Goal: Information Seeking & Learning: Learn about a topic

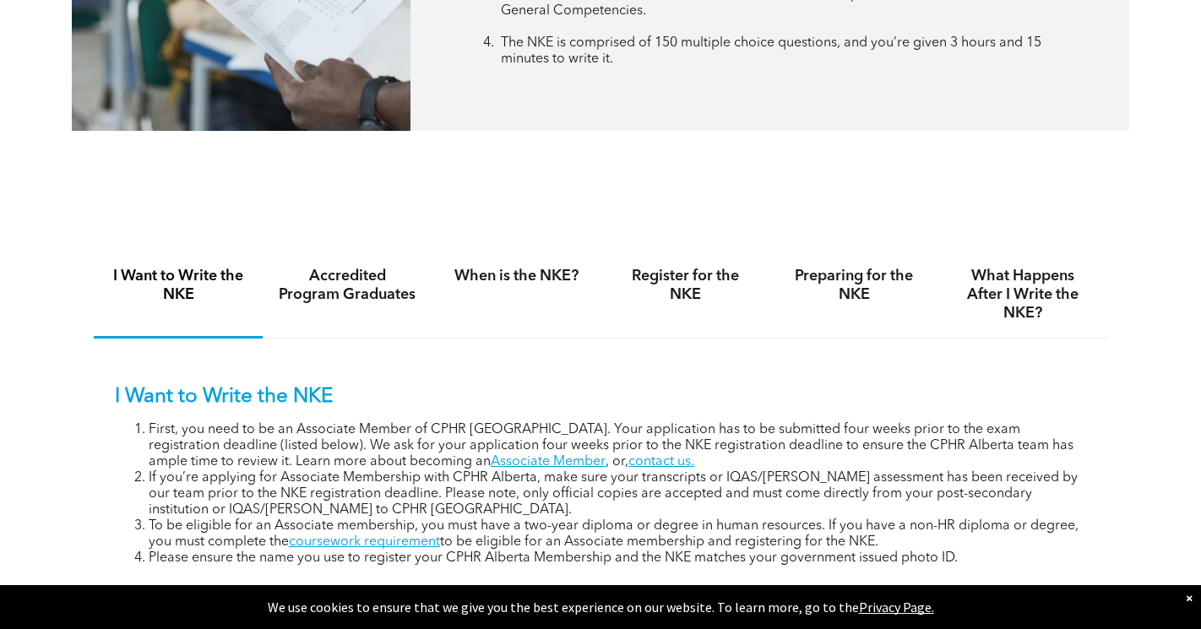
scroll to position [992, 0]
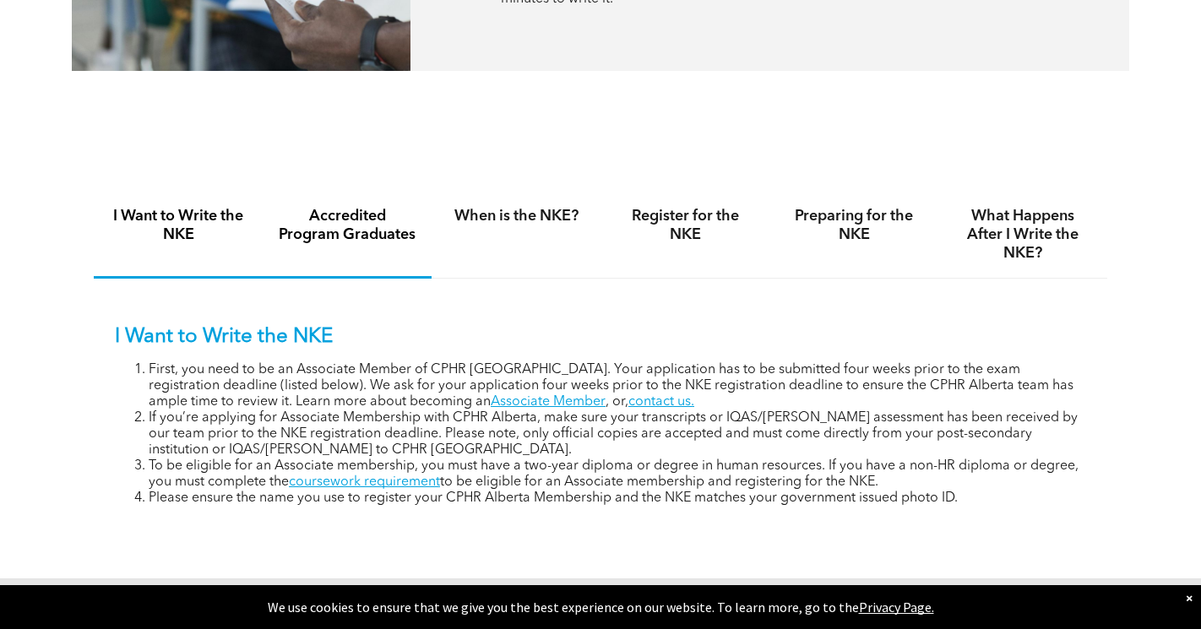
click at [359, 238] on h4 "Accredited Program Graduates" at bounding box center [347, 225] width 139 height 37
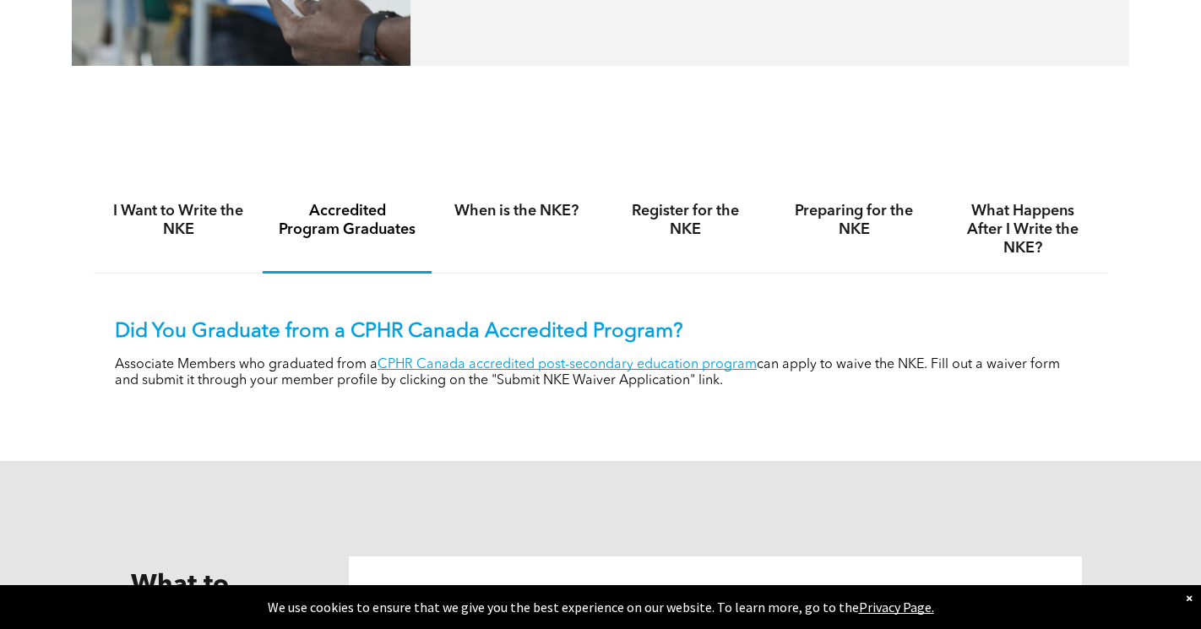
scroll to position [986, 0]
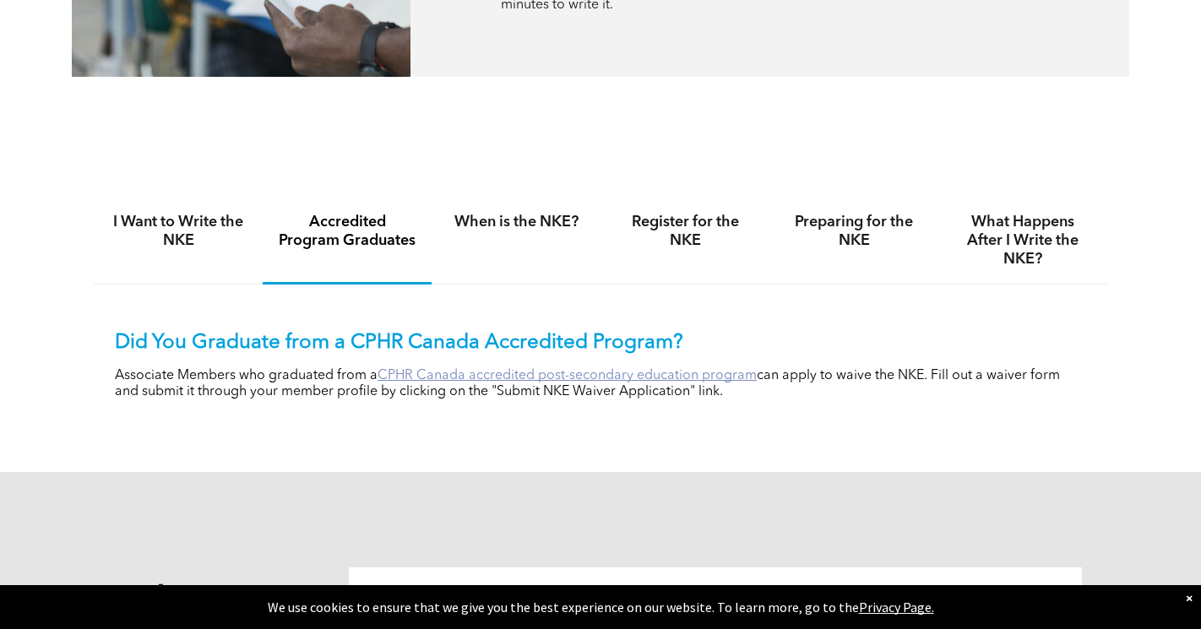
click at [639, 369] on link "CPHR Canada accredited post-secondary education program" at bounding box center [567, 376] width 379 height 14
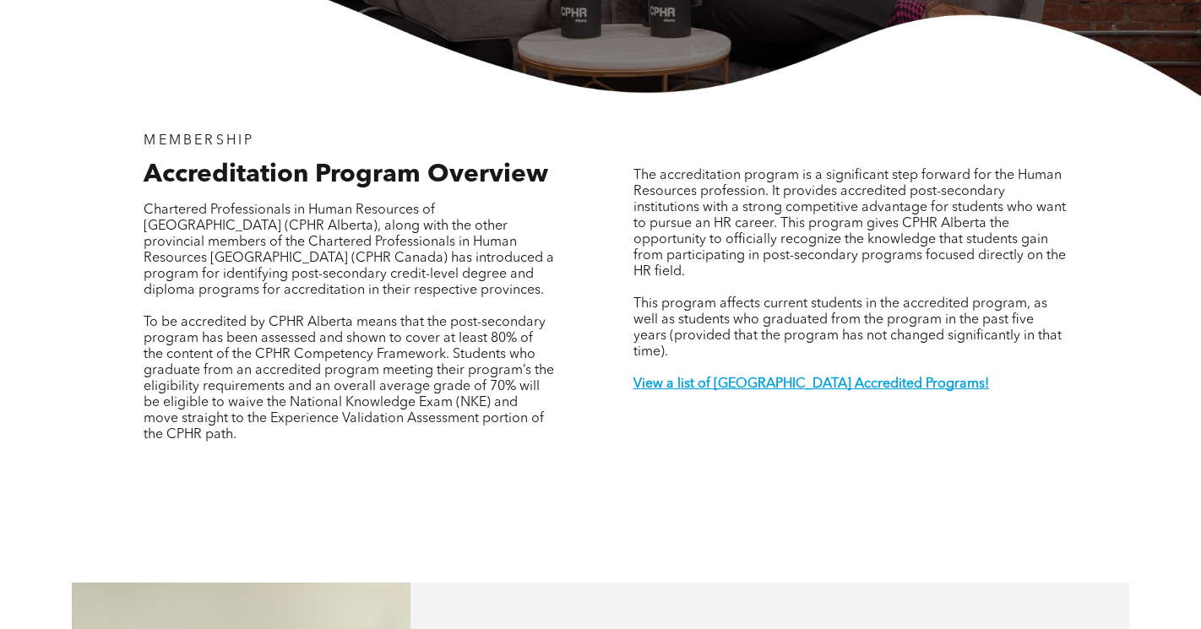
scroll to position [469, 0]
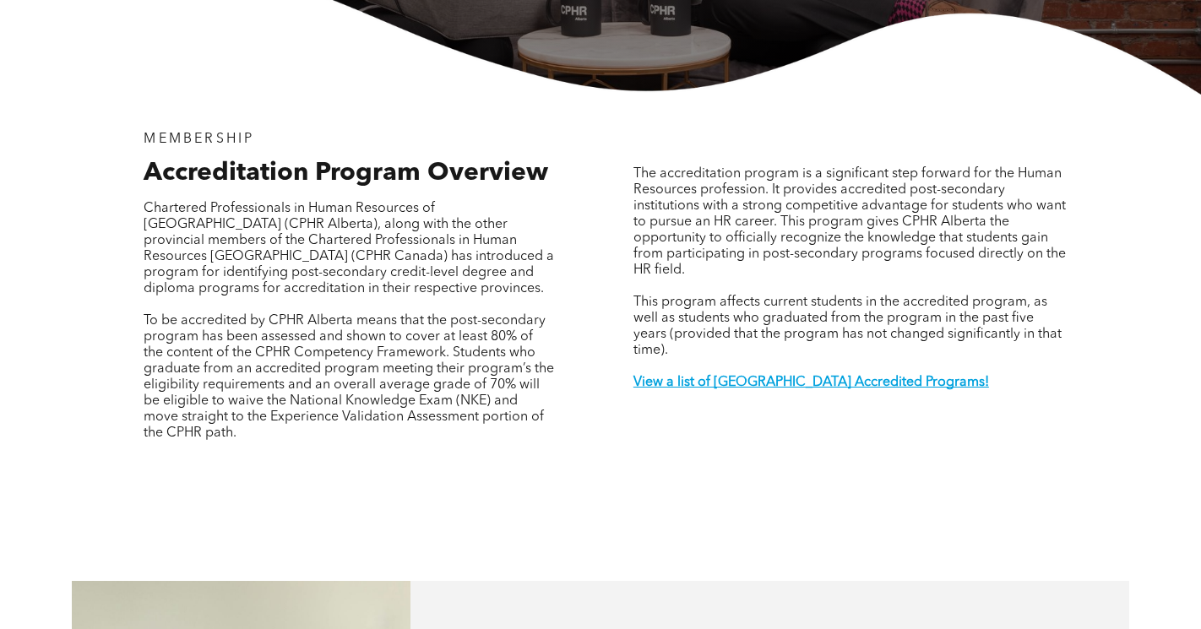
click at [754, 359] on p at bounding box center [852, 367] width 437 height 16
click at [753, 376] on strong "View a list of [GEOGRAPHIC_DATA] Accredited Programs!" at bounding box center [812, 383] width 356 height 14
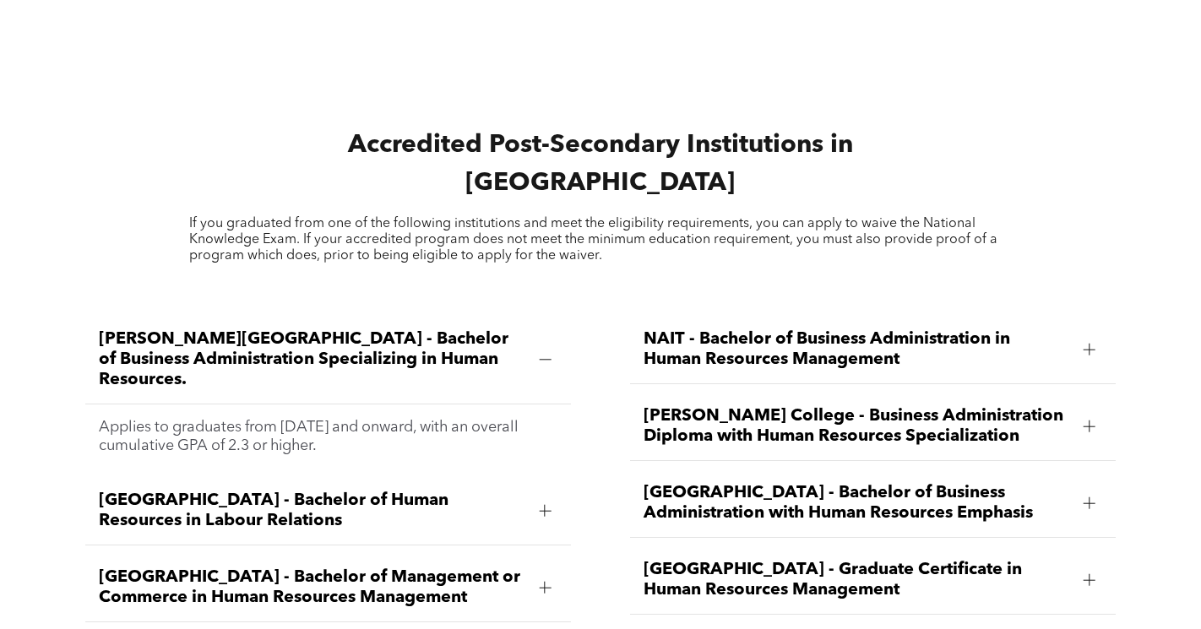
scroll to position [2189, 0]
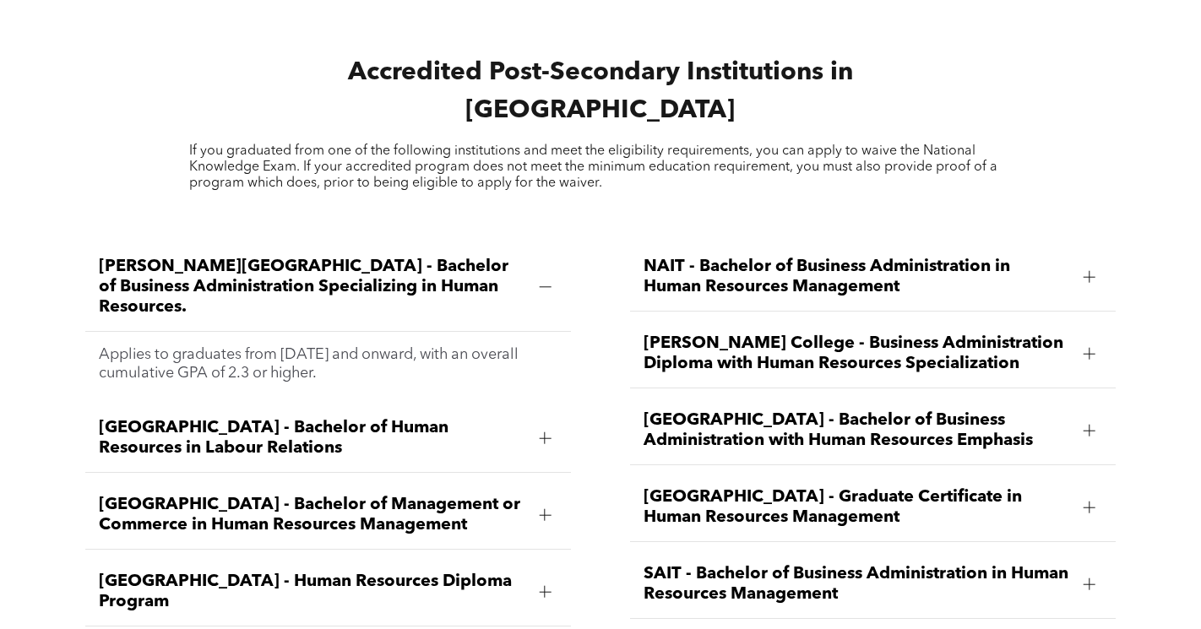
click at [526, 346] on p "Applies to graduates from [DATE] and onward, with an overall cumulative GPA of …" at bounding box center [328, 364] width 459 height 37
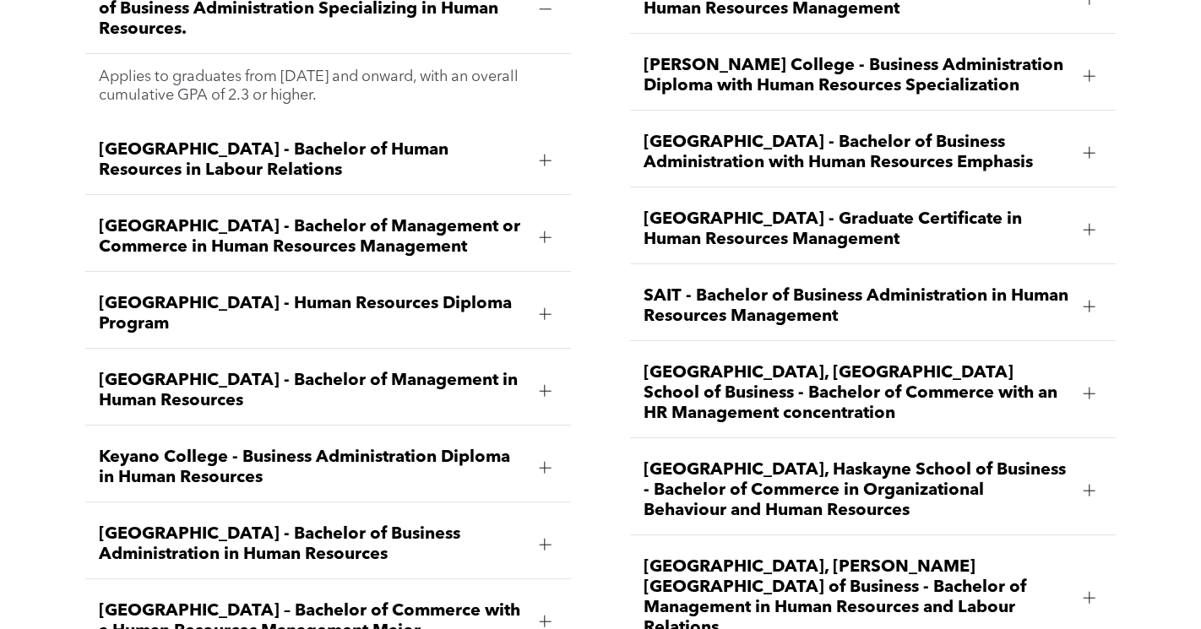
scroll to position [2470, 0]
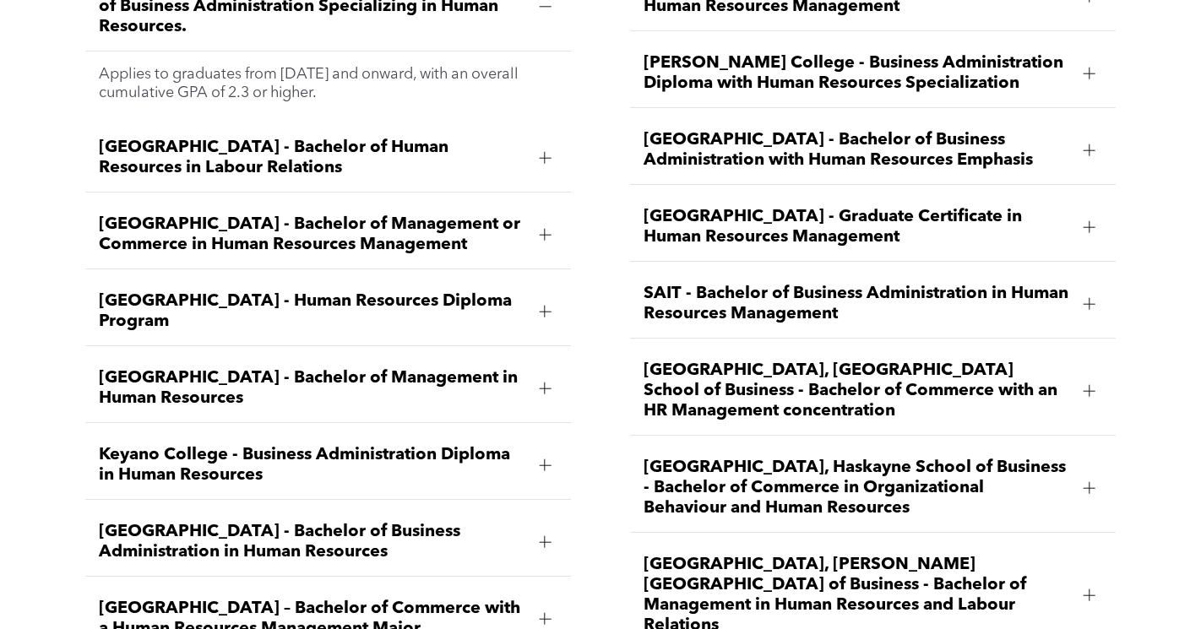
click at [543, 542] on div at bounding box center [545, 542] width 12 height 1
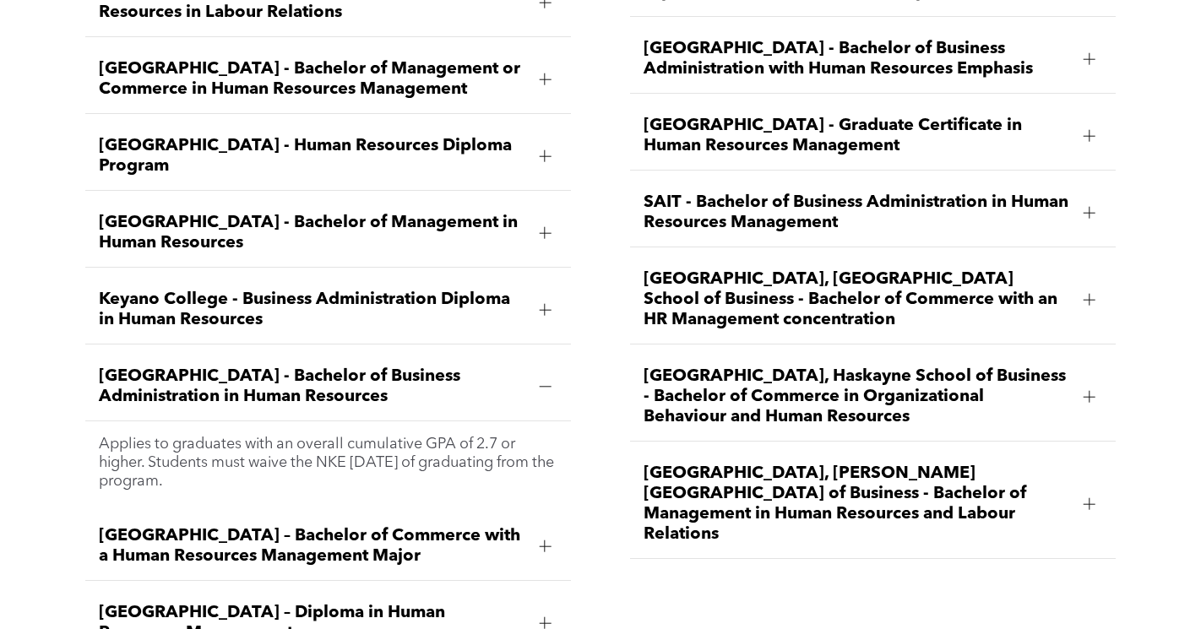
scroll to position [2559, 0]
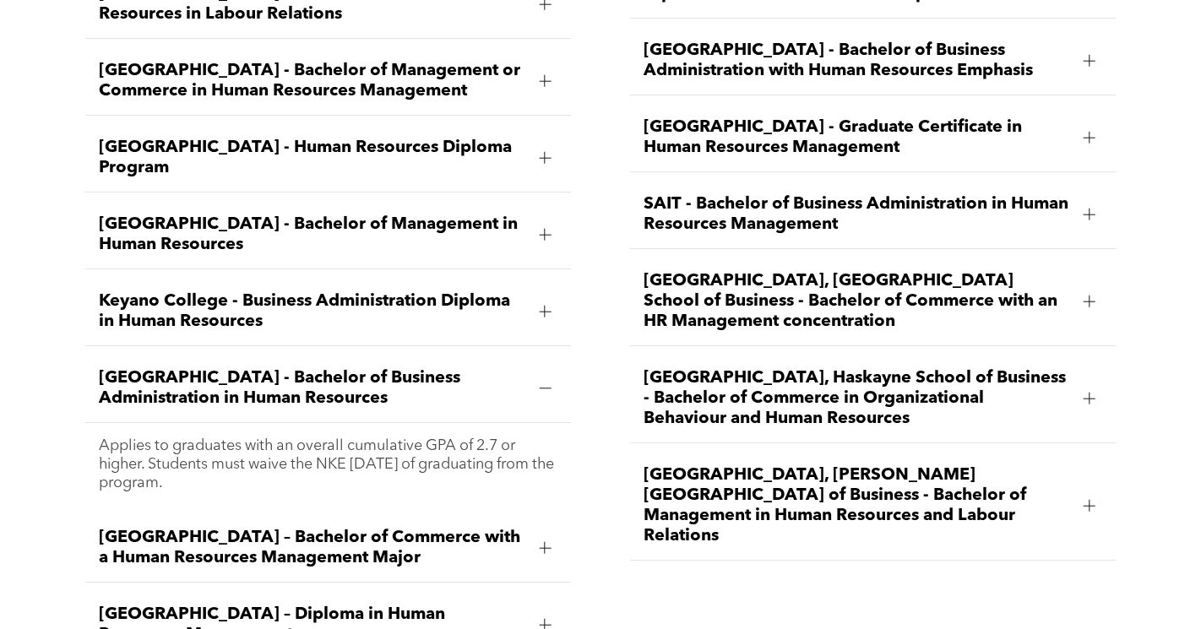
click at [970, 368] on span "[GEOGRAPHIC_DATA], Haskayne School of Business - Bachelor of Commerce in Organi…" at bounding box center [857, 398] width 427 height 61
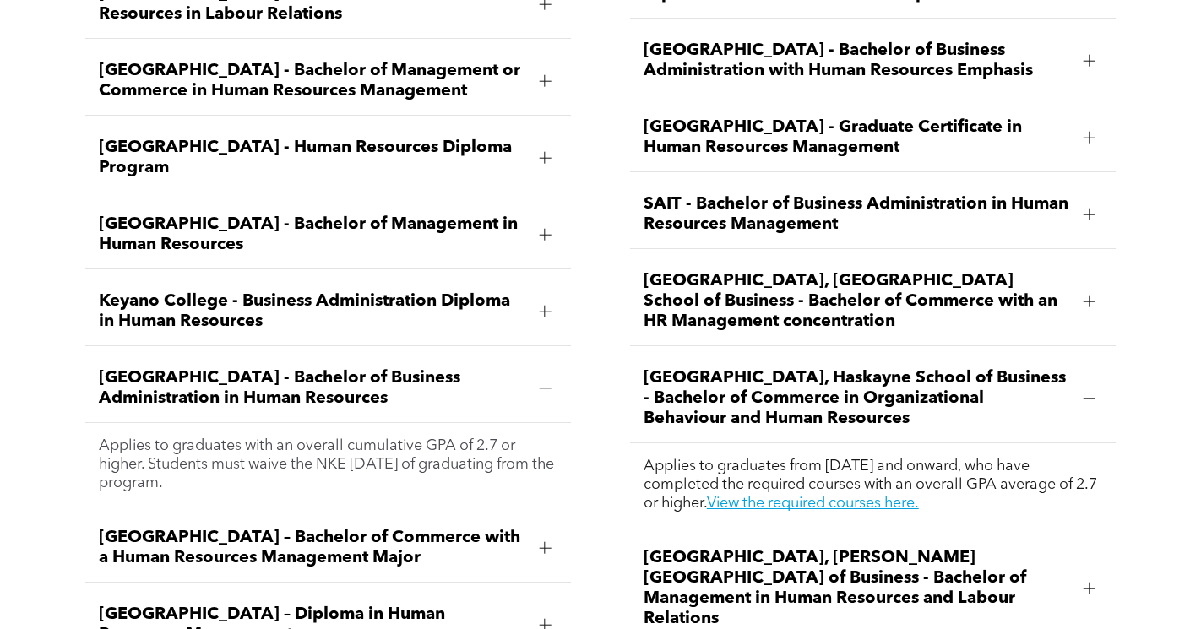
click at [529, 278] on div "Keyano College - Business Administration Diploma in Human Resources" at bounding box center [328, 312] width 486 height 68
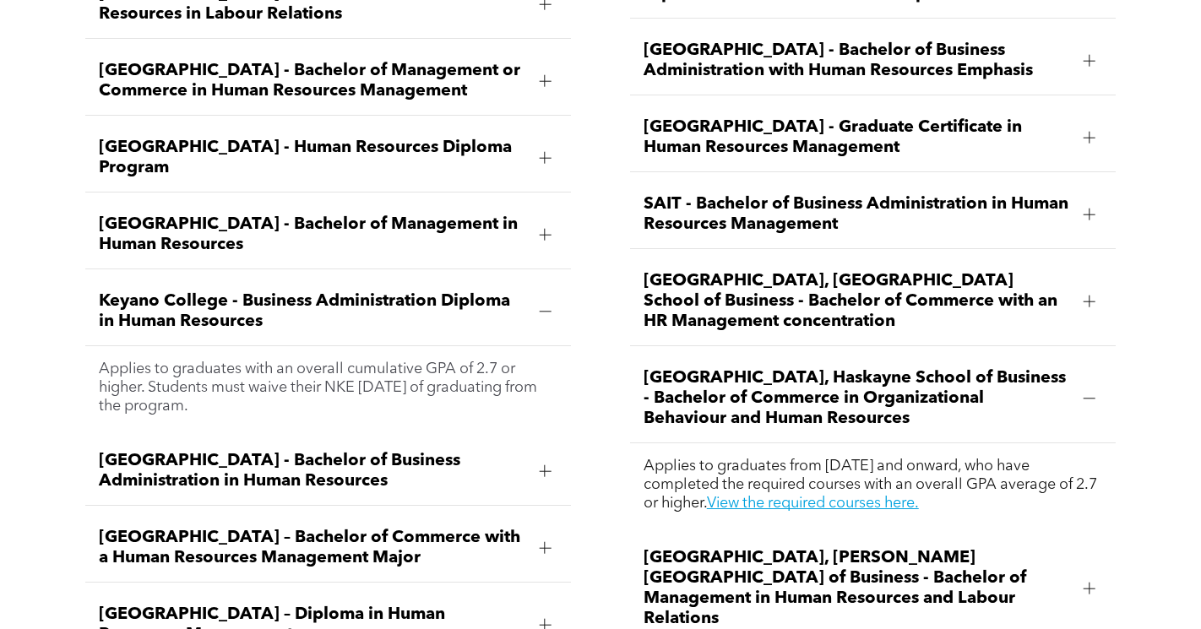
click at [529, 278] on div "Keyano College - Business Administration Diploma in Human Resources" at bounding box center [328, 312] width 486 height 68
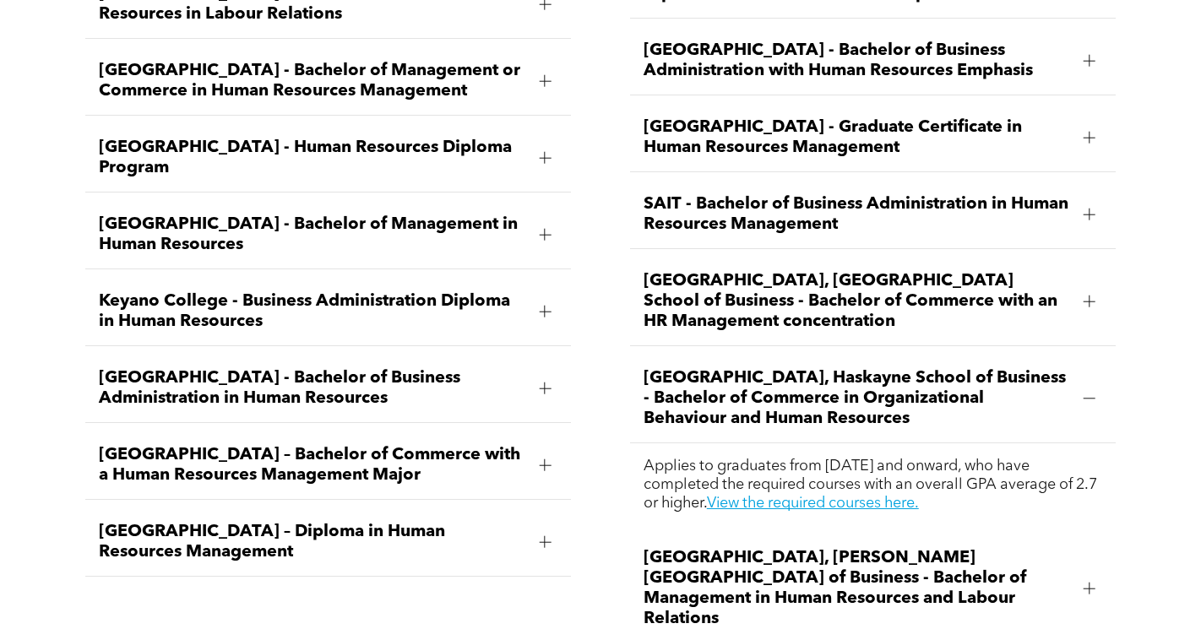
click at [488, 368] on span "Mount Royal University - Bachelor of Business Administration in Human Resources" at bounding box center [312, 388] width 427 height 41
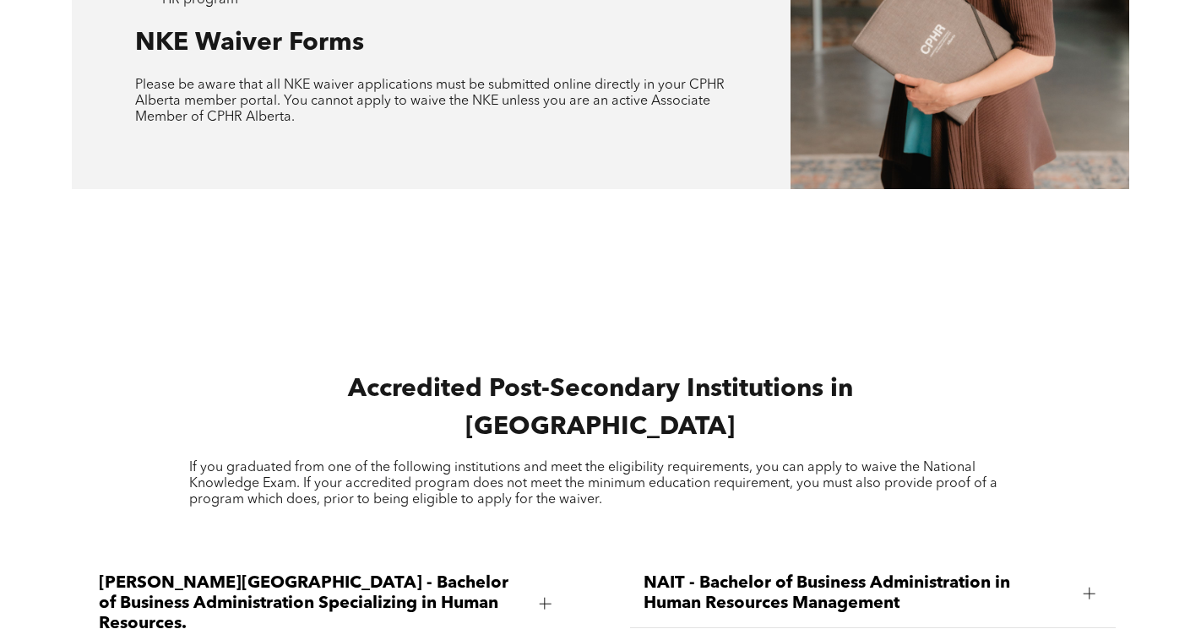
scroll to position [1863, 0]
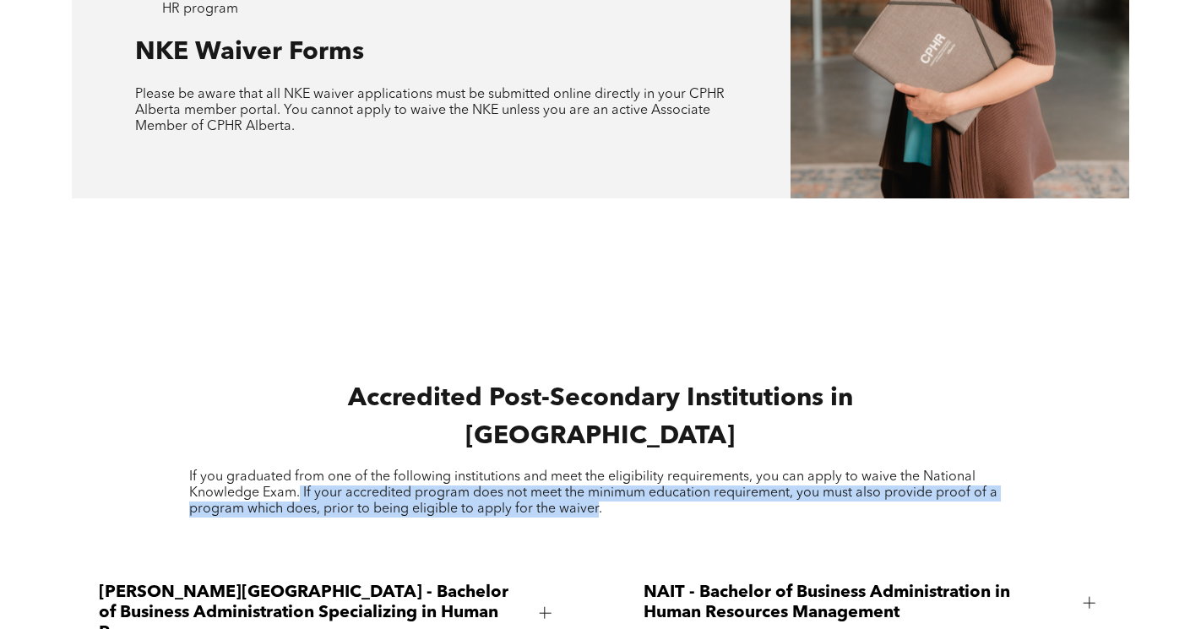
drag, startPoint x: 598, startPoint y: 458, endPoint x: 302, endPoint y: 435, distance: 297.4
click at [302, 471] on span "If you graduated from one of the following institutions and meet the eligibilit…" at bounding box center [593, 494] width 809 height 46
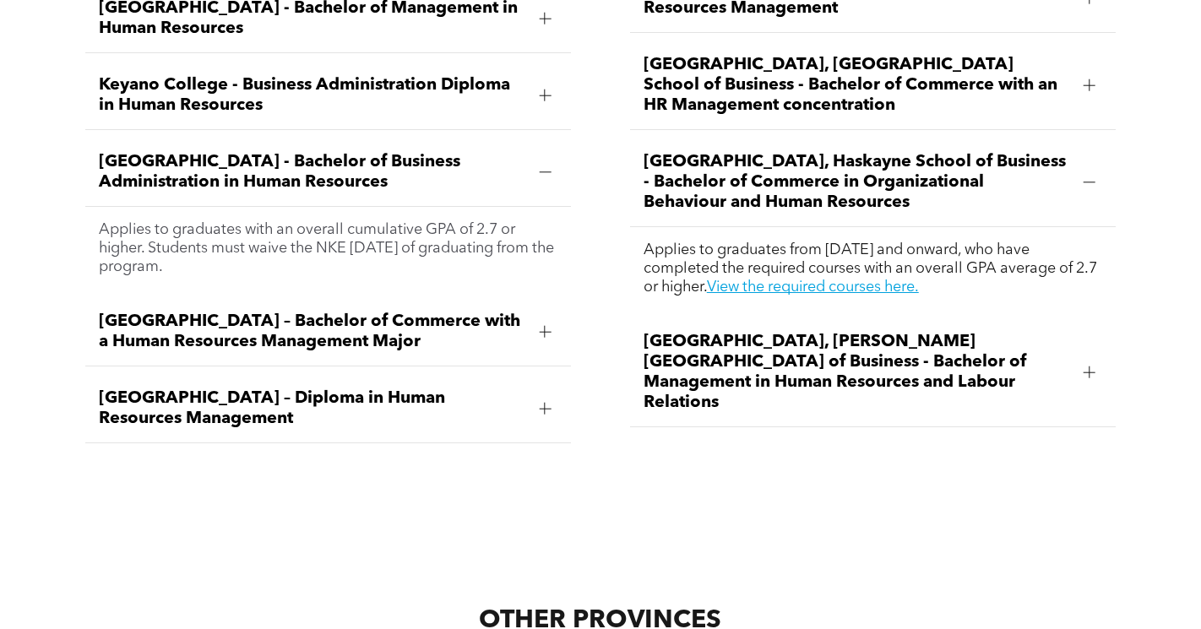
scroll to position [2777, 0]
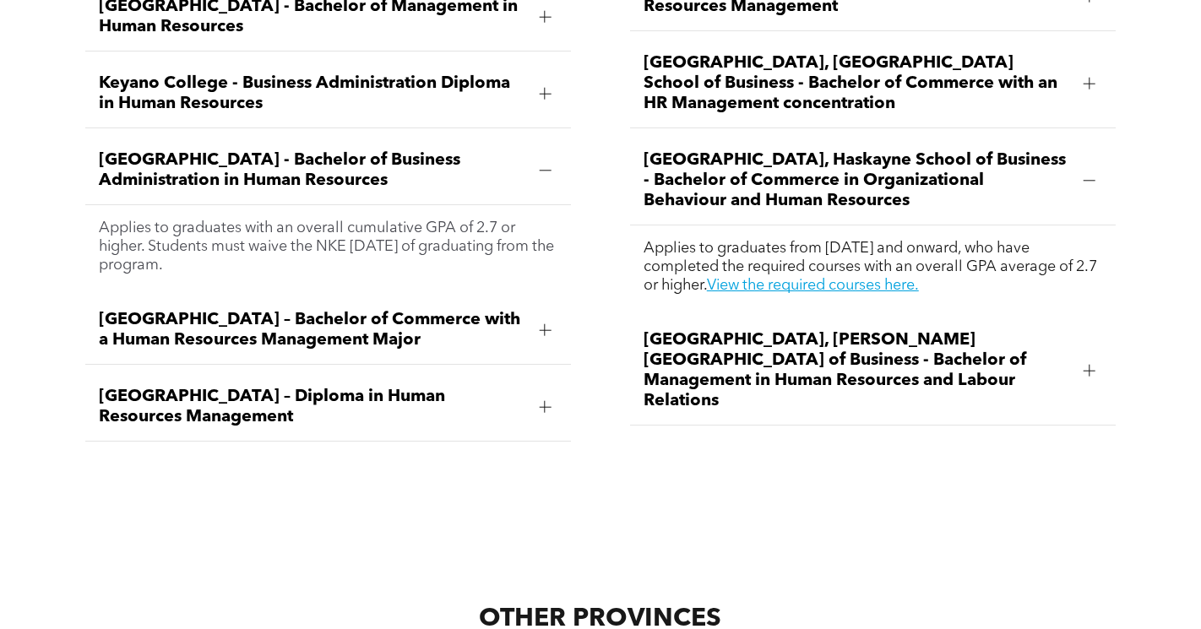
click at [509, 219] on p "Applies to graduates with an overall cumulative GPA of 2.7 or higher. Students …" at bounding box center [328, 247] width 459 height 56
click at [520, 219] on p "Applies to graduates with an overall cumulative GPA of 2.7 or higher. Students …" at bounding box center [328, 247] width 459 height 56
click at [548, 137] on div "Mount Royal University - Bachelor of Business Administration in Human Resources" at bounding box center [328, 171] width 486 height 68
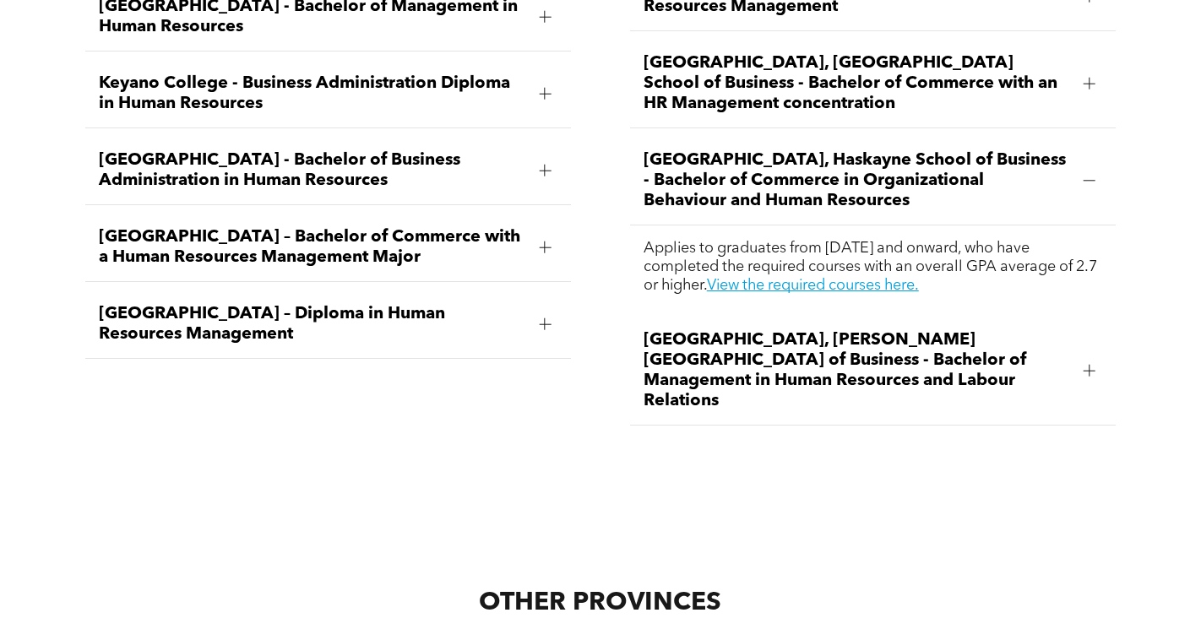
click at [548, 165] on div at bounding box center [545, 171] width 12 height 12
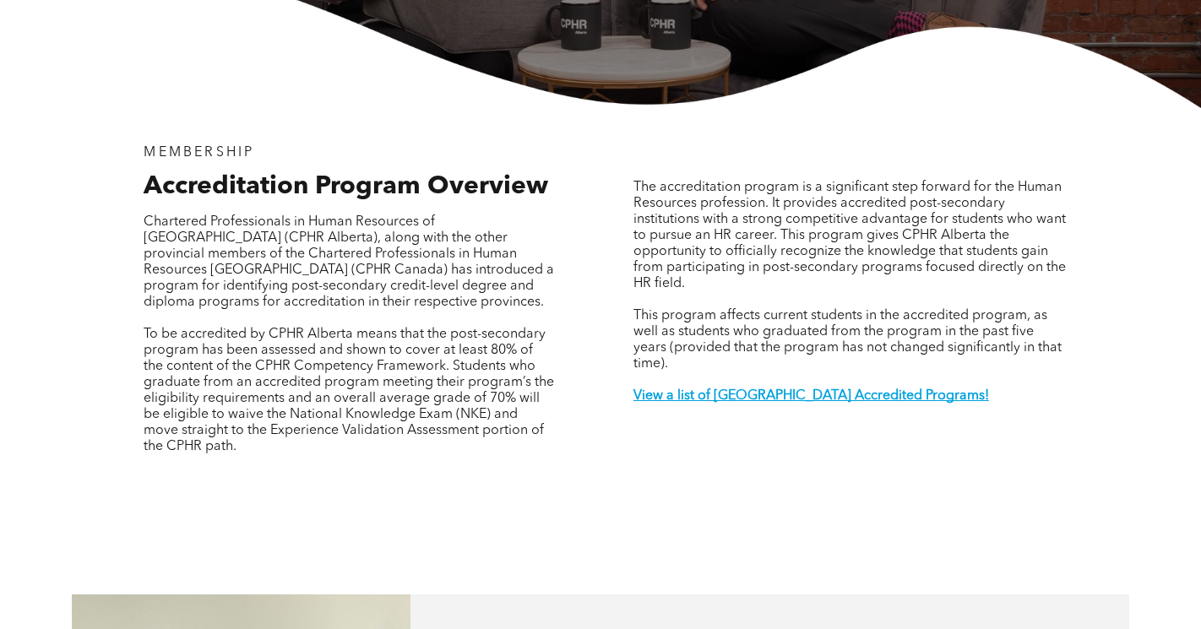
scroll to position [401, 0]
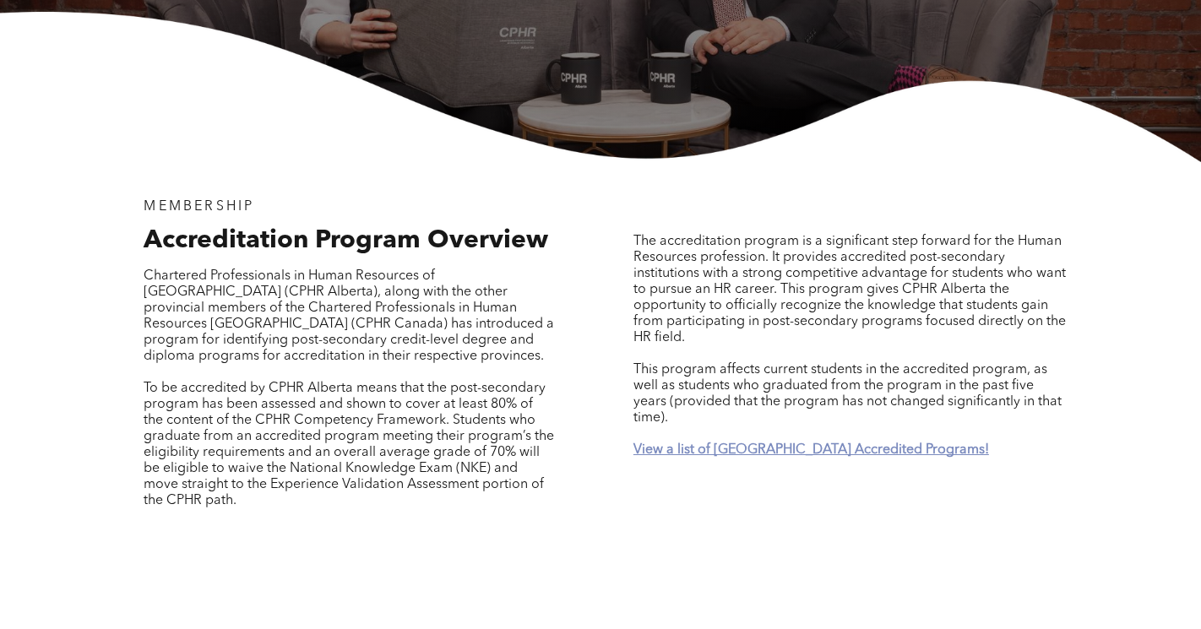
click at [737, 444] on strong "View a list of Alberta Accredited Programs!" at bounding box center [812, 451] width 356 height 14
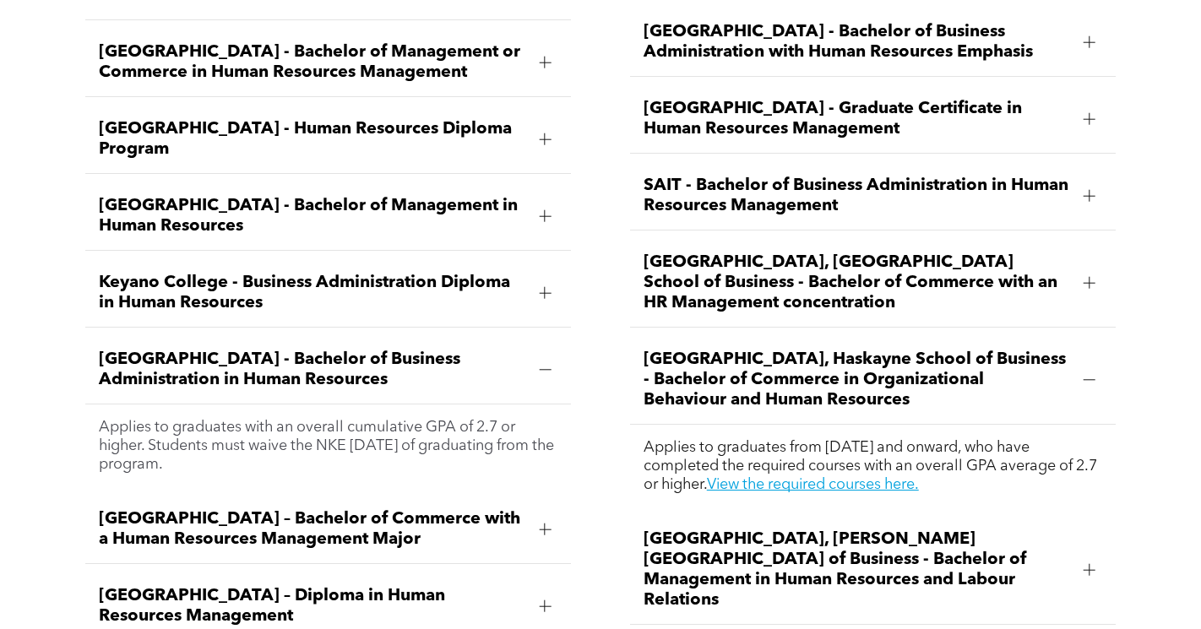
scroll to position [2581, 0]
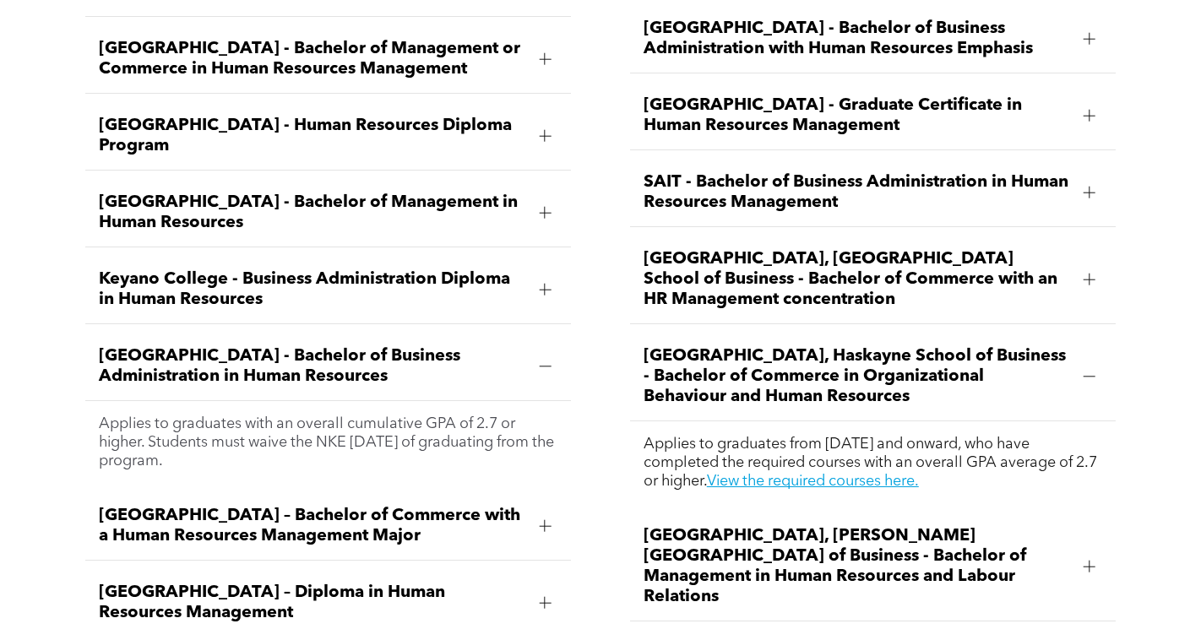
click at [552, 354] on div at bounding box center [544, 366] width 25 height 25
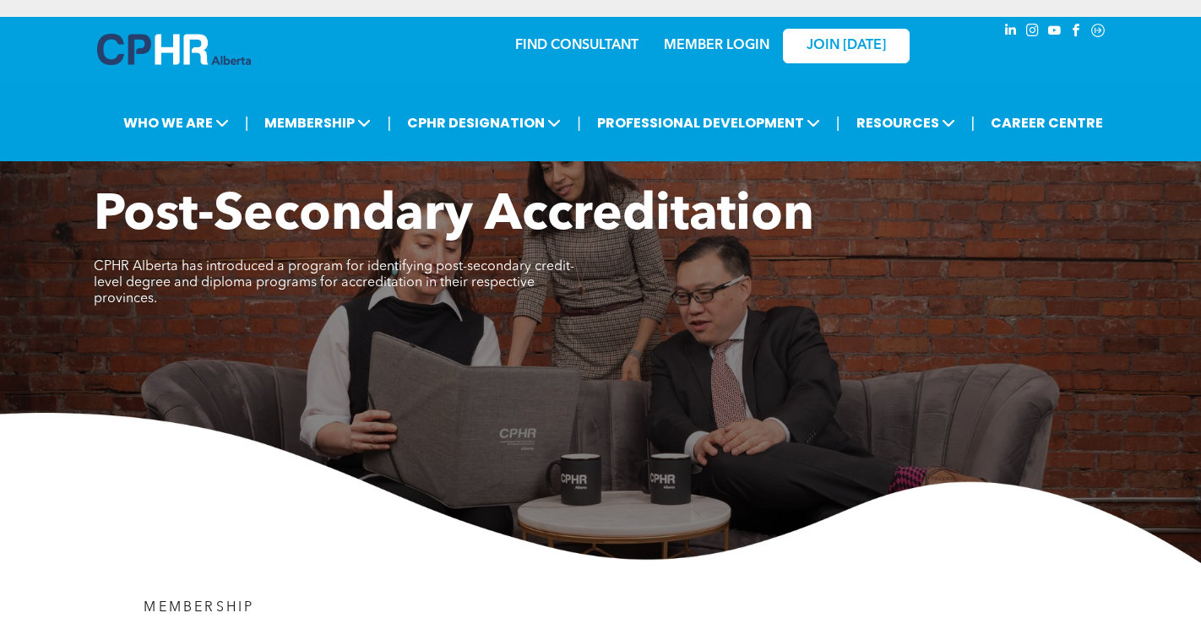
scroll to position [0, 0]
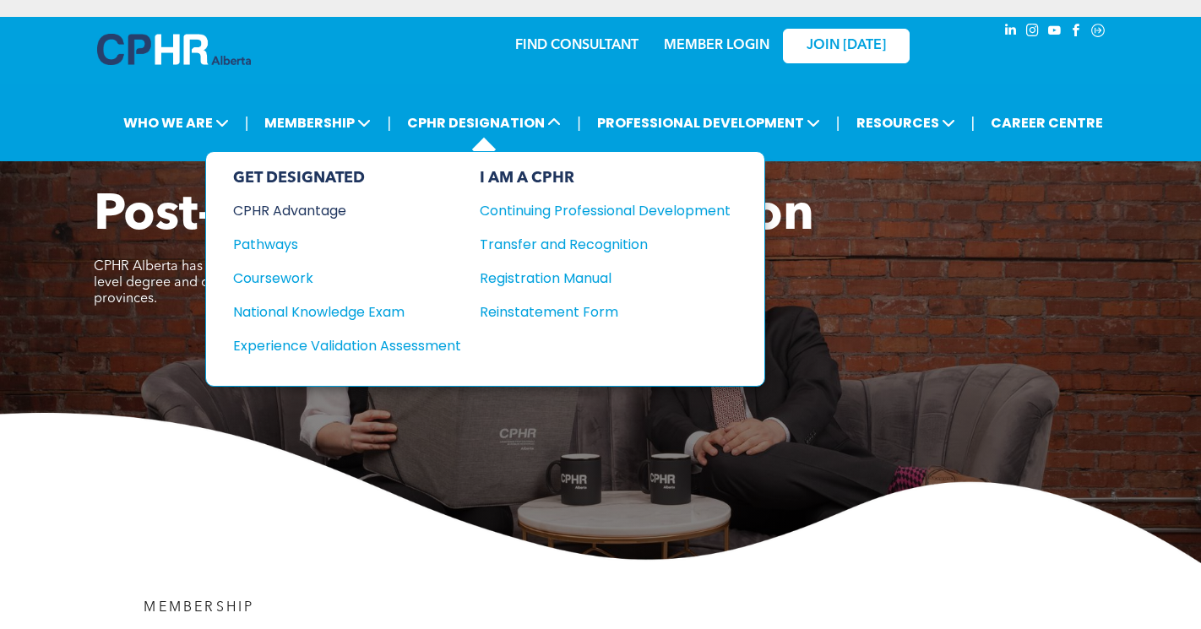
click at [270, 211] on div "CPHR Advantage" at bounding box center [335, 210] width 205 height 21
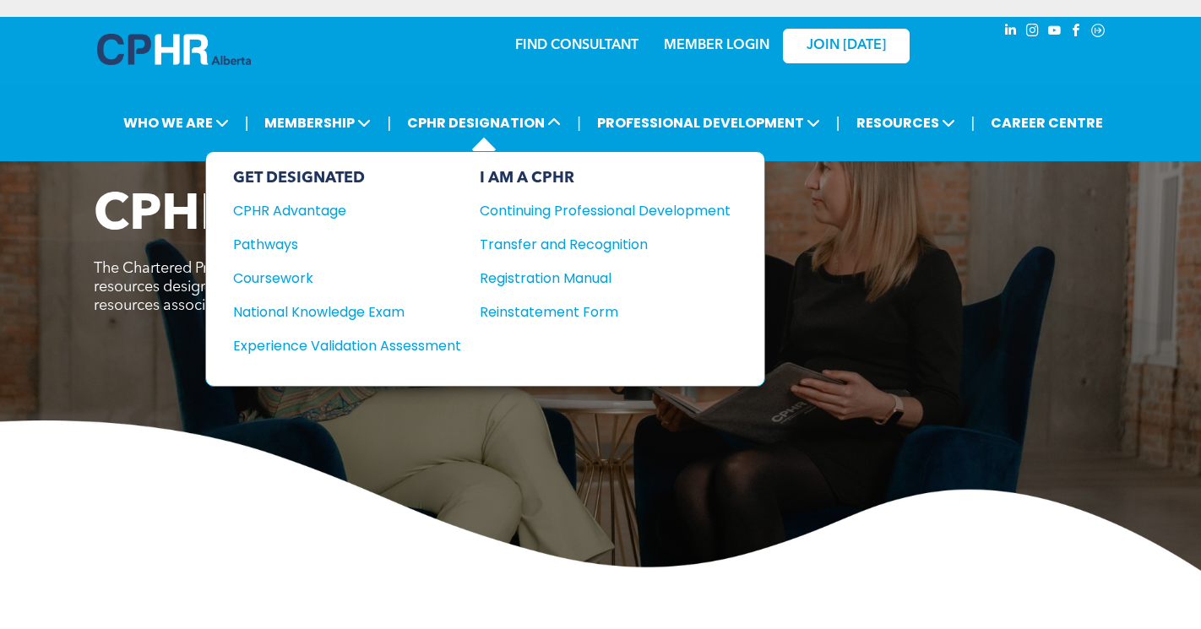
click at [340, 324] on div "GET DESIGNATED CPHR Advantage Pathways Coursework National Knowledge Exam" at bounding box center [347, 269] width 228 height 200
click at [321, 312] on div "National Knowledge Exam" at bounding box center [335, 312] width 205 height 21
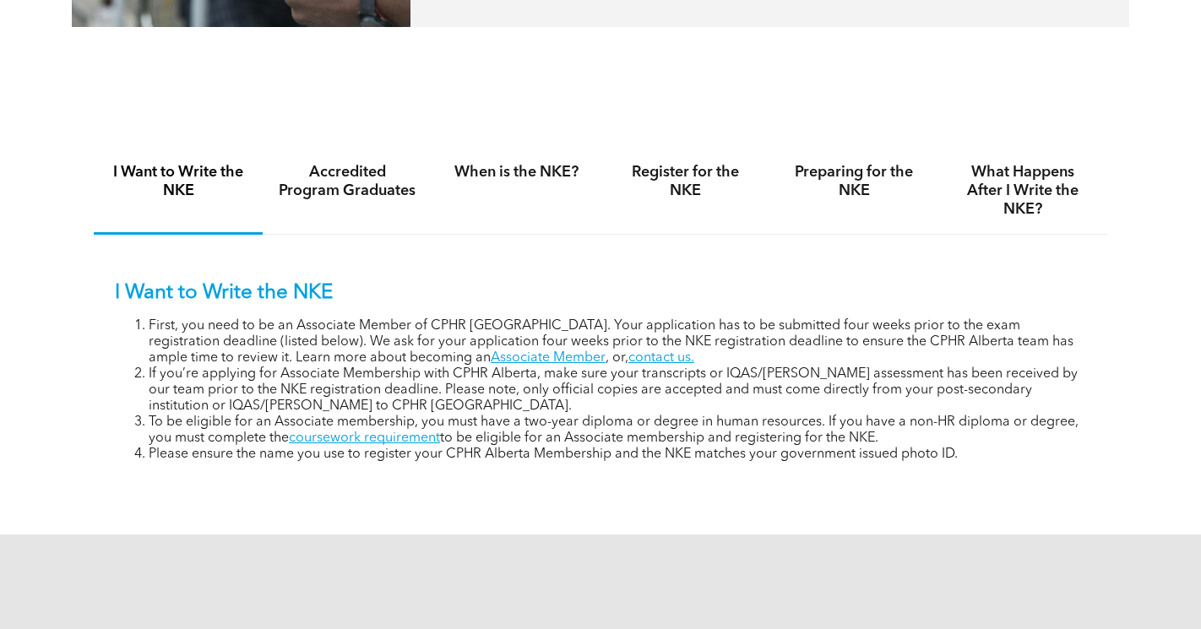
scroll to position [1044, 0]
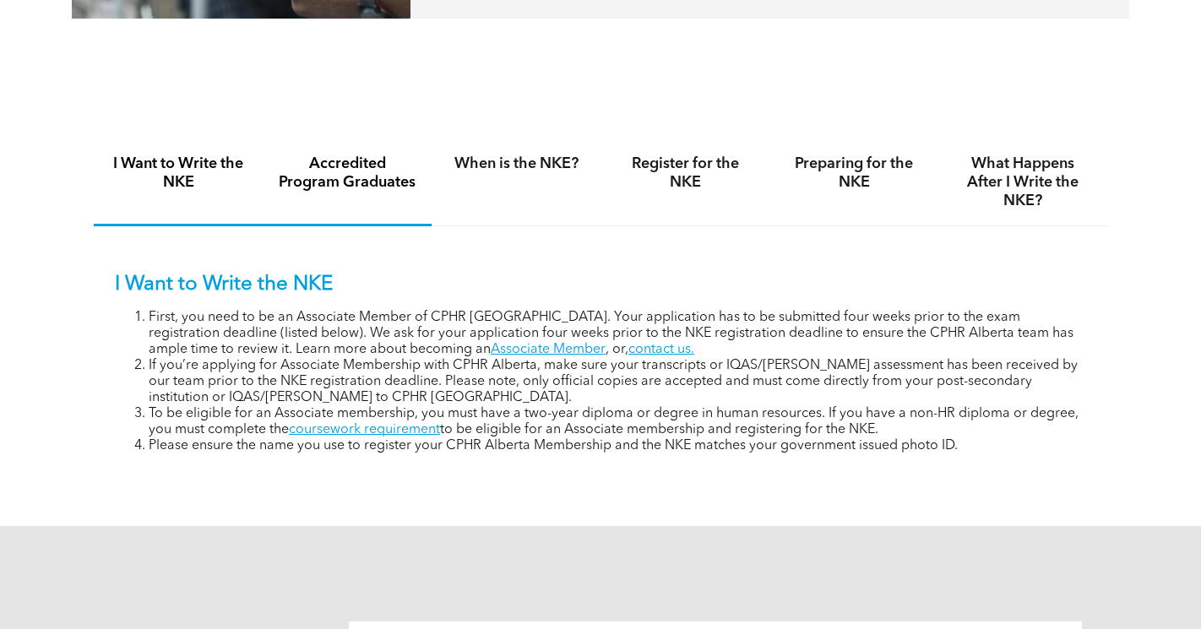
click at [331, 186] on h4 "Accredited Program Graduates" at bounding box center [347, 173] width 139 height 37
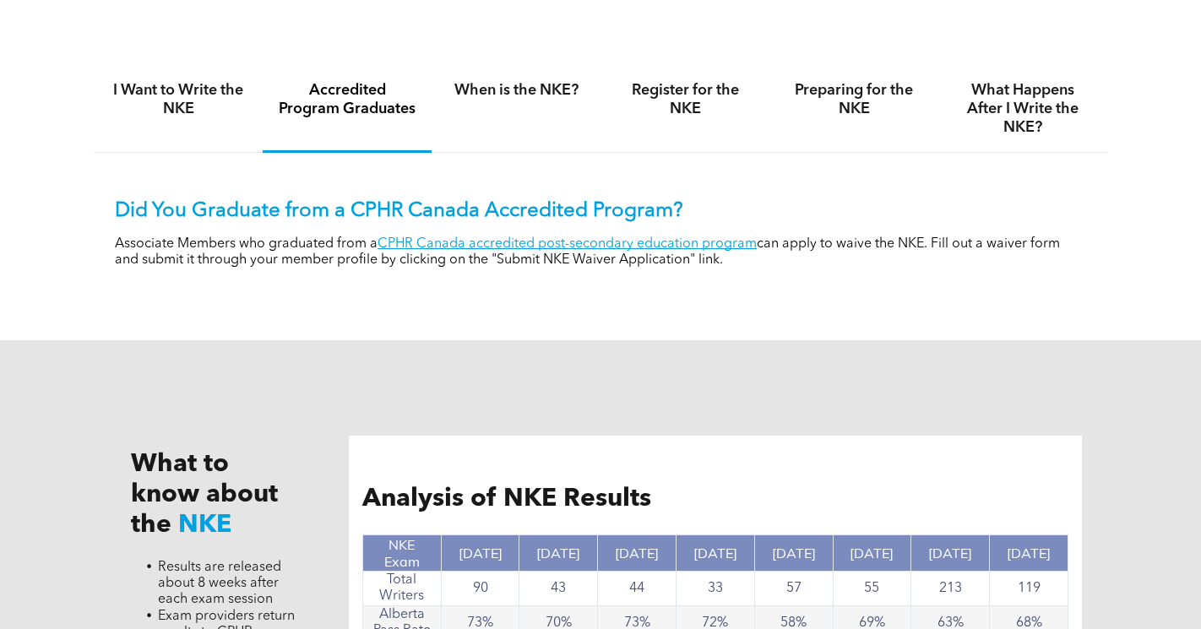
scroll to position [1118, 0]
click at [595, 246] on link "CPHR Canada accredited post-secondary education program" at bounding box center [567, 244] width 379 height 14
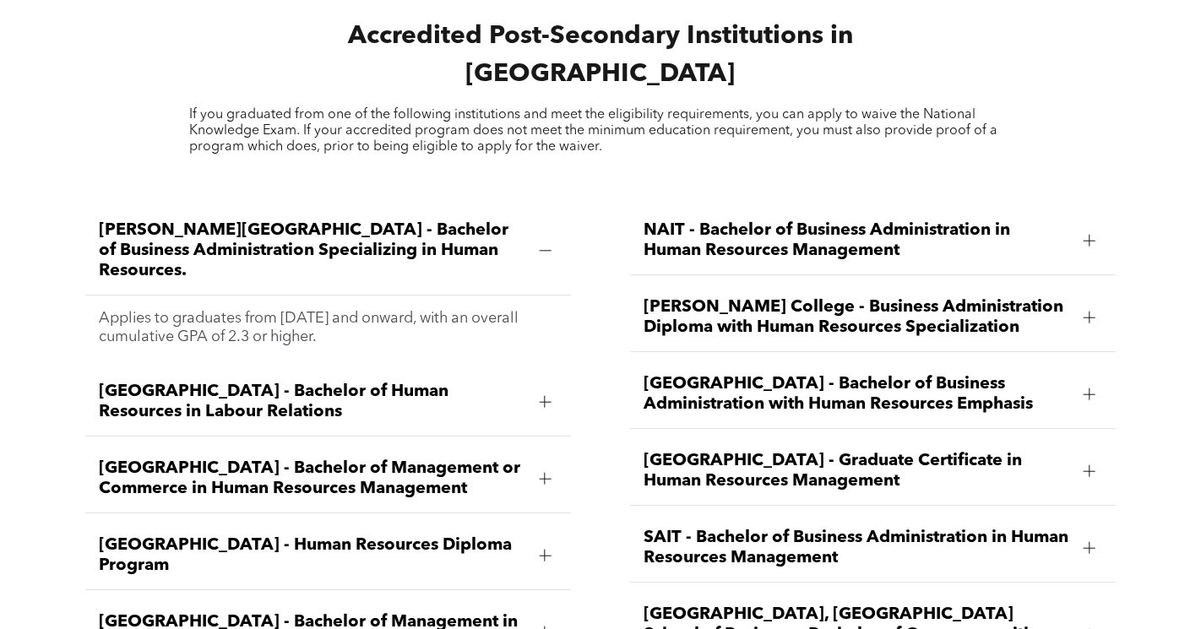
scroll to position [2242, 0]
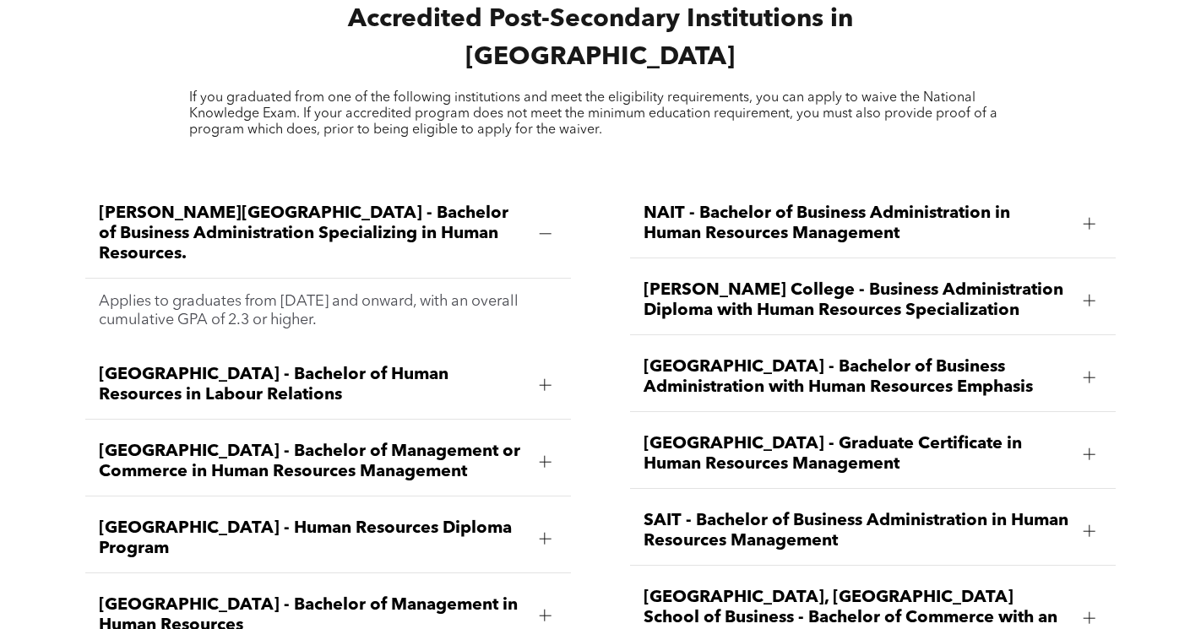
click at [538, 373] on div at bounding box center [544, 385] width 25 height 25
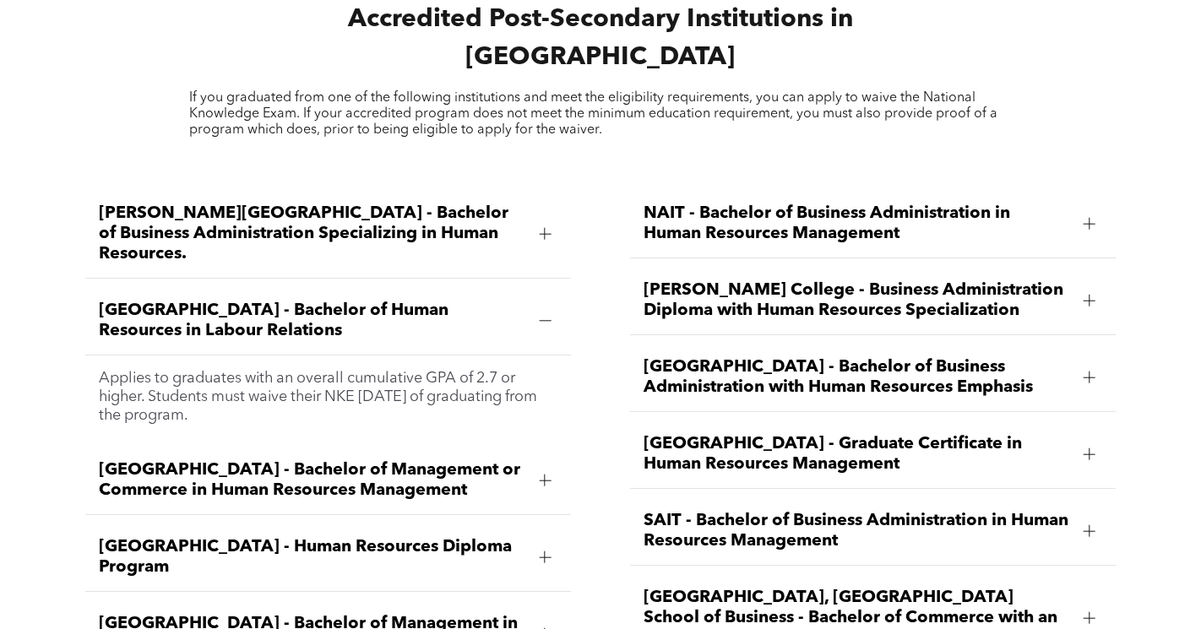
click at [539, 315] on div at bounding box center [545, 321] width 12 height 12
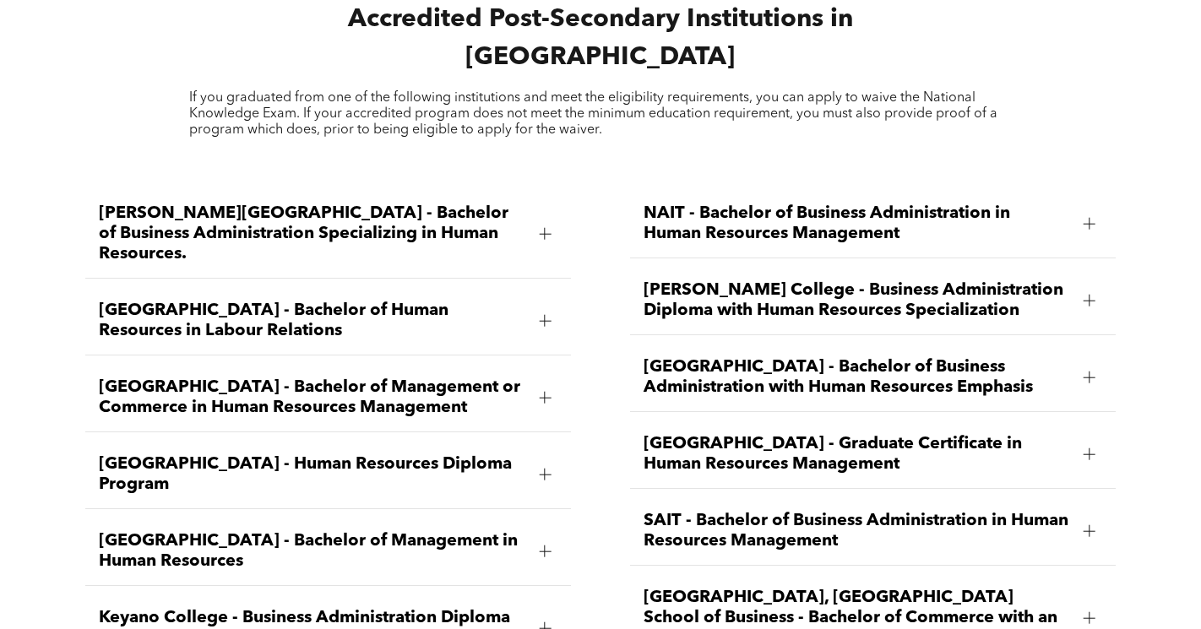
click at [529, 441] on div "[GEOGRAPHIC_DATA] - Human Resources Diploma Program" at bounding box center [328, 475] width 486 height 68
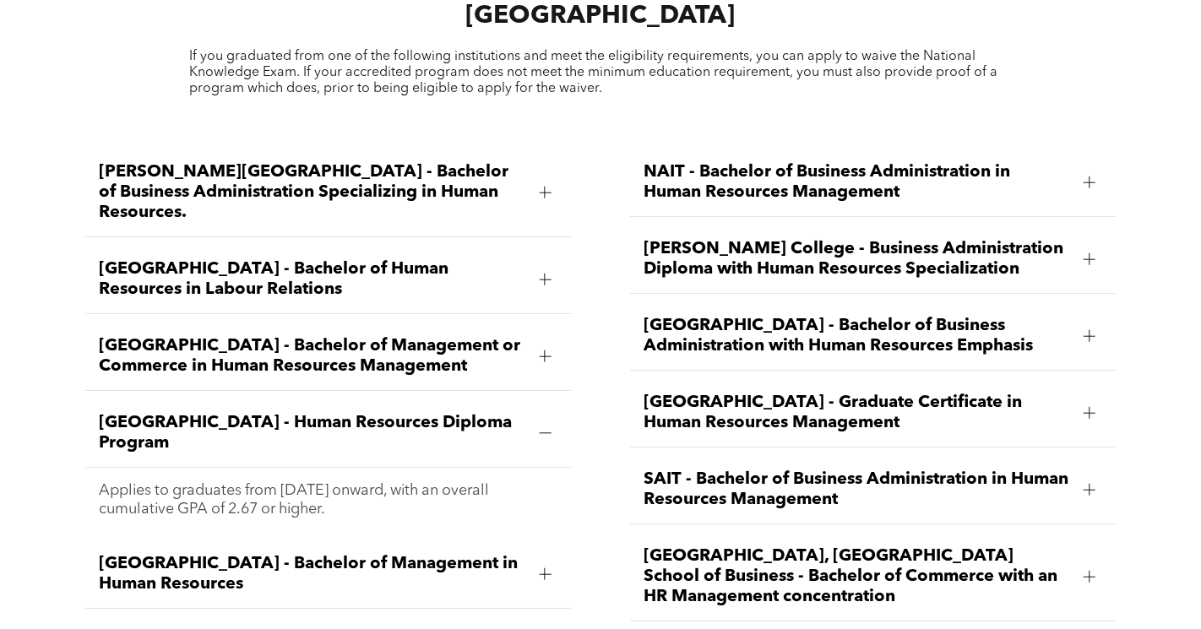
scroll to position [2295, 0]
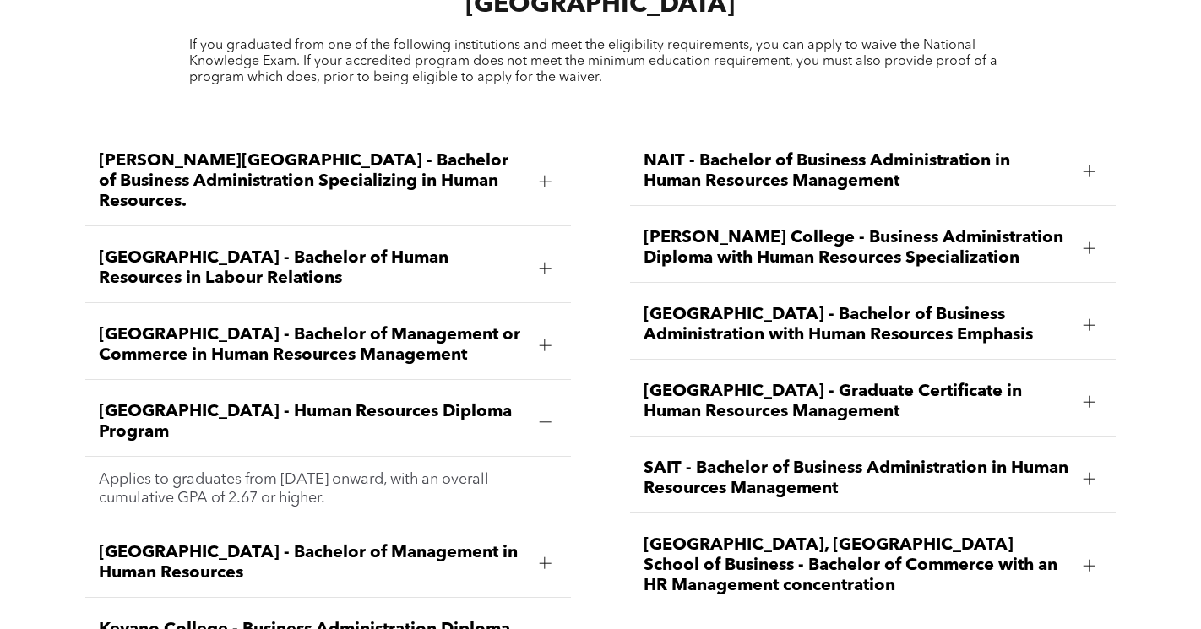
click at [540, 417] on div at bounding box center [545, 423] width 12 height 12
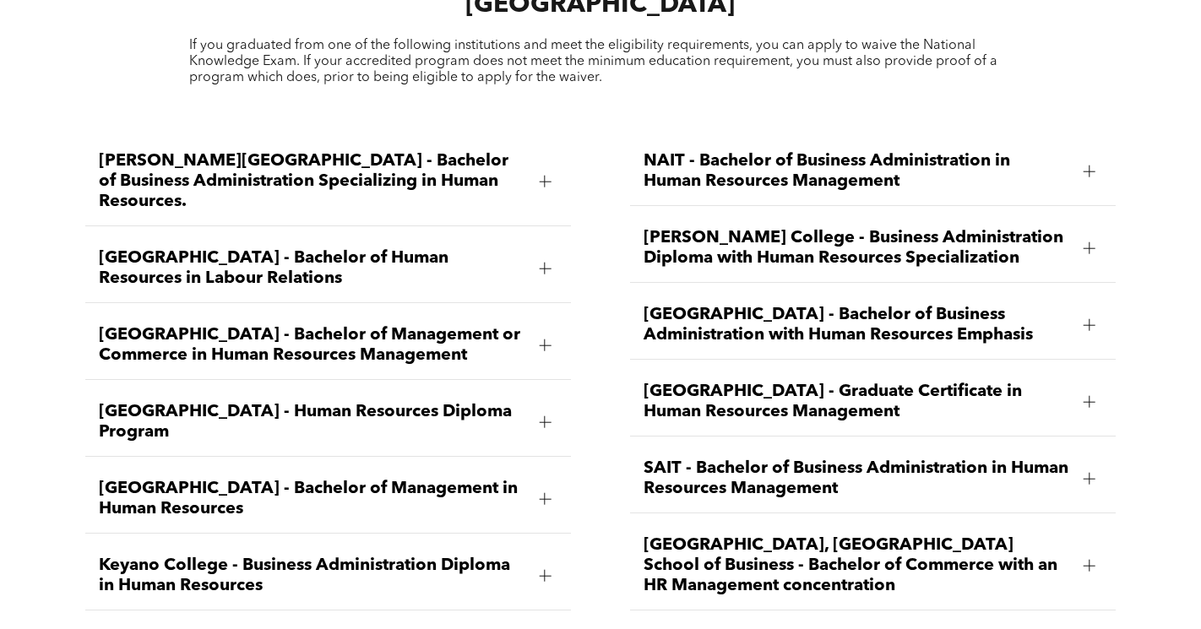
click at [528, 466] on div "Concordia University of Edmonton - Bachelor of Management in Human Resources" at bounding box center [328, 500] width 486 height 68
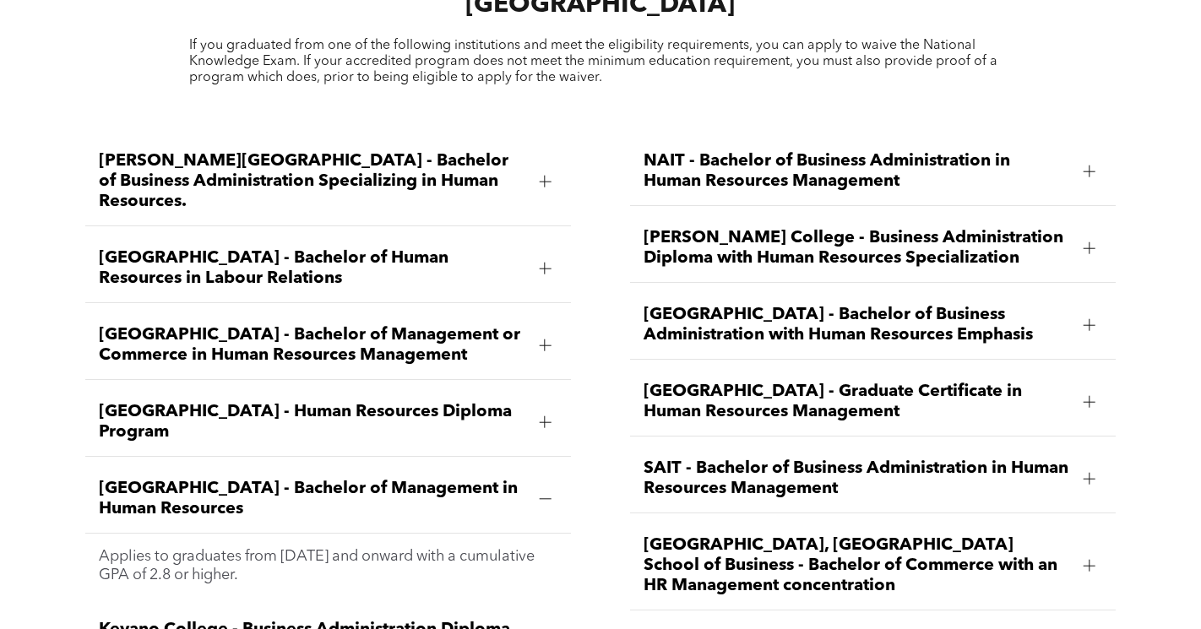
click at [528, 466] on div "Concordia University of Edmonton - Bachelor of Management in Human Resources" at bounding box center [328, 500] width 486 height 68
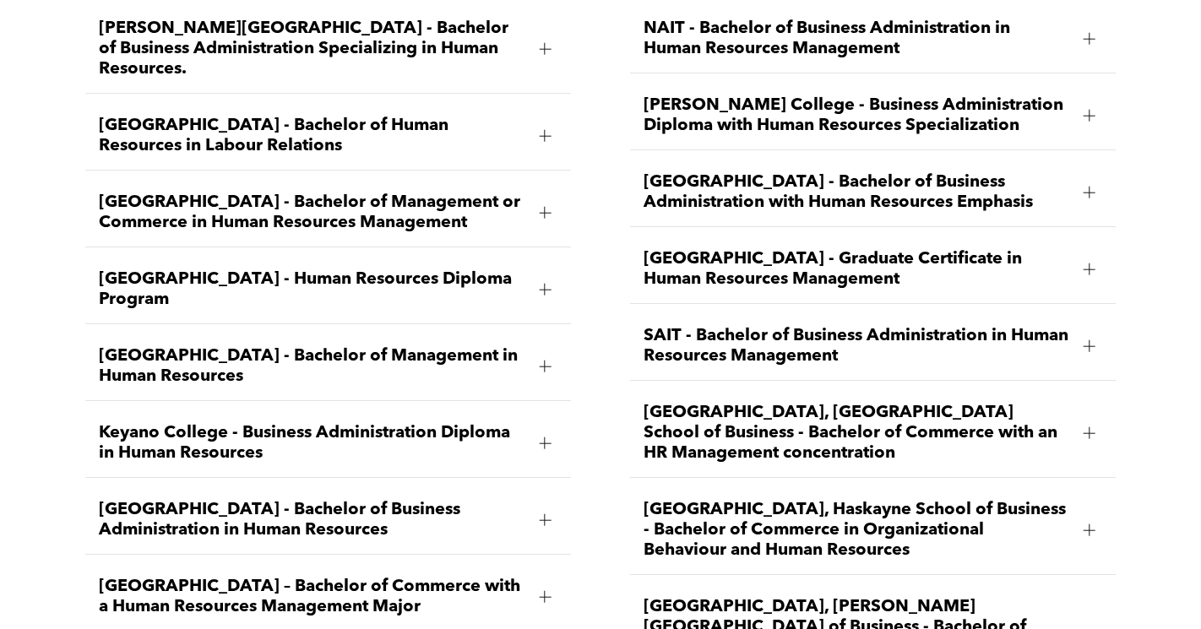
scroll to position [2424, 0]
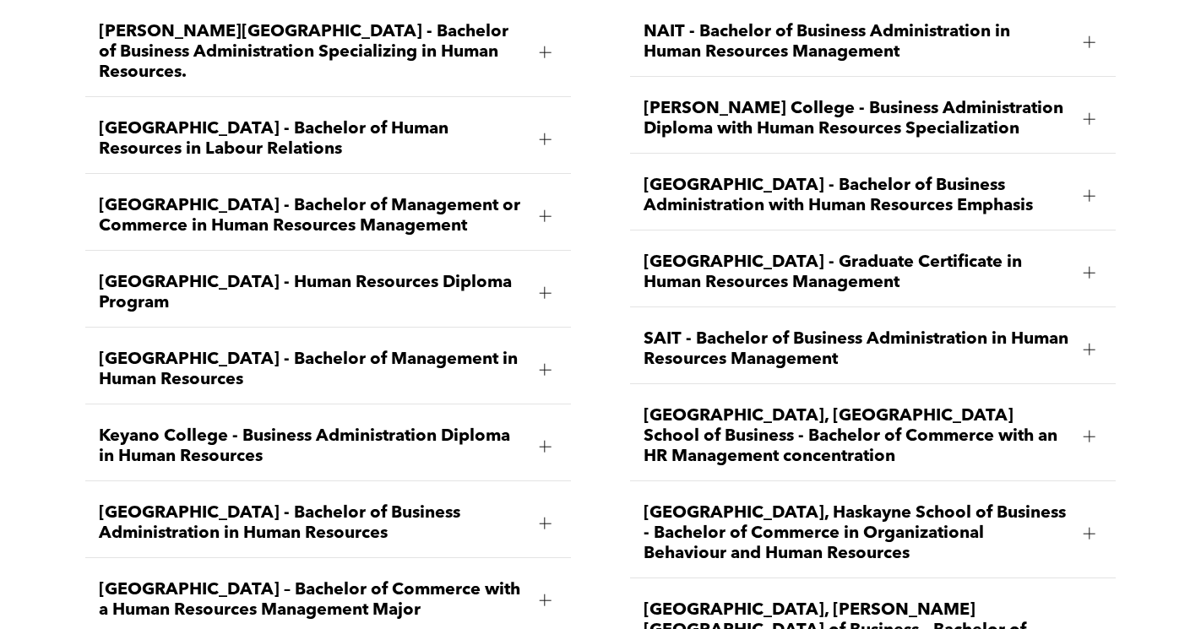
click at [860, 330] on span "SAIT - Bachelor of Business Administration in Human Resources Management" at bounding box center [857, 350] width 427 height 41
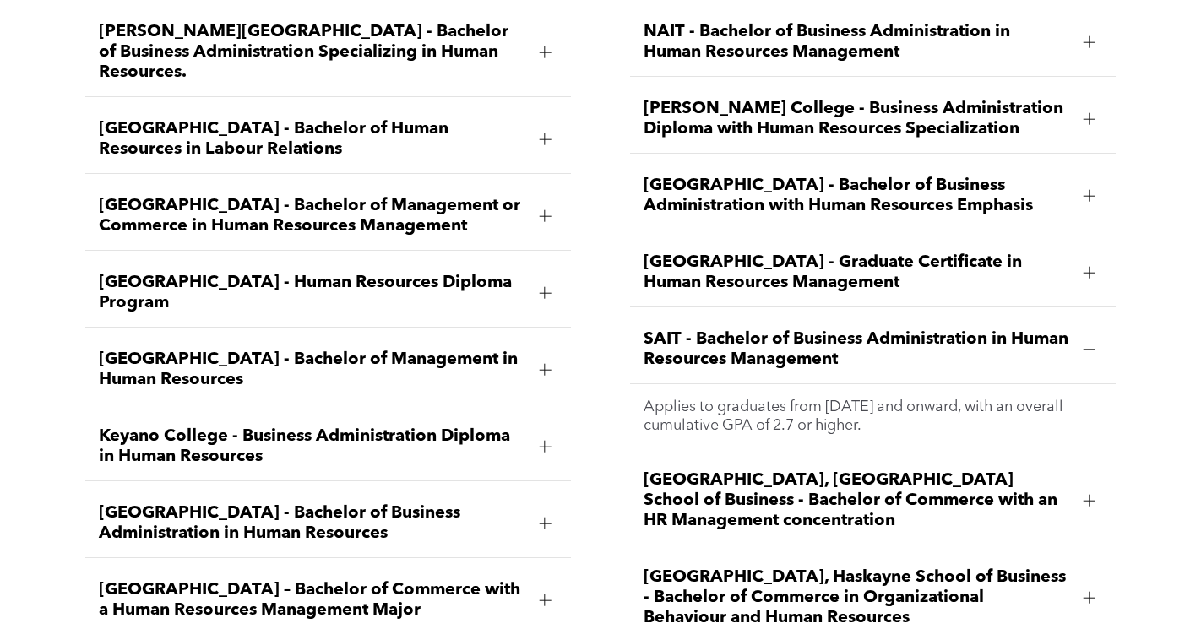
click at [860, 330] on span "SAIT - Bachelor of Business Administration in Human Resources Management" at bounding box center [857, 350] width 427 height 41
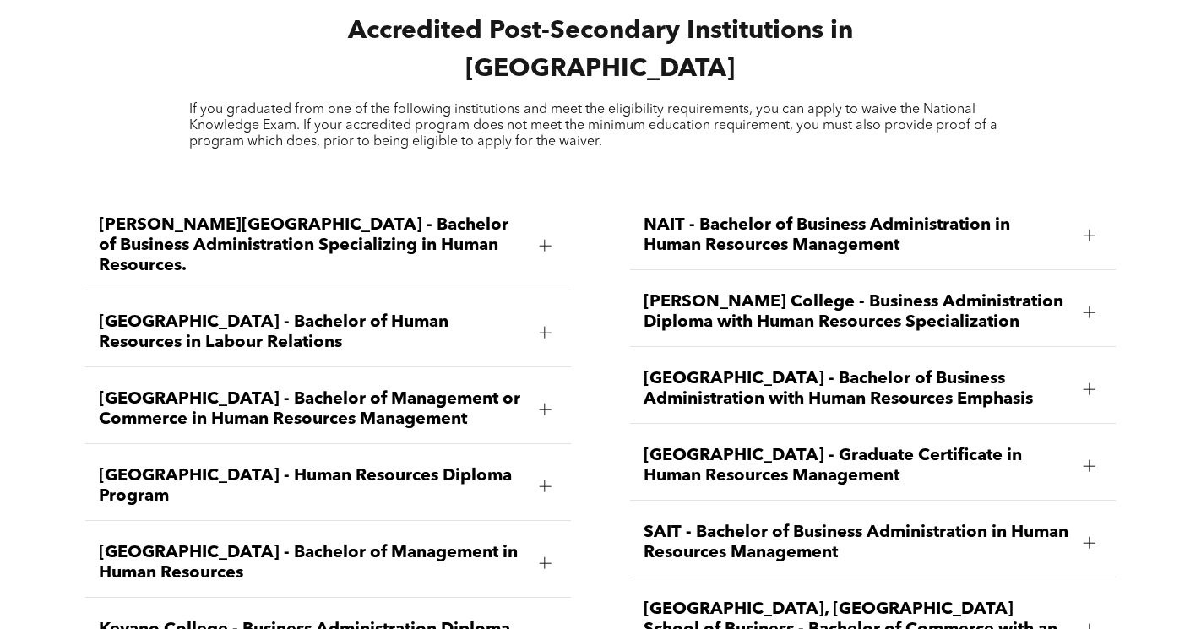
scroll to position [2226, 0]
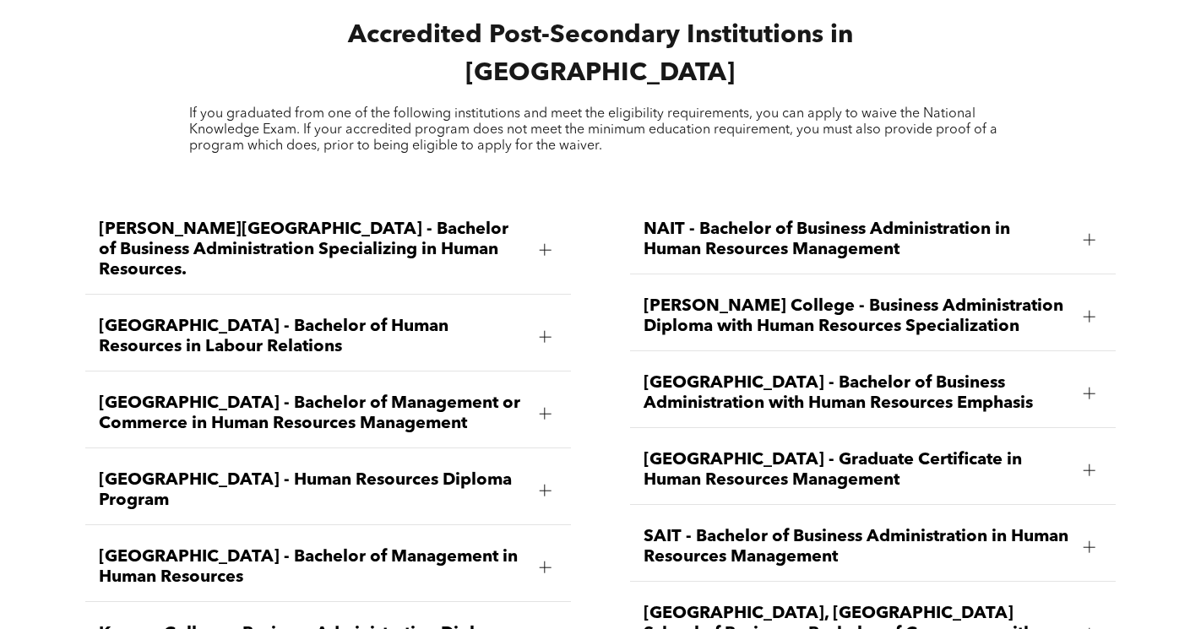
click at [854, 220] on span "NAIT - Bachelor of Business Administration in Human Resources Management" at bounding box center [857, 240] width 427 height 41
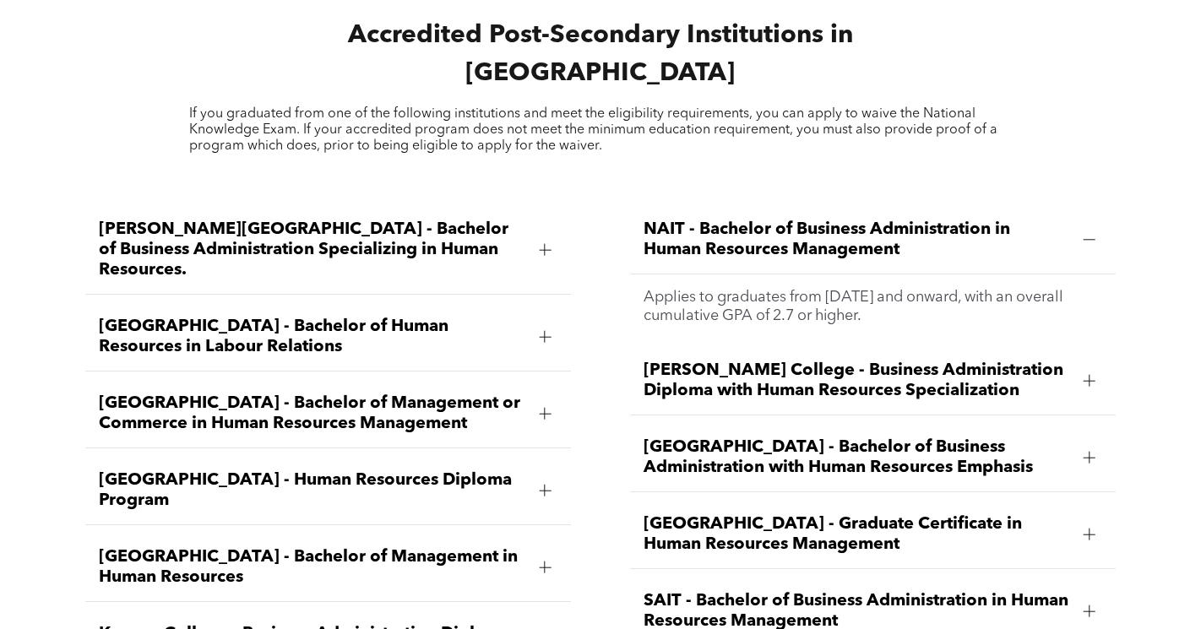
click at [854, 220] on span "NAIT - Bachelor of Business Administration in Human Resources Management" at bounding box center [857, 240] width 427 height 41
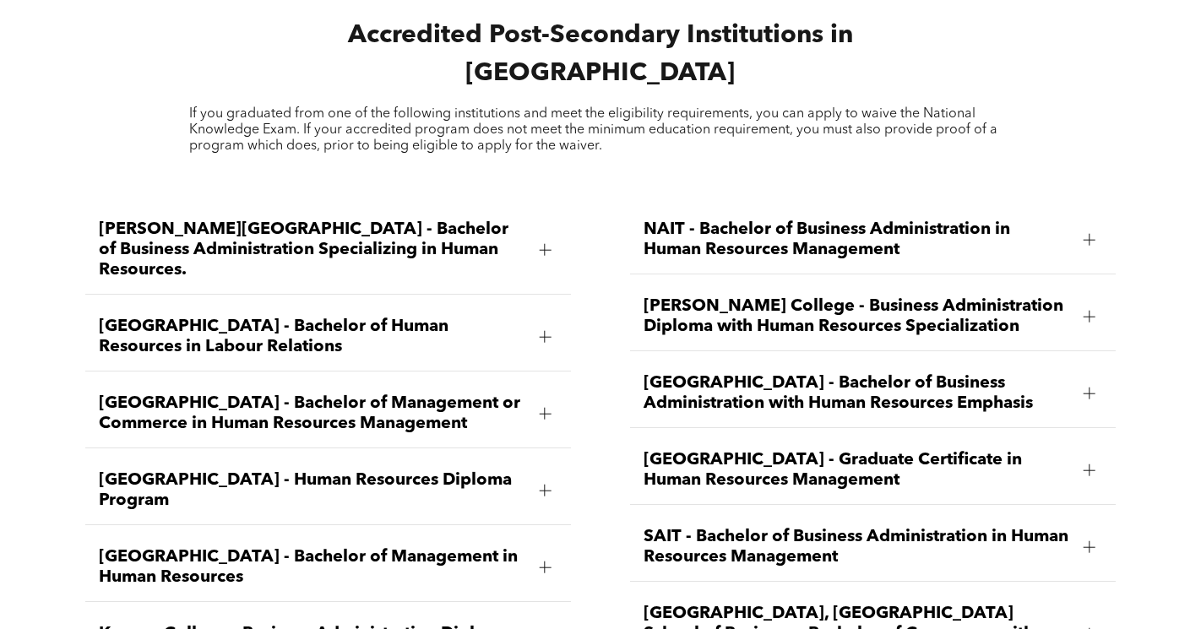
click at [854, 220] on span "NAIT - Bachelor of Business Administration in Human Resources Management" at bounding box center [857, 240] width 427 height 41
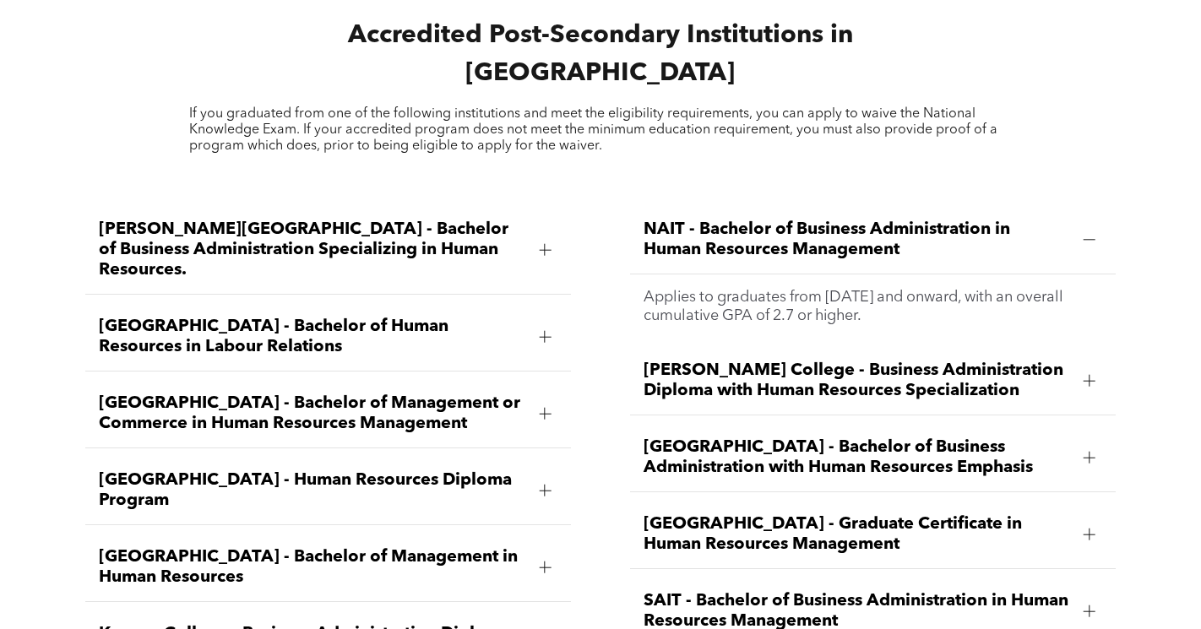
click at [854, 220] on span "NAIT - Bachelor of Business Administration in Human Resources Management" at bounding box center [857, 240] width 427 height 41
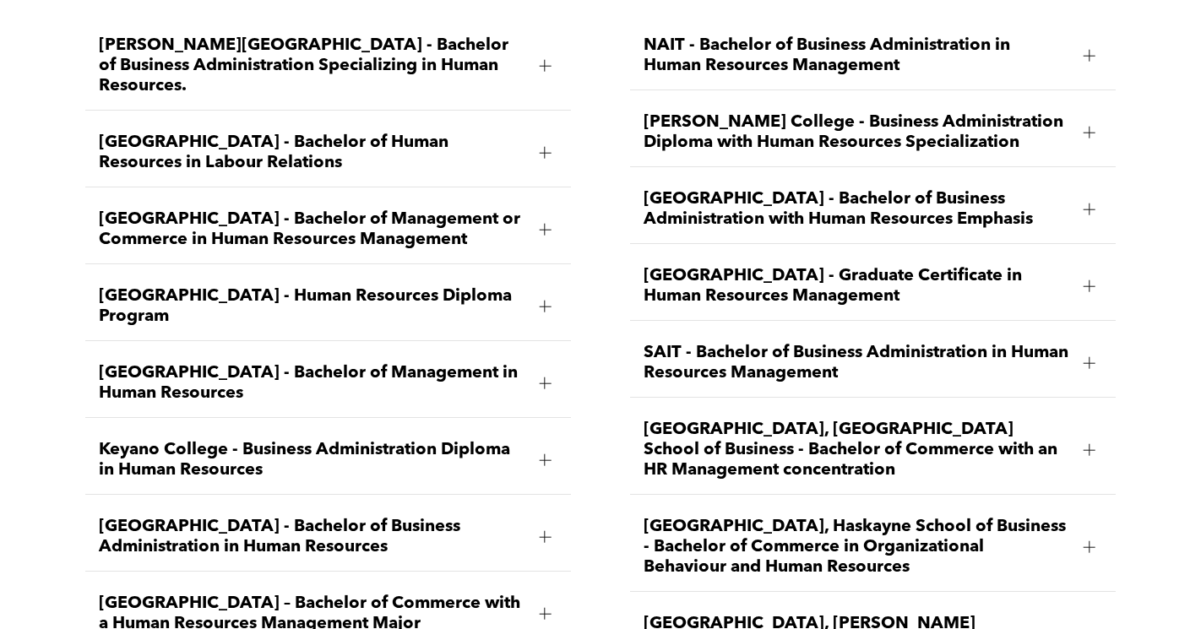
scroll to position [2411, 0]
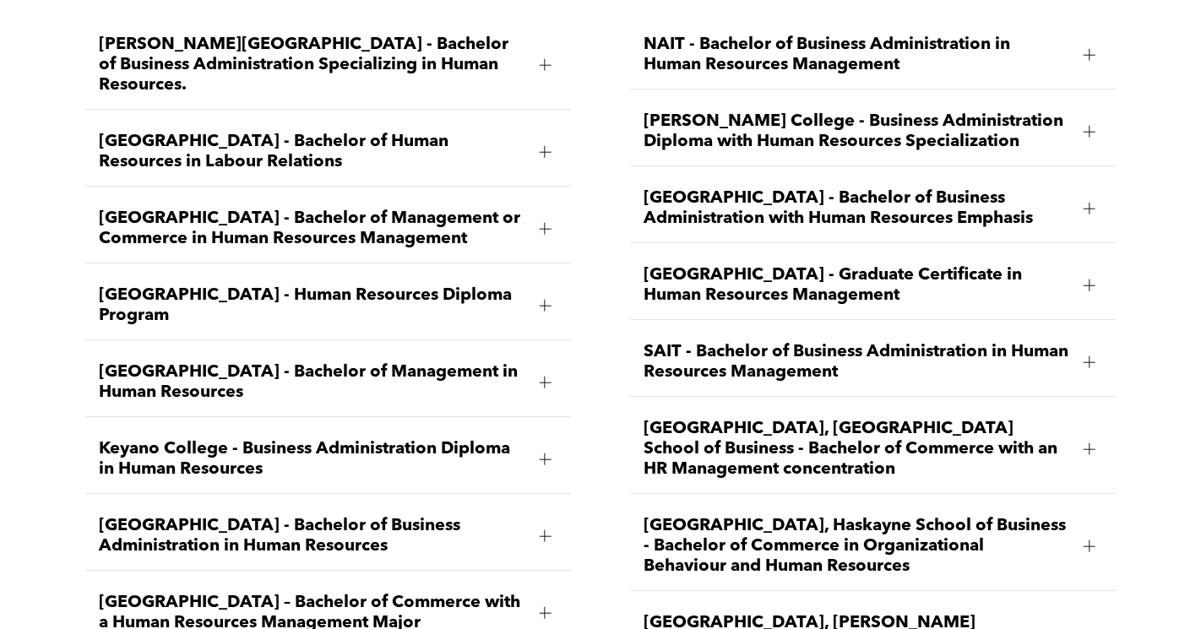
click at [542, 531] on div at bounding box center [545, 537] width 12 height 12
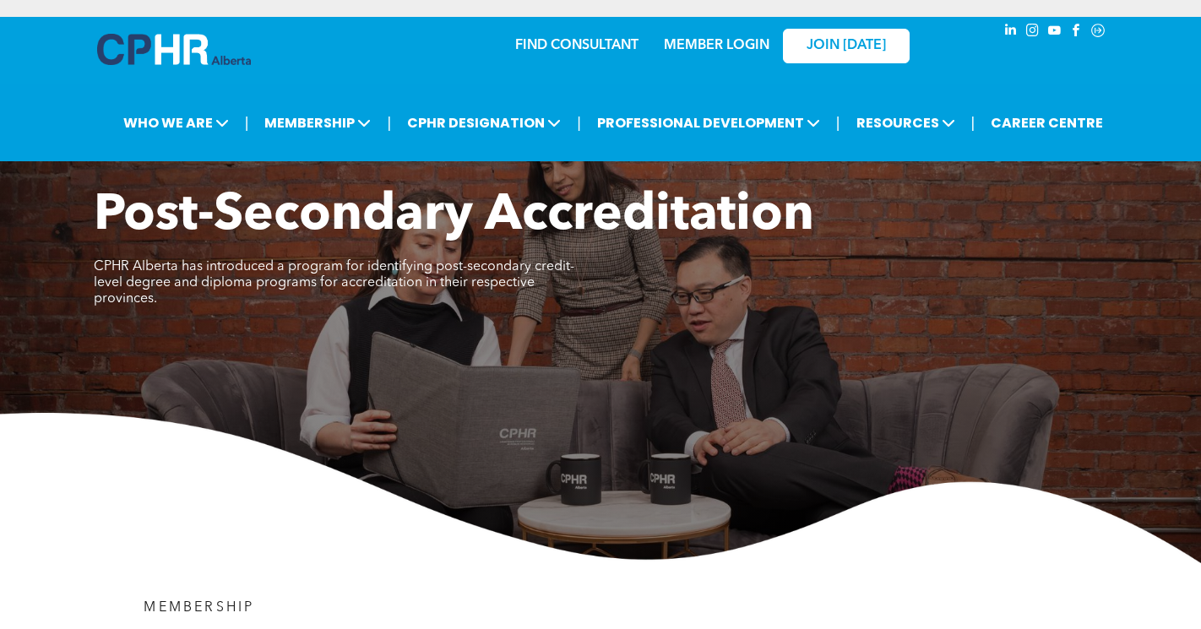
scroll to position [0, 0]
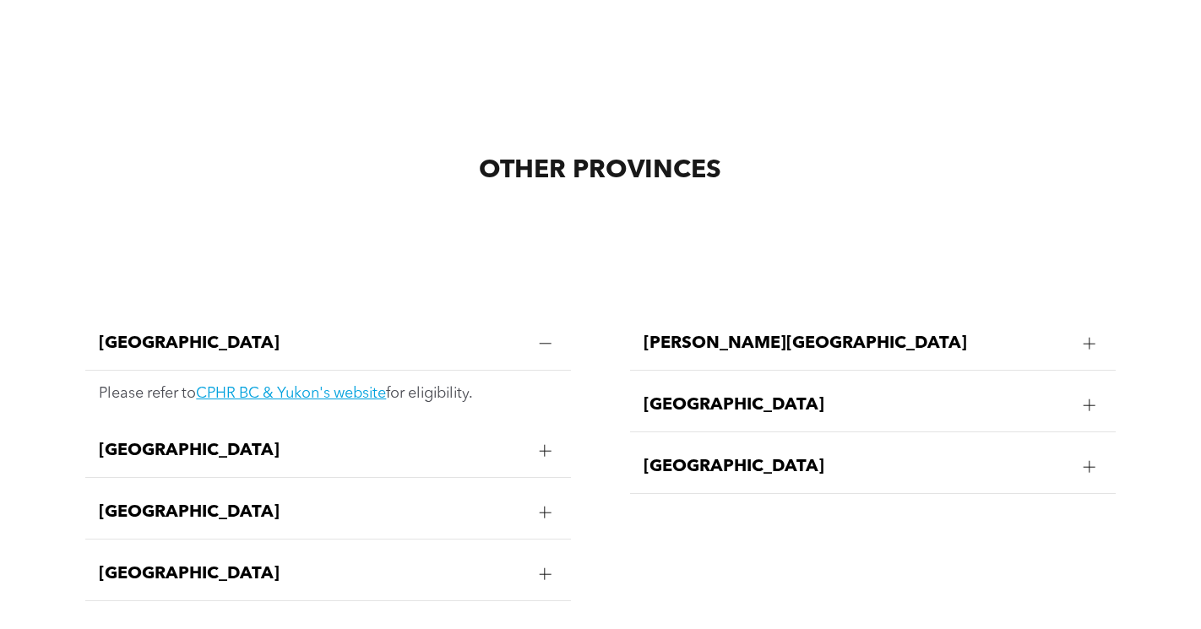
scroll to position [3209, 0]
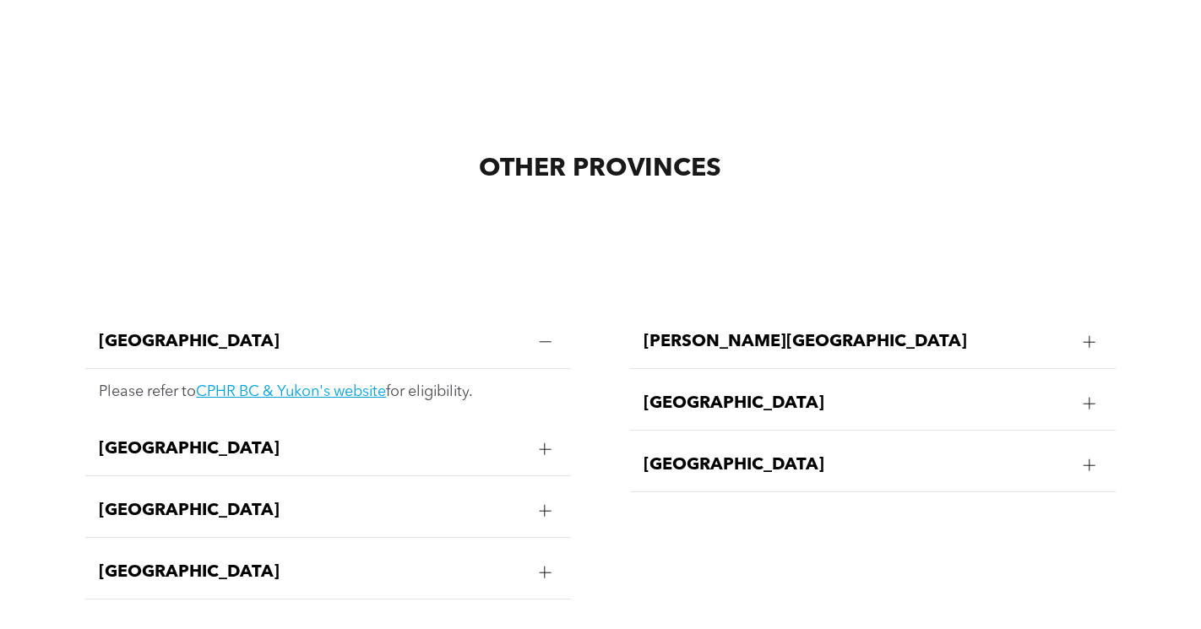
click at [535, 423] on div "[GEOGRAPHIC_DATA]" at bounding box center [328, 449] width 486 height 53
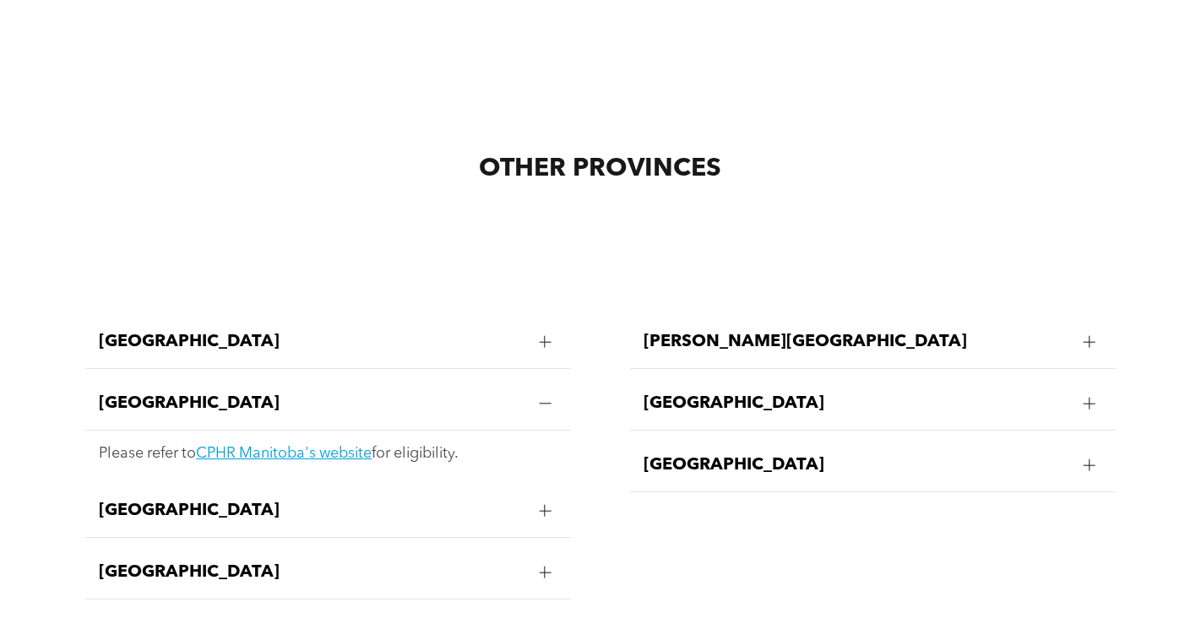
click at [527, 316] on div "[GEOGRAPHIC_DATA]" at bounding box center [328, 342] width 486 height 53
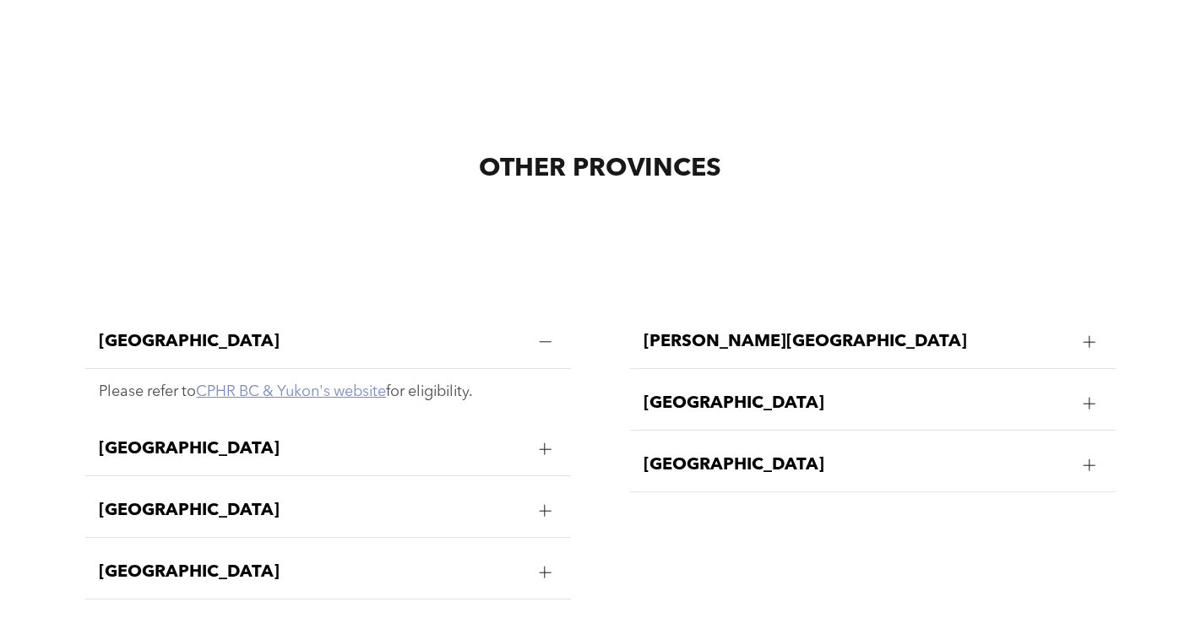
click at [311, 384] on link "CPHR BC & Yukon's website" at bounding box center [291, 391] width 190 height 15
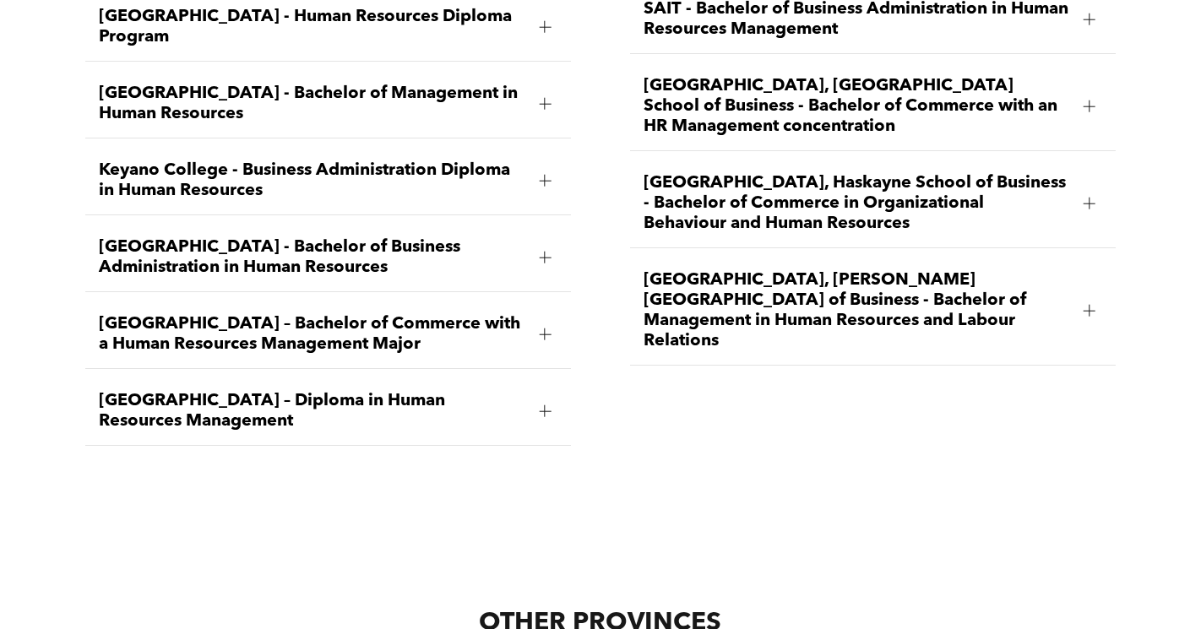
scroll to position [2735, 0]
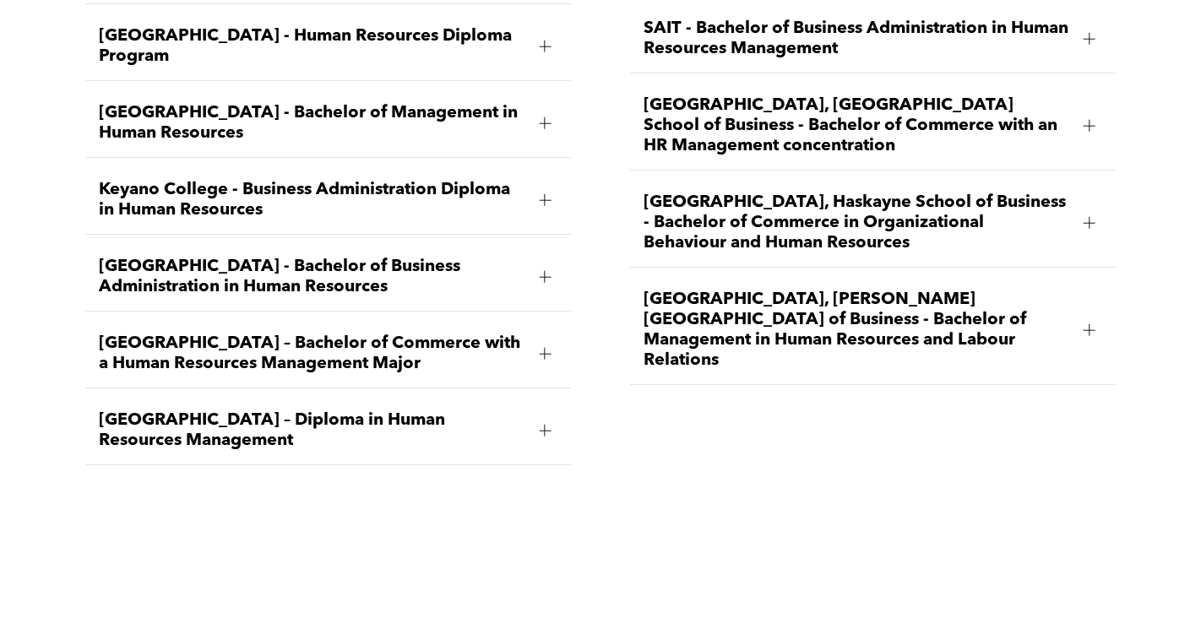
click at [544, 397] on div "MacEwan University – Diploma in Human Resources Management" at bounding box center [328, 431] width 486 height 68
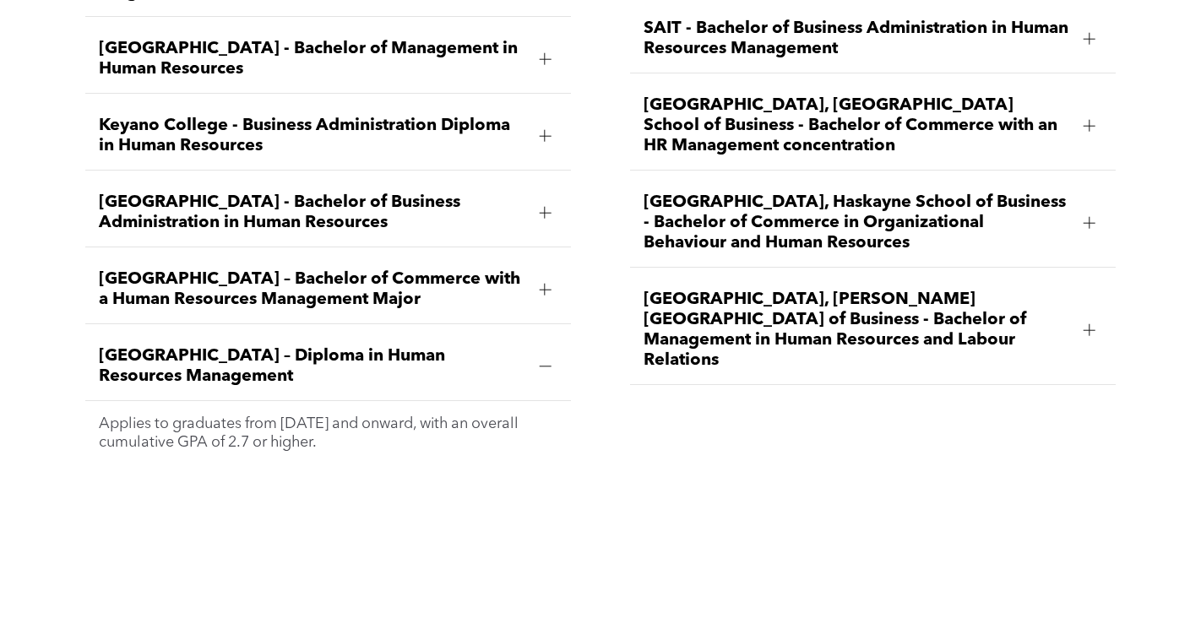
scroll to position [2645, 0]
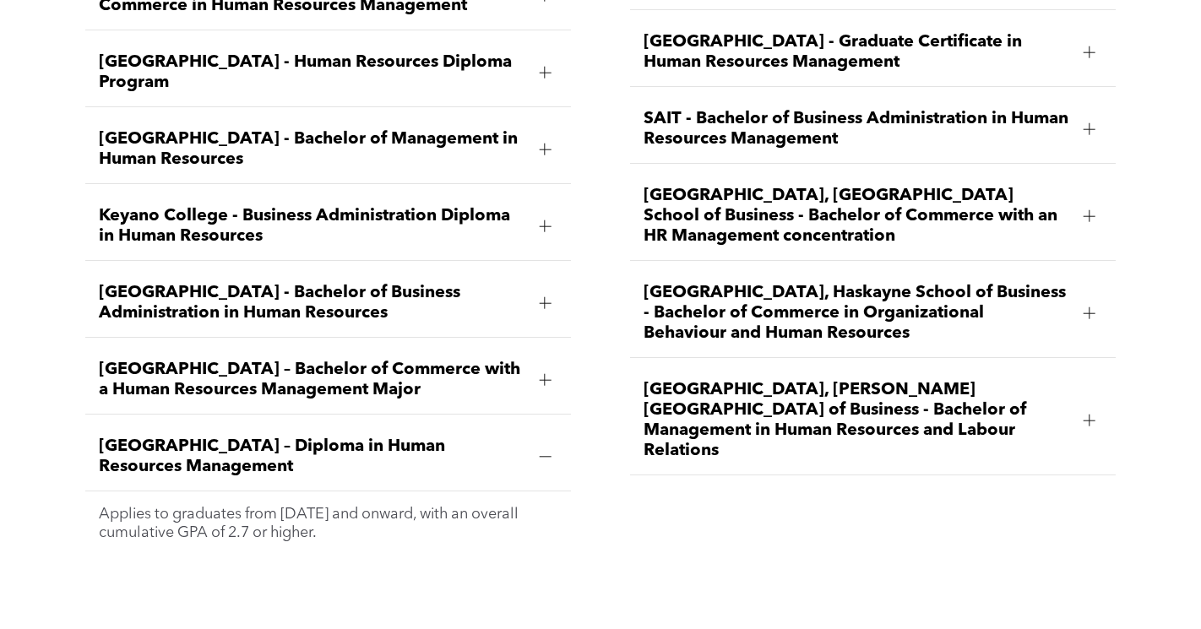
click at [515, 283] on span "Mount Royal University - Bachelor of Business Administration in Human Resources" at bounding box center [312, 303] width 427 height 41
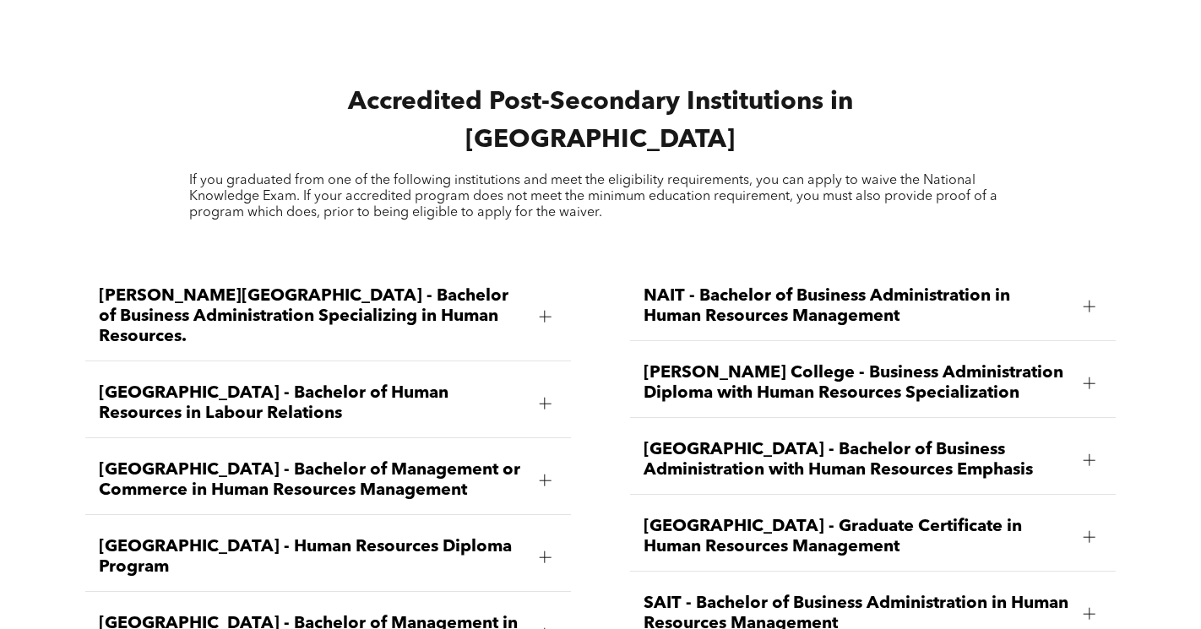
scroll to position [2154, 0]
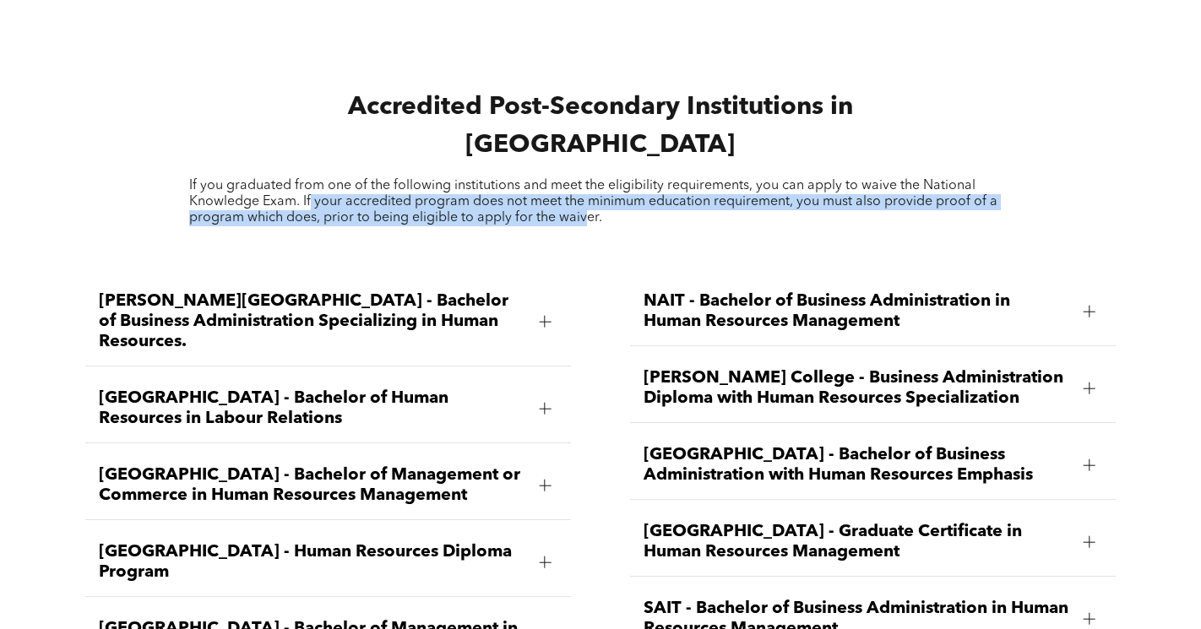
drag, startPoint x: 309, startPoint y: 147, endPoint x: 584, endPoint y: 162, distance: 275.0
click at [584, 179] on span "If you graduated from one of the following institutions and meet the eligibilit…" at bounding box center [593, 202] width 809 height 46
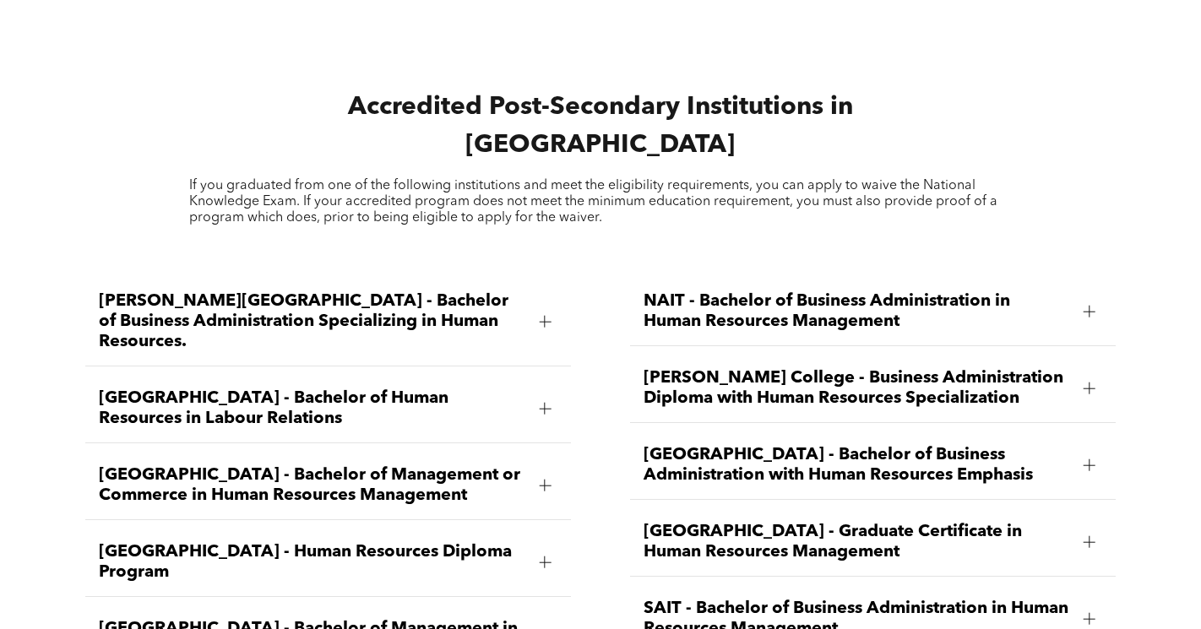
click at [444, 179] on span "If you graduated from one of the following institutions and meet the eligibilit…" at bounding box center [593, 202] width 809 height 46
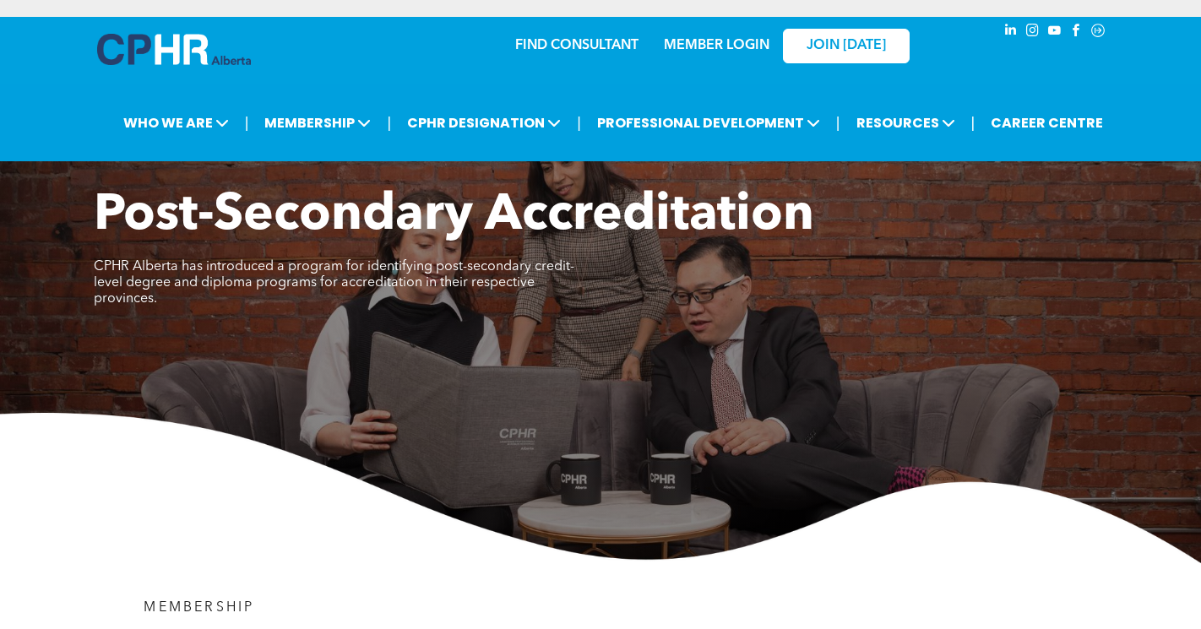
scroll to position [0, 0]
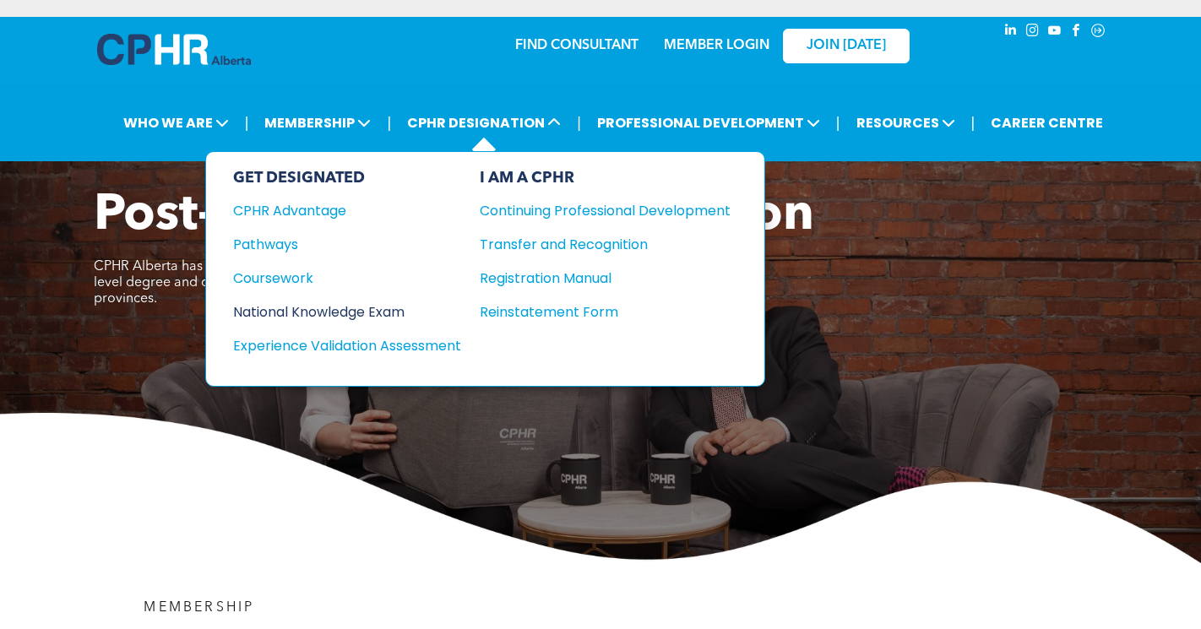
click at [353, 313] on div "National Knowledge Exam" at bounding box center [335, 312] width 205 height 21
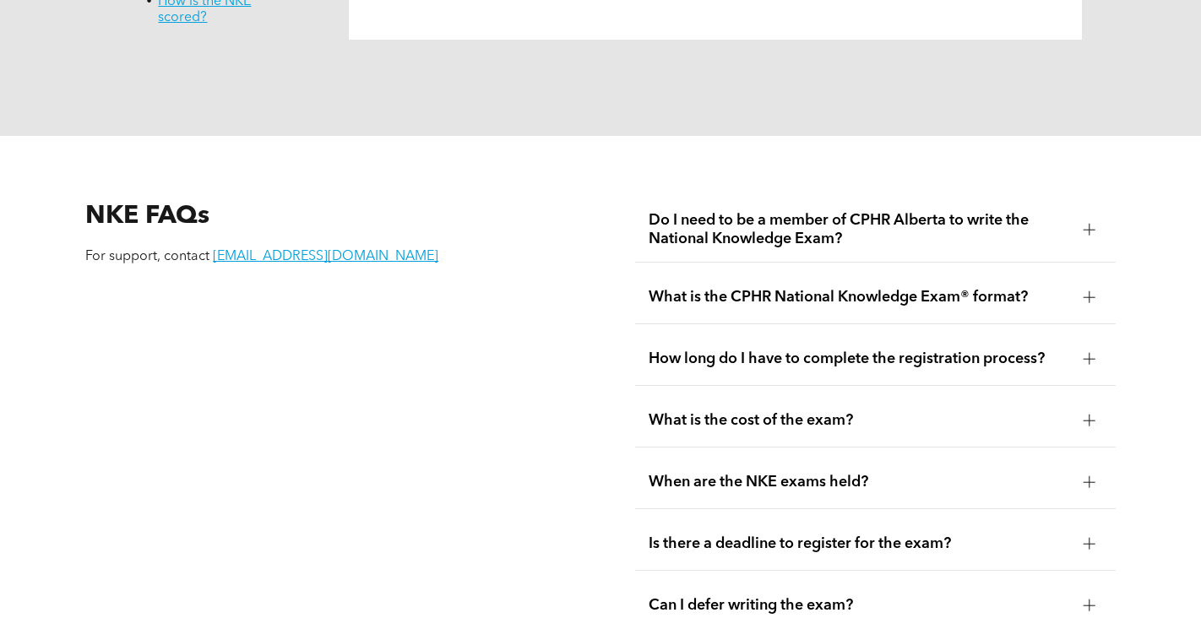
scroll to position [2009, 0]
click at [847, 212] on span "Do I need to be a member of CPHR Alberta to write the National Knowledge Exam?" at bounding box center [860, 228] width 422 height 37
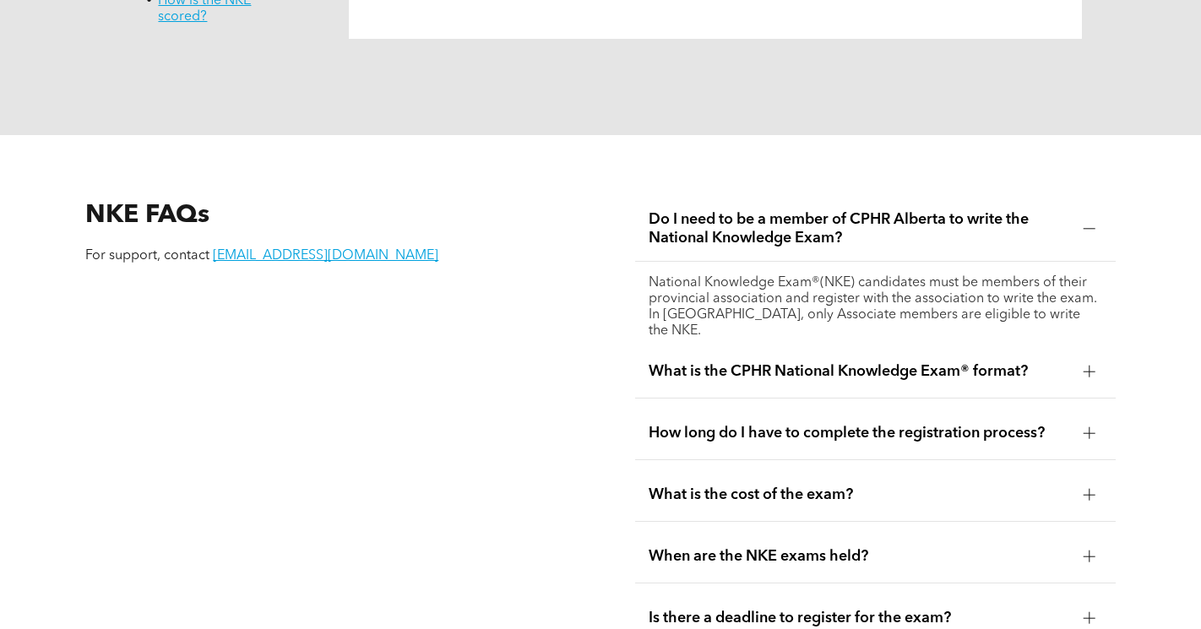
click at [1049, 210] on span "Do I need to be a member of CPHR Alberta to write the National Knowledge Exam?" at bounding box center [860, 228] width 422 height 37
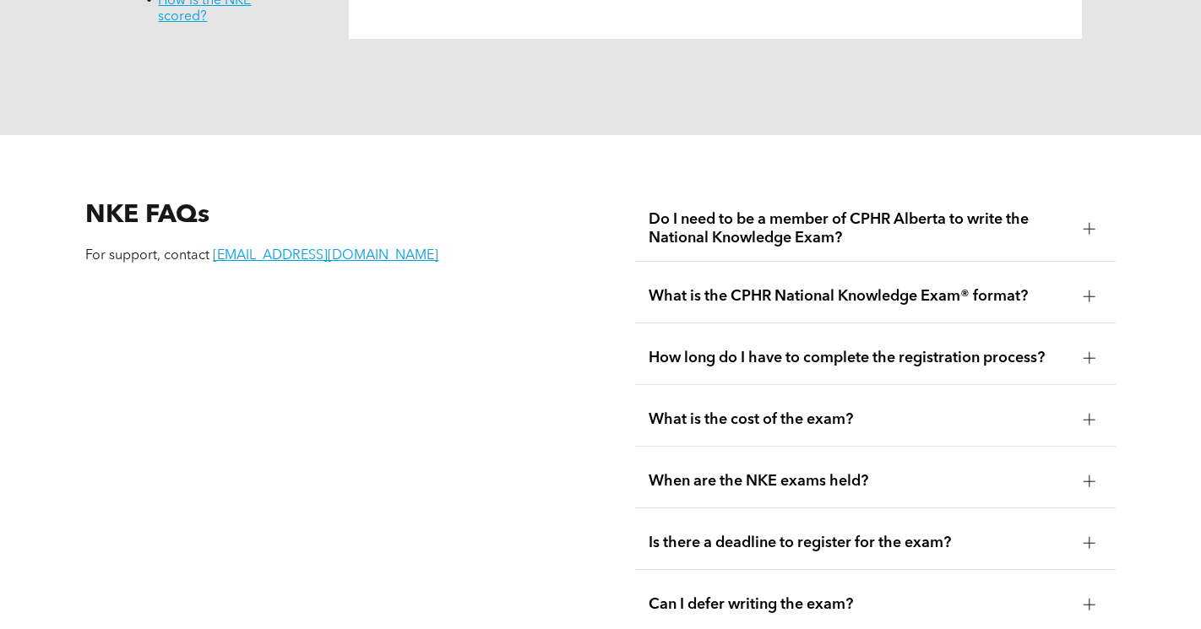
click at [1037, 349] on span "How long do I have to complete the registration process?" at bounding box center [860, 358] width 422 height 19
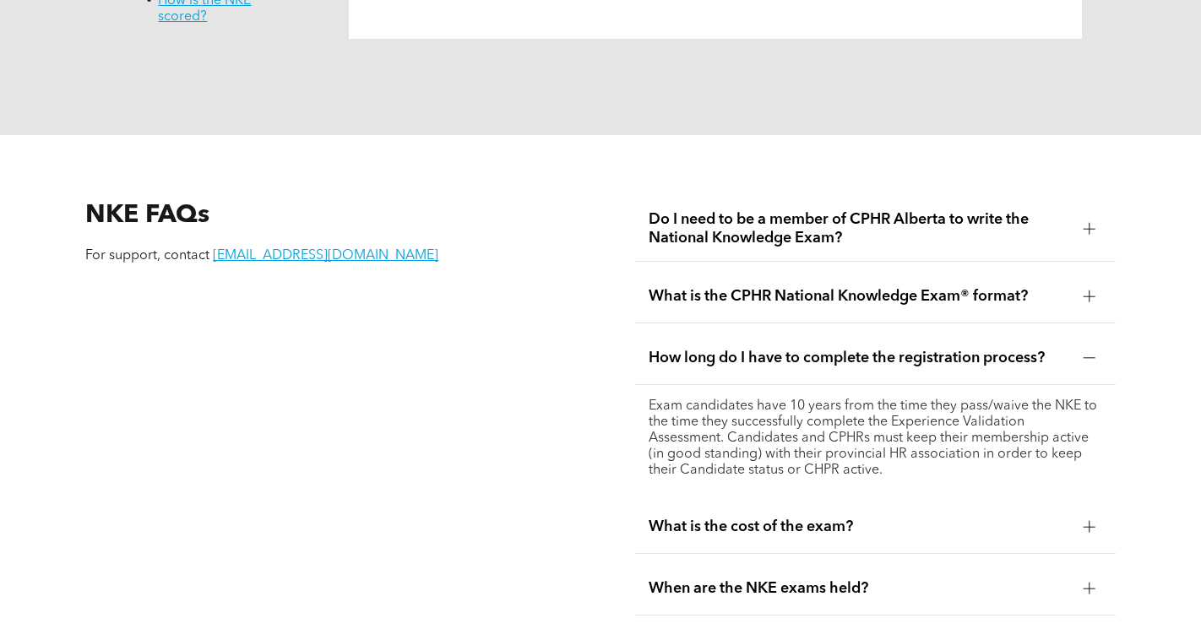
click at [1037, 349] on span "How long do I have to complete the registration process?" at bounding box center [860, 358] width 422 height 19
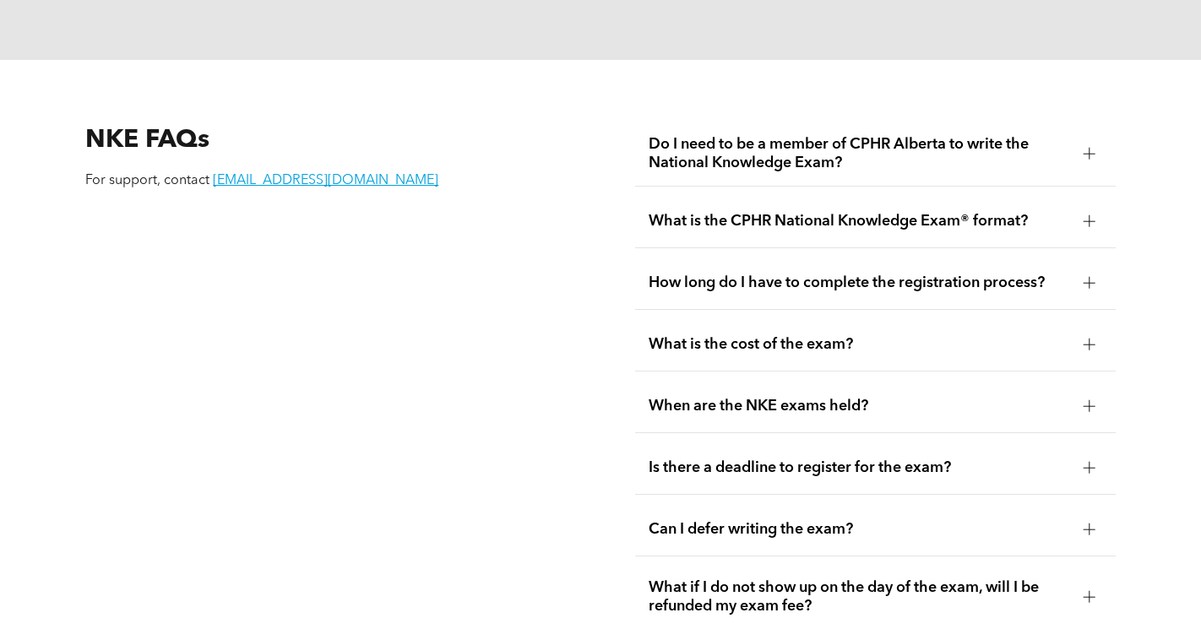
scroll to position [2085, 0]
click at [1026, 458] on span "Is there a deadline to register for the exam?" at bounding box center [860, 467] width 422 height 19
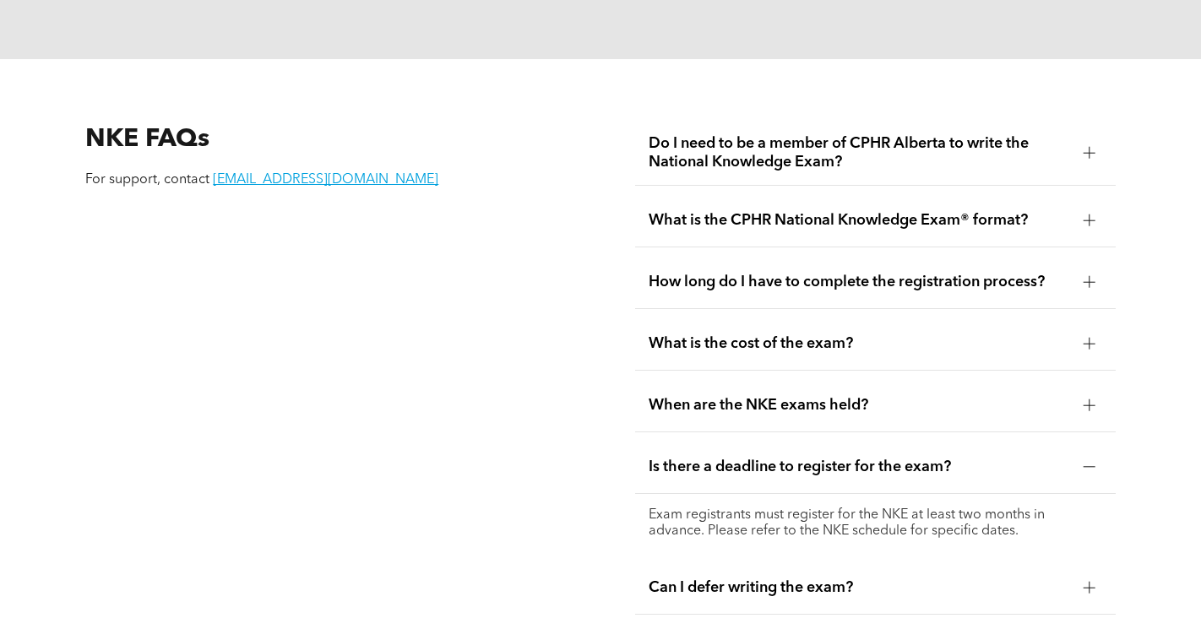
click at [1026, 458] on span "Is there a deadline to register for the exam?" at bounding box center [860, 467] width 422 height 19
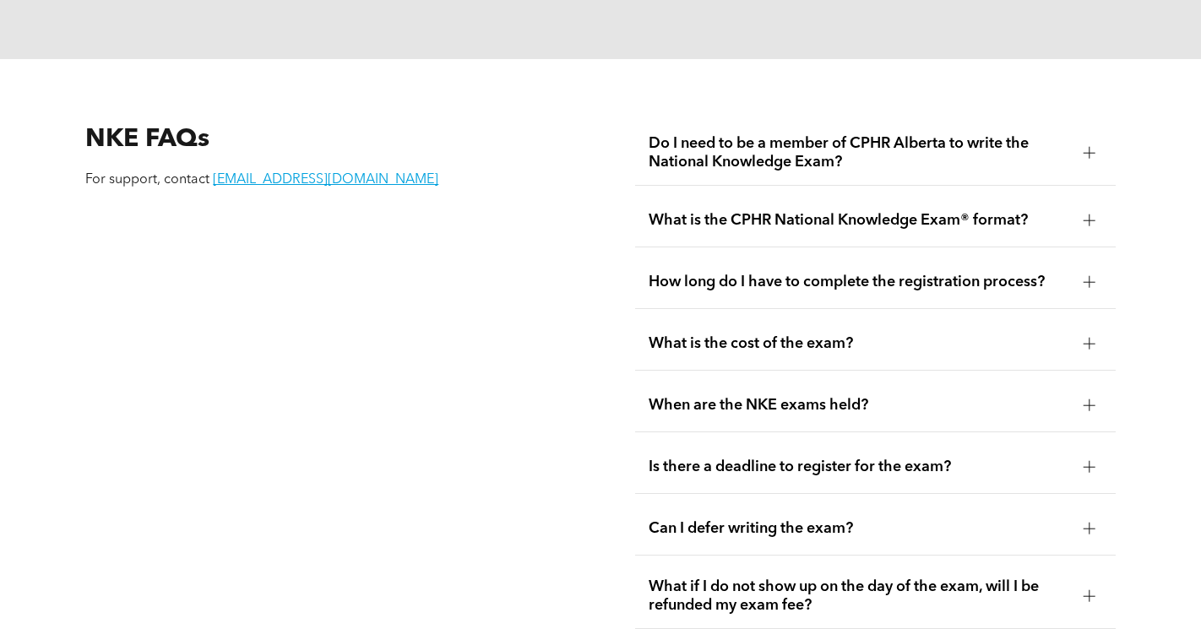
scroll to position [2139, 0]
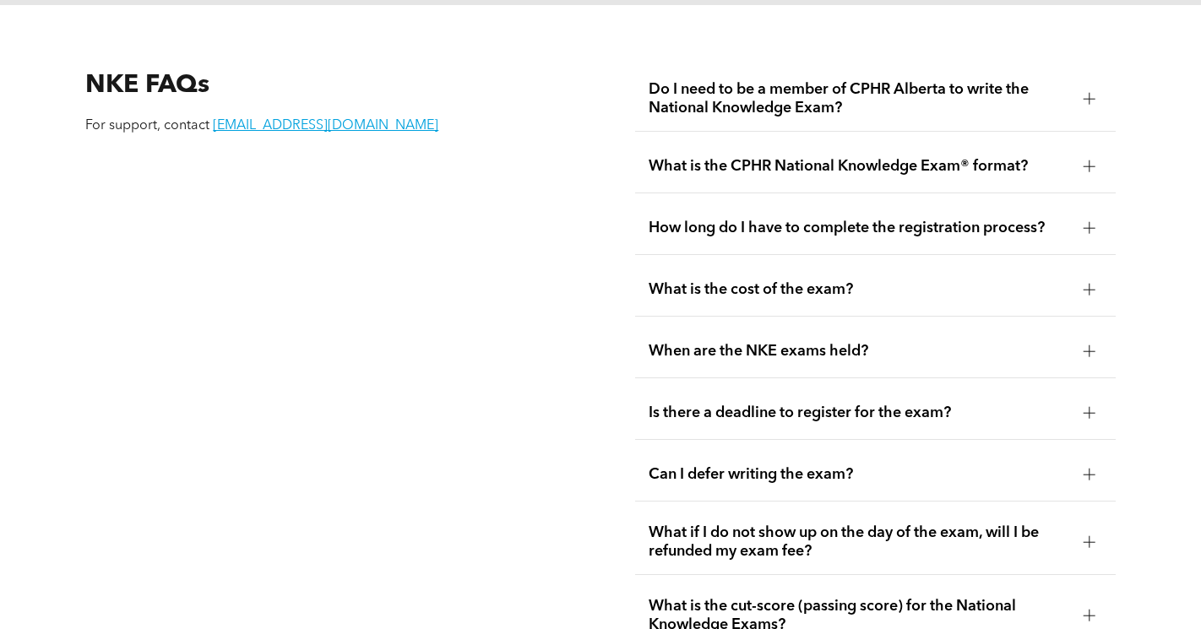
click at [998, 471] on div "Can I defer writing the exam?" at bounding box center [875, 475] width 481 height 53
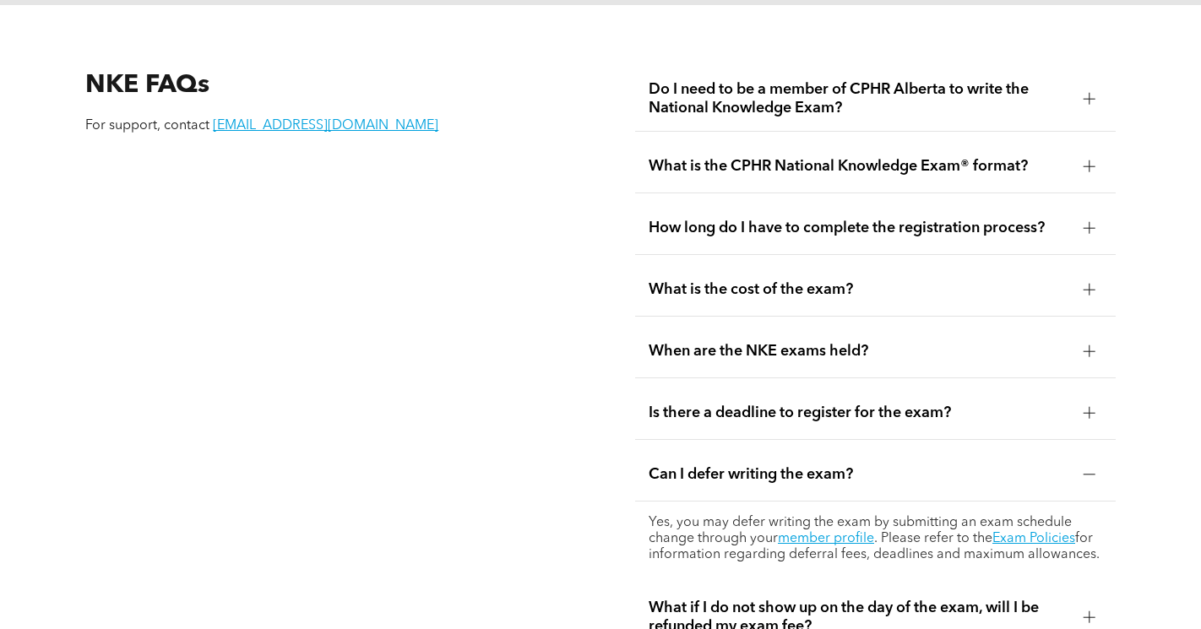
click at [998, 471] on div "Can I defer writing the exam?" at bounding box center [875, 475] width 481 height 53
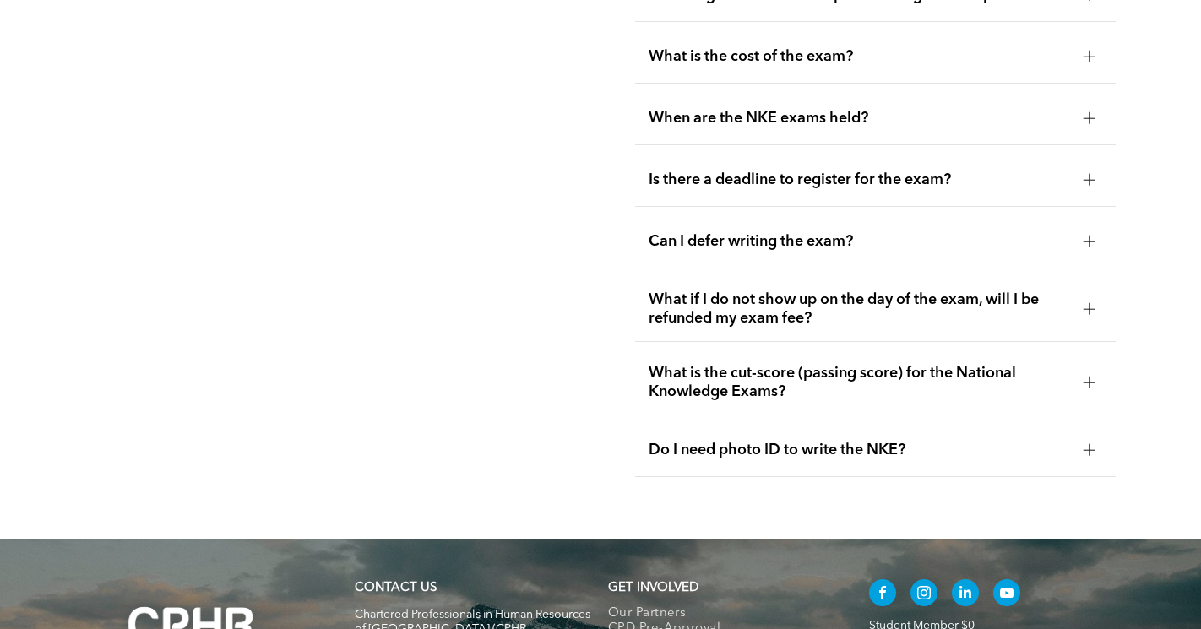
scroll to position [2388, 0]
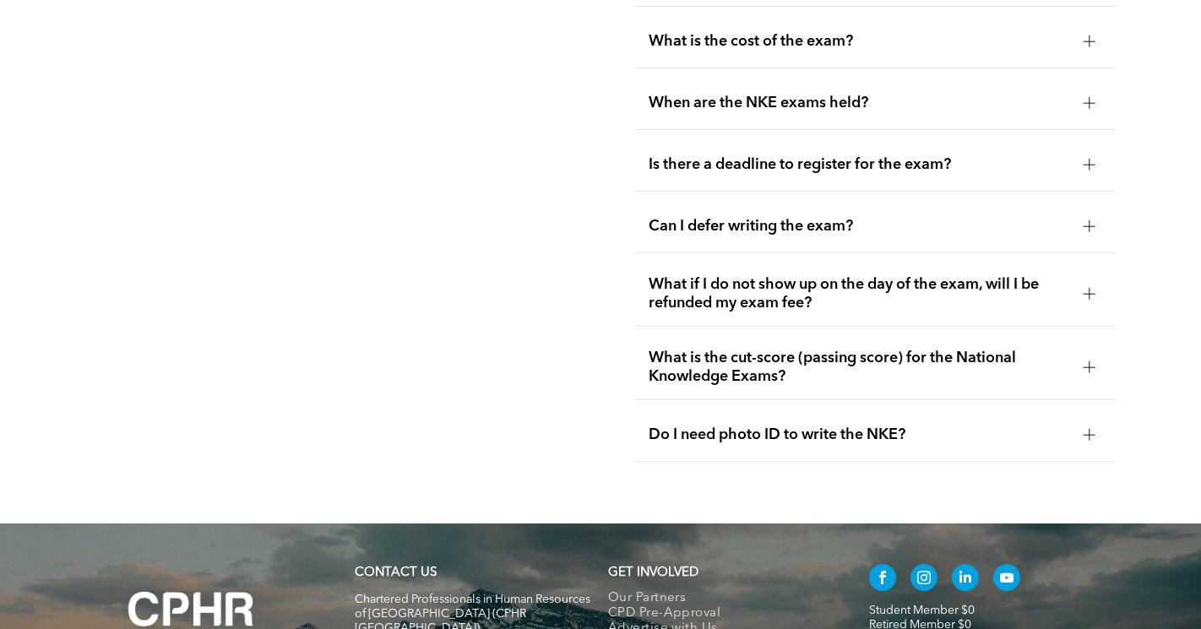
click at [982, 426] on span "Do I need photo ID to write the NKE?" at bounding box center [860, 435] width 422 height 19
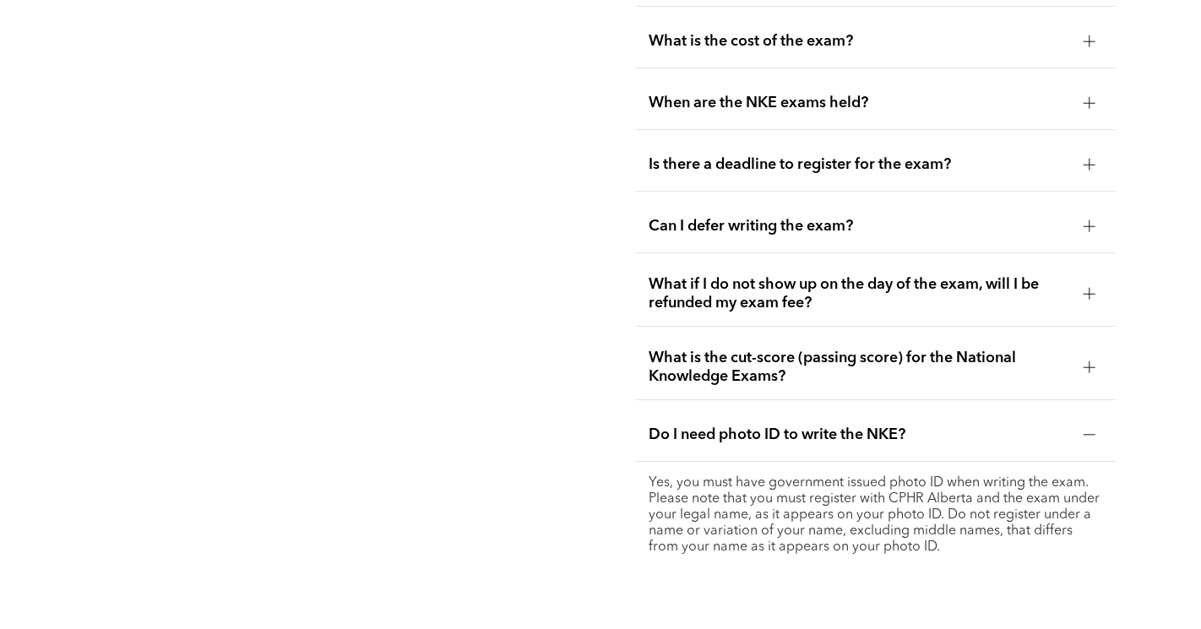
click at [982, 426] on span "Do I need photo ID to write the NKE?" at bounding box center [860, 435] width 422 height 19
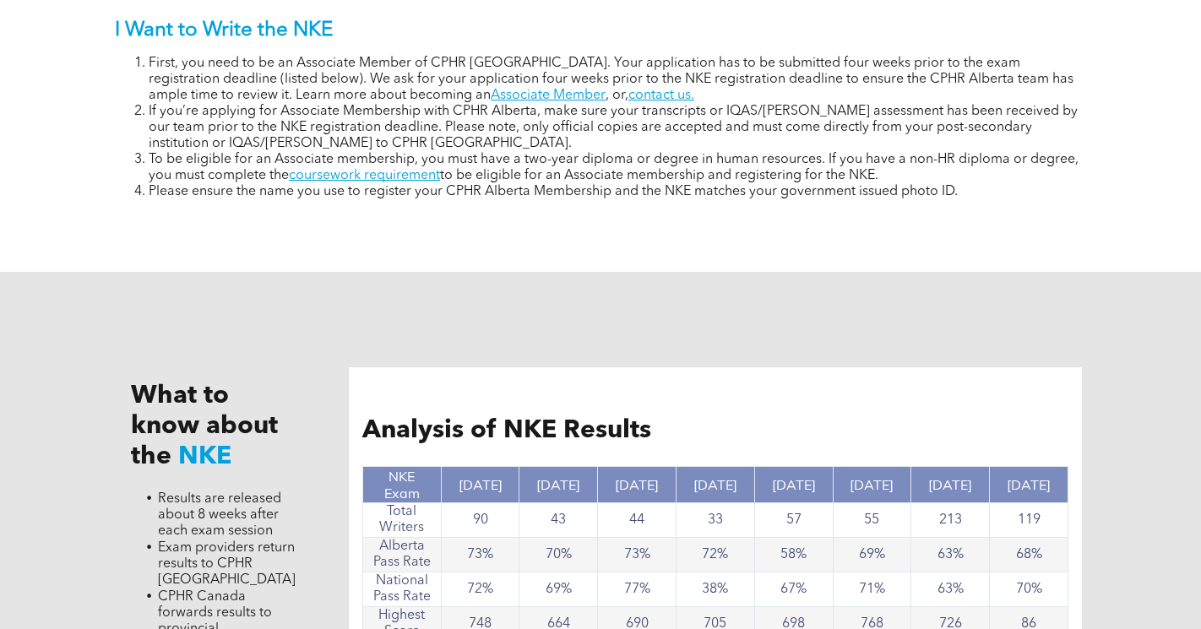
scroll to position [1294, 0]
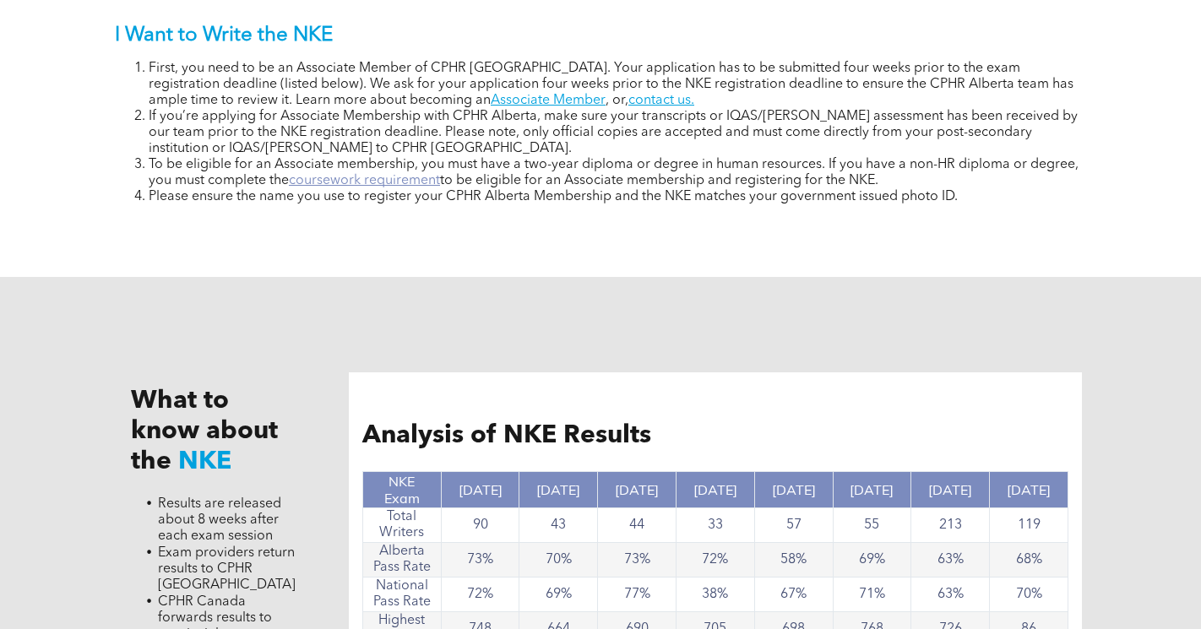
click at [428, 182] on link "coursework requirement" at bounding box center [364, 181] width 151 height 14
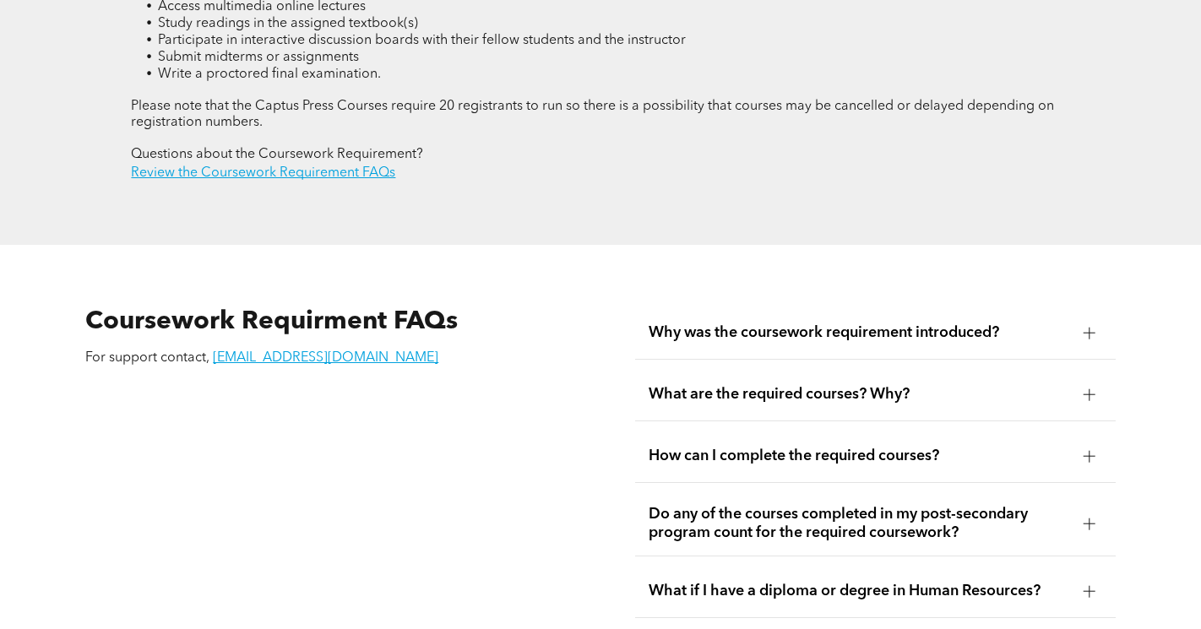
scroll to position [2635, 0]
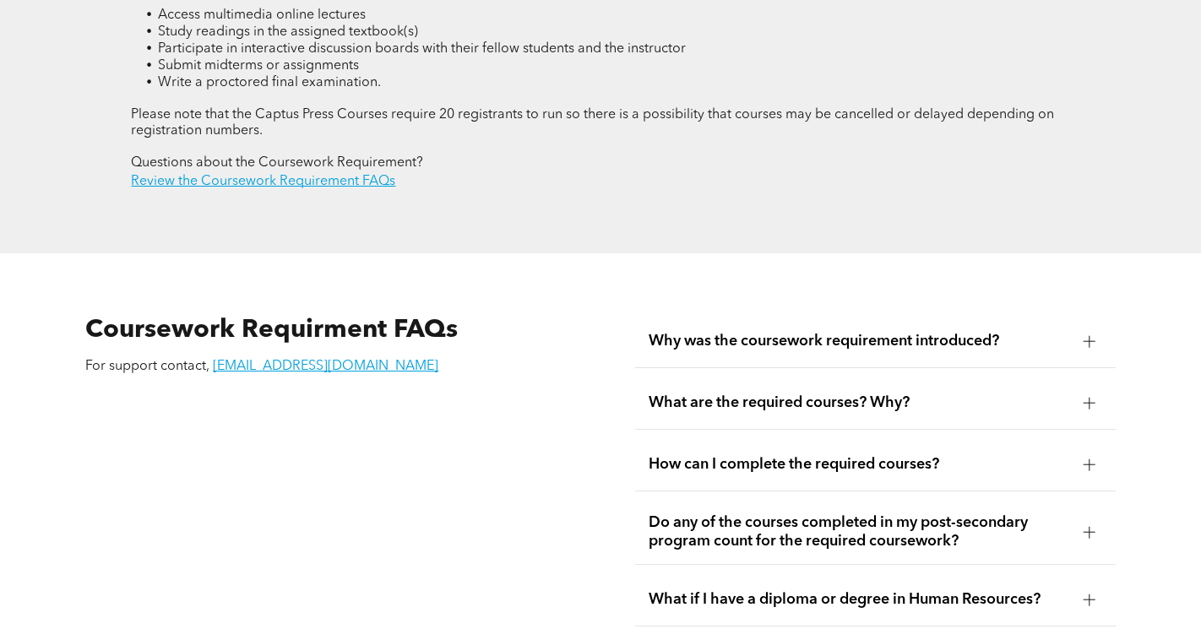
click at [754, 340] on div "Why was the coursework requirement introduced?" at bounding box center [875, 341] width 481 height 53
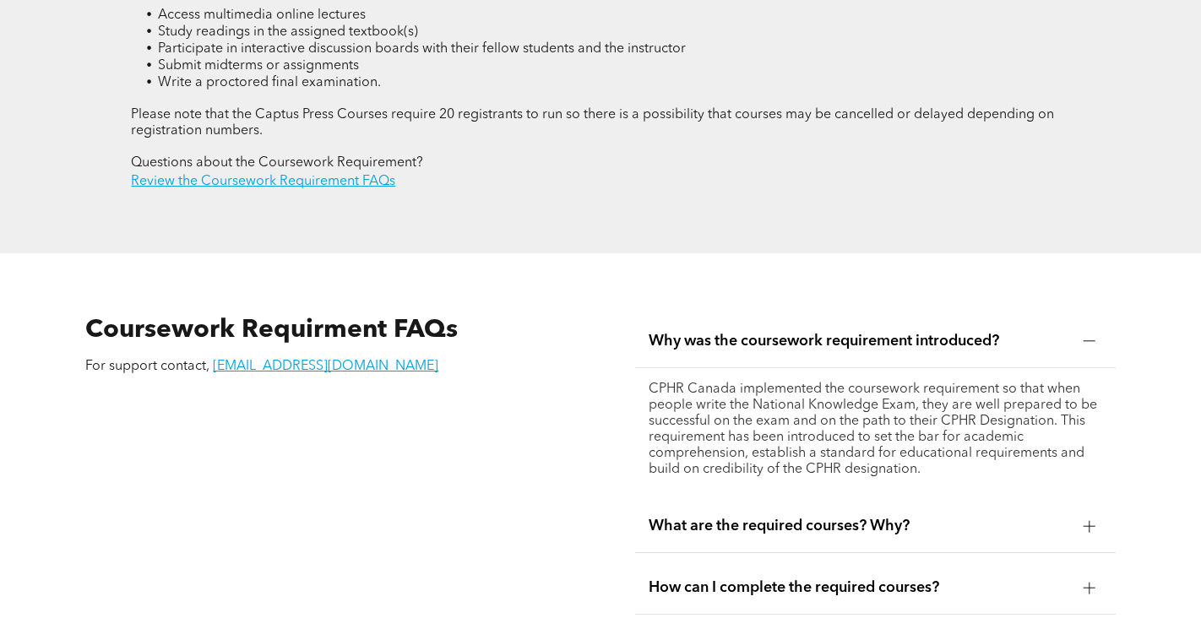
click at [754, 340] on div "Why was the coursework requirement introduced?" at bounding box center [875, 341] width 481 height 53
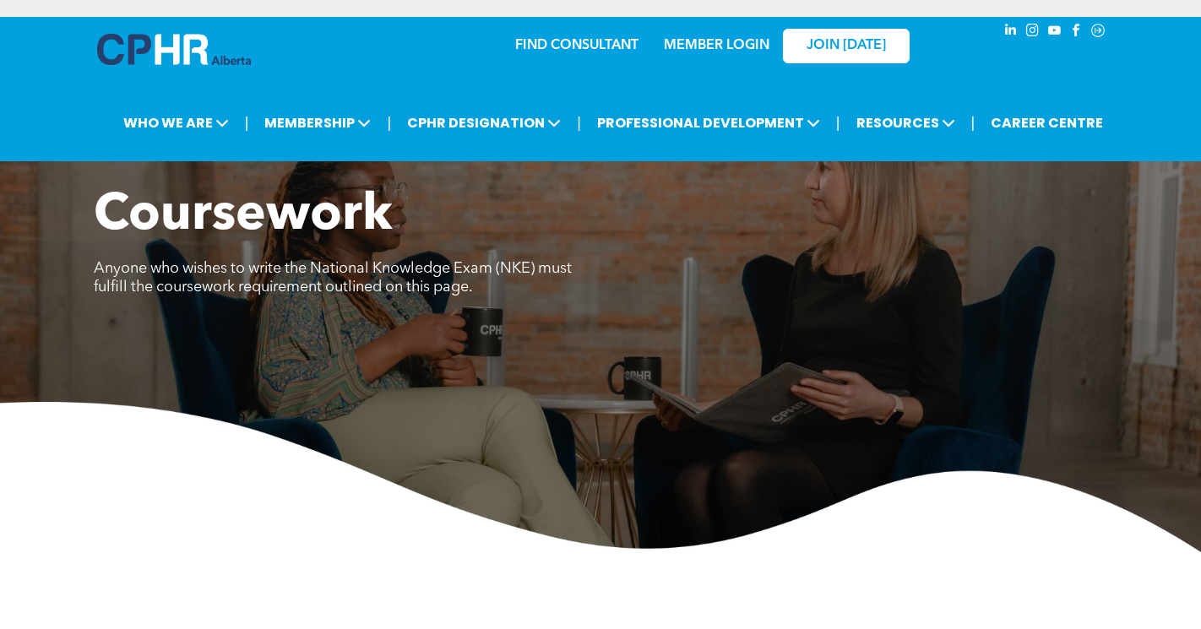
scroll to position [0, 0]
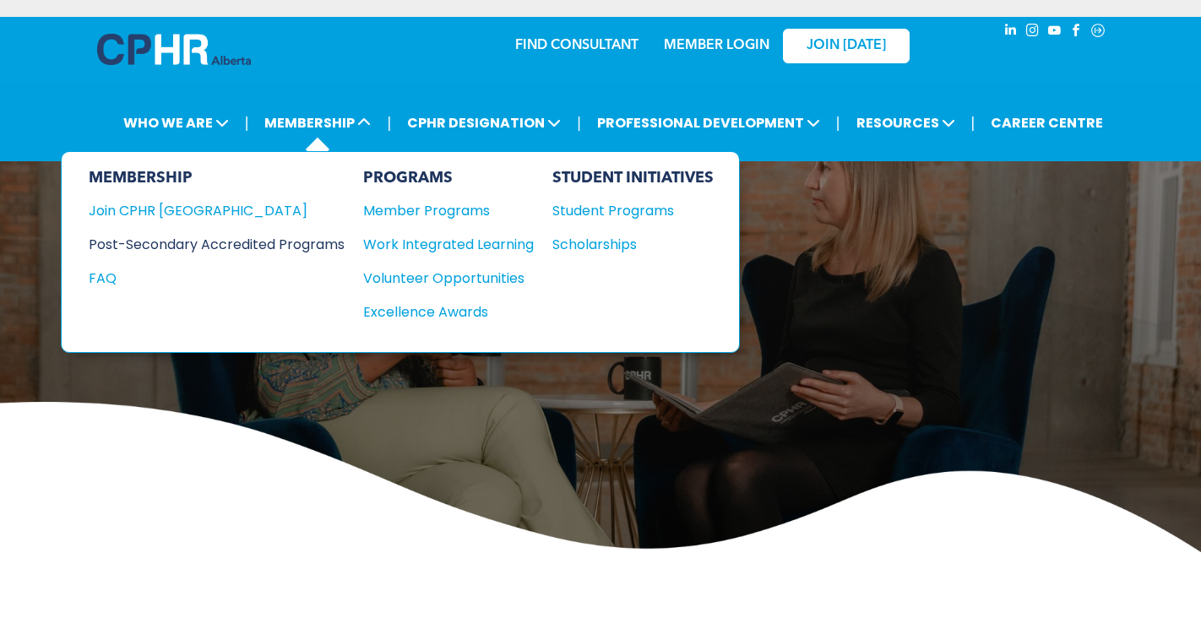
click at [204, 247] on div "Post-Secondary Accredited Programs" at bounding box center [204, 244] width 231 height 21
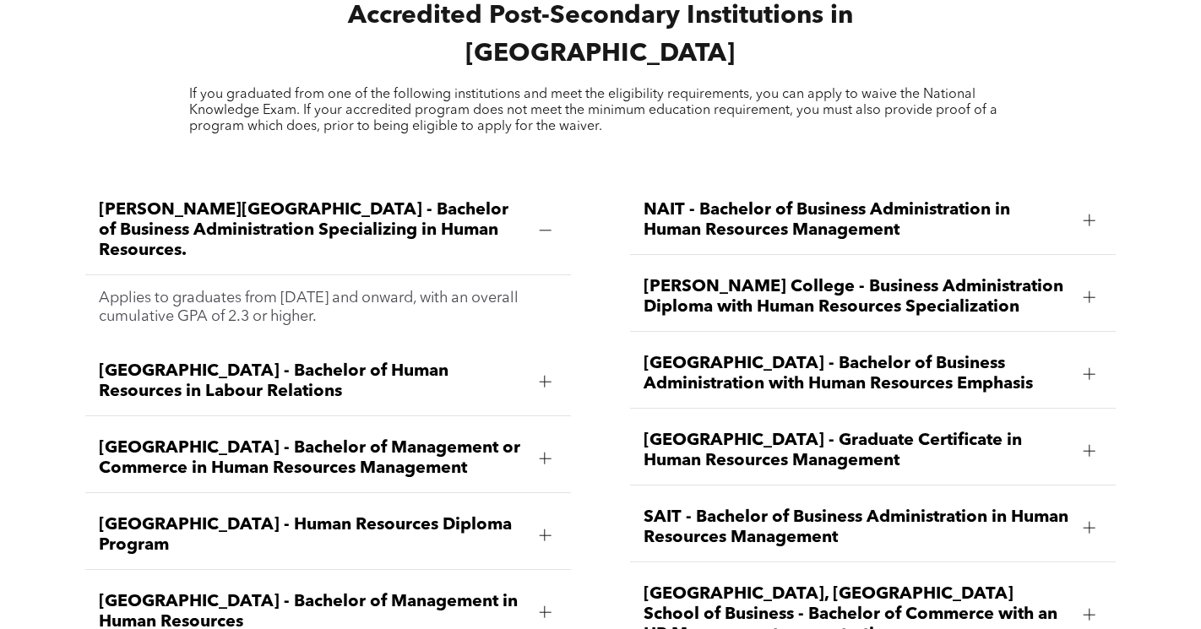
scroll to position [2247, 0]
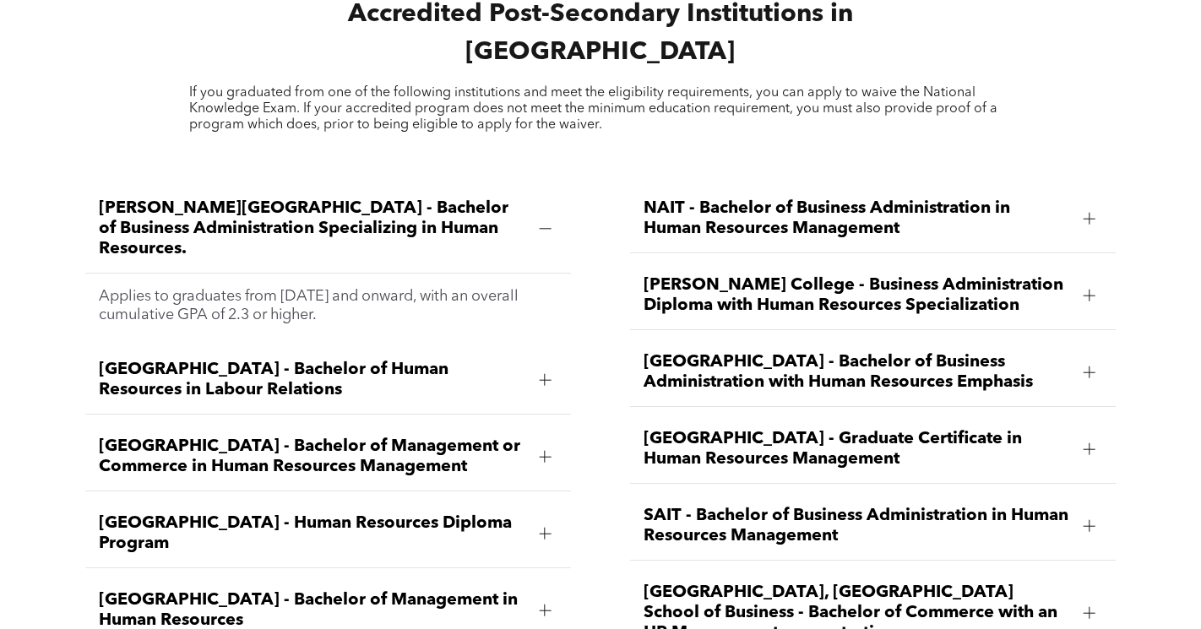
click at [435, 360] on span "Athabasca University - Bachelor of Human Resources in Labour Relations" at bounding box center [312, 380] width 427 height 41
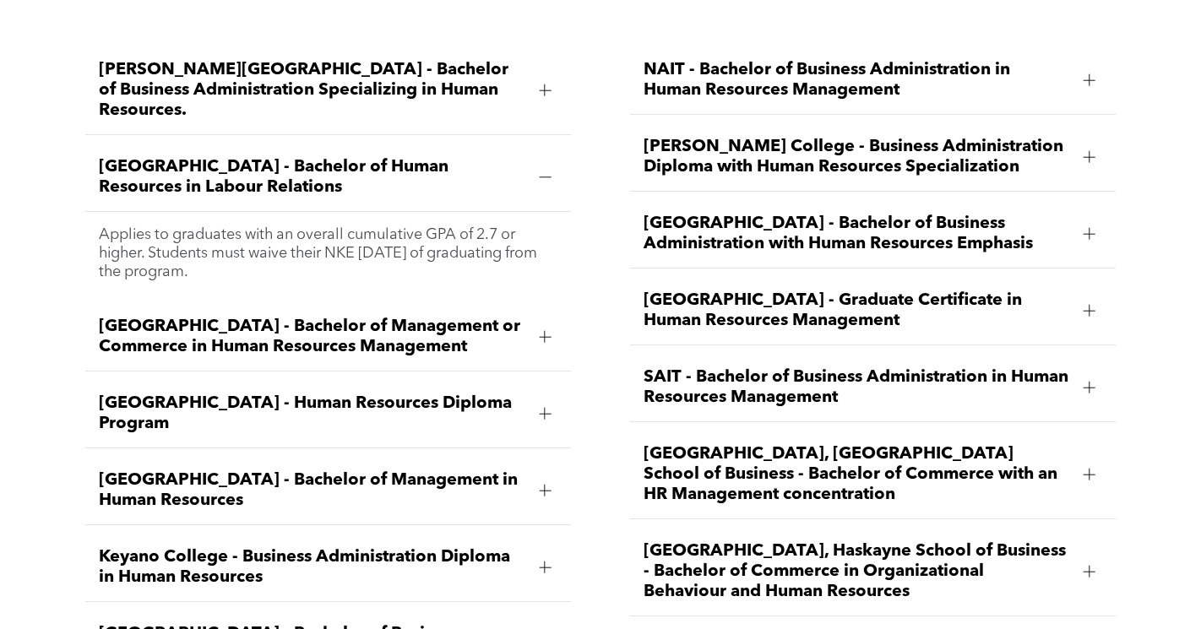
scroll to position [2387, 0]
click at [481, 393] on span "Bow Valley College - Human Resources Diploma Program" at bounding box center [312, 413] width 427 height 41
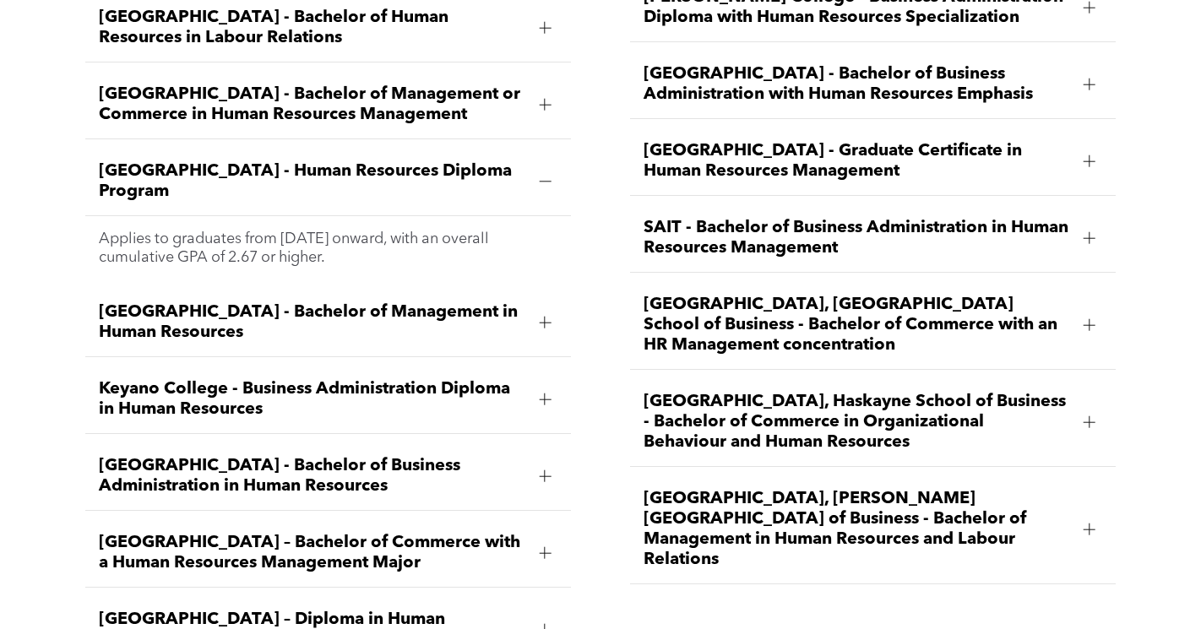
scroll to position [2519, 0]
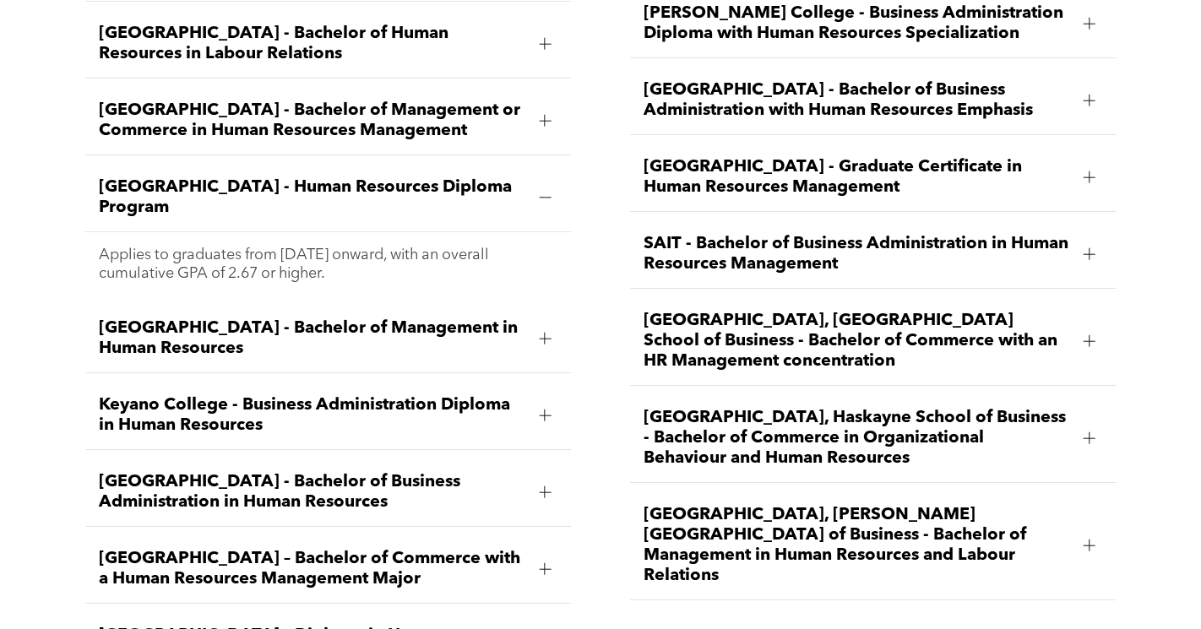
click at [846, 311] on span "University of Alberta, Alberta School of Business - Bachelor of Commerce with a…" at bounding box center [857, 341] width 427 height 61
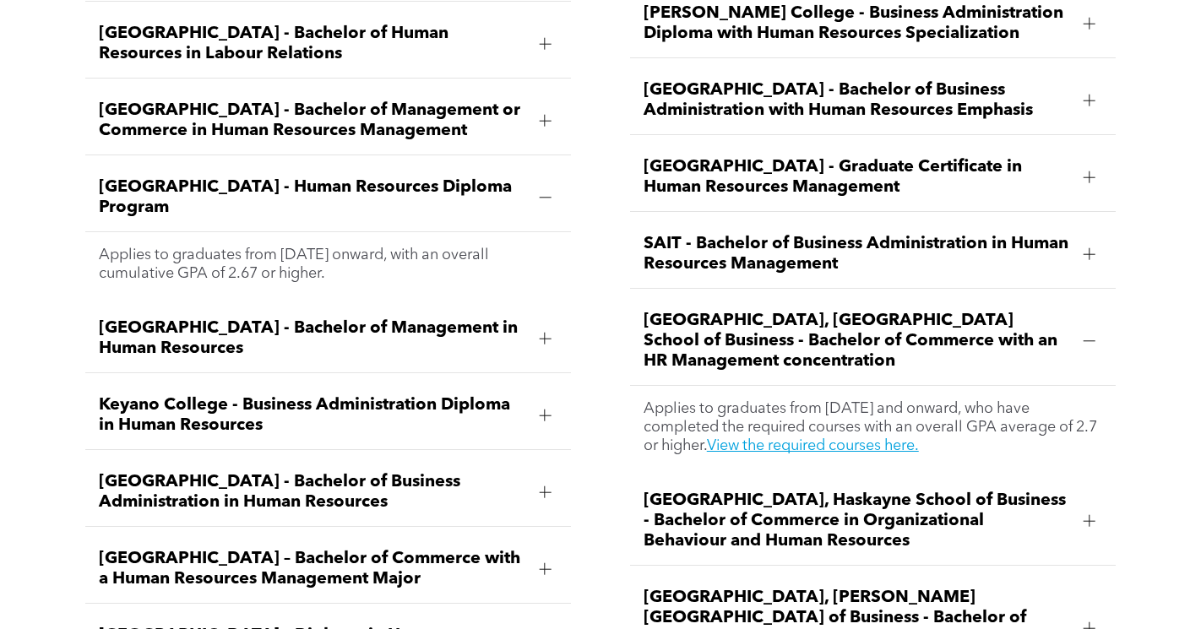
click at [846, 311] on span "University of Alberta, Alberta School of Business - Bachelor of Commerce with a…" at bounding box center [857, 341] width 427 height 61
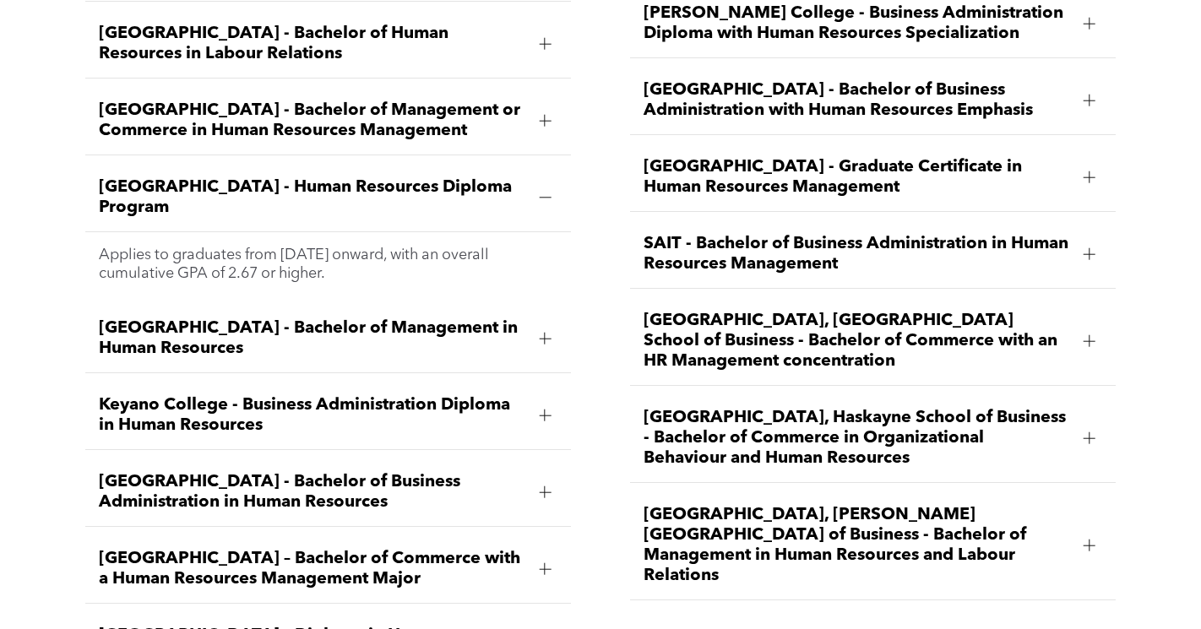
click at [869, 408] on span "[GEOGRAPHIC_DATA], Haskayne School of Business - Bachelor of Commerce in Organi…" at bounding box center [857, 438] width 427 height 61
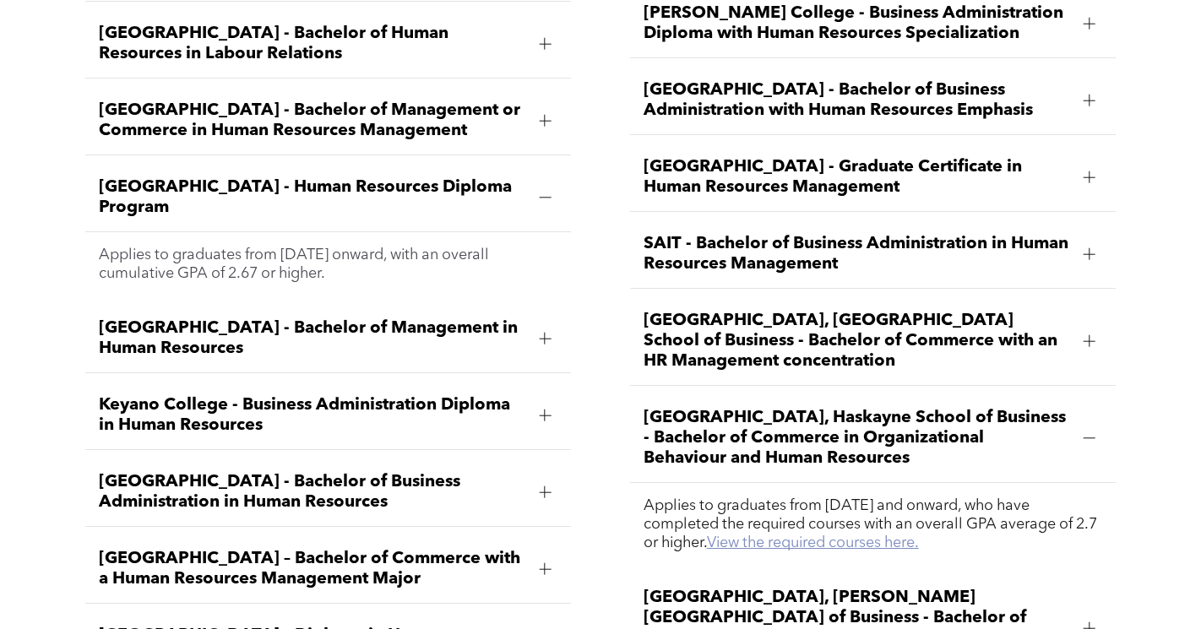
click at [885, 536] on link "View the required courses here." at bounding box center [813, 543] width 212 height 15
click at [452, 472] on span "[GEOGRAPHIC_DATA] - Bachelor of Business Administration in Human Resources" at bounding box center [312, 492] width 427 height 41
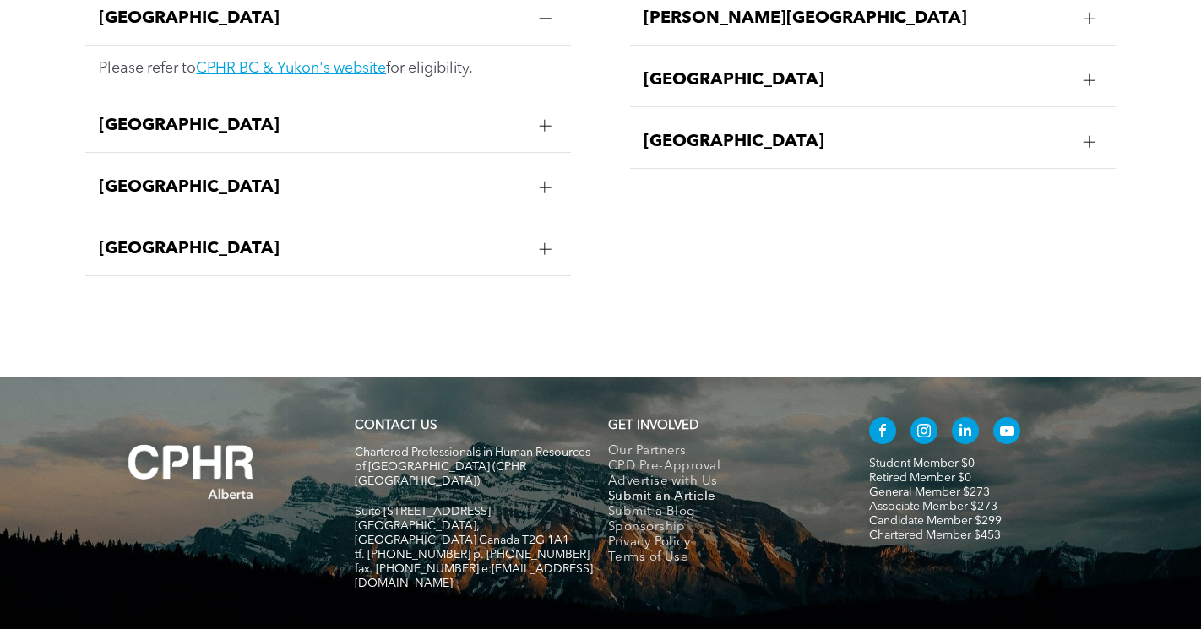
scroll to position [3550, 0]
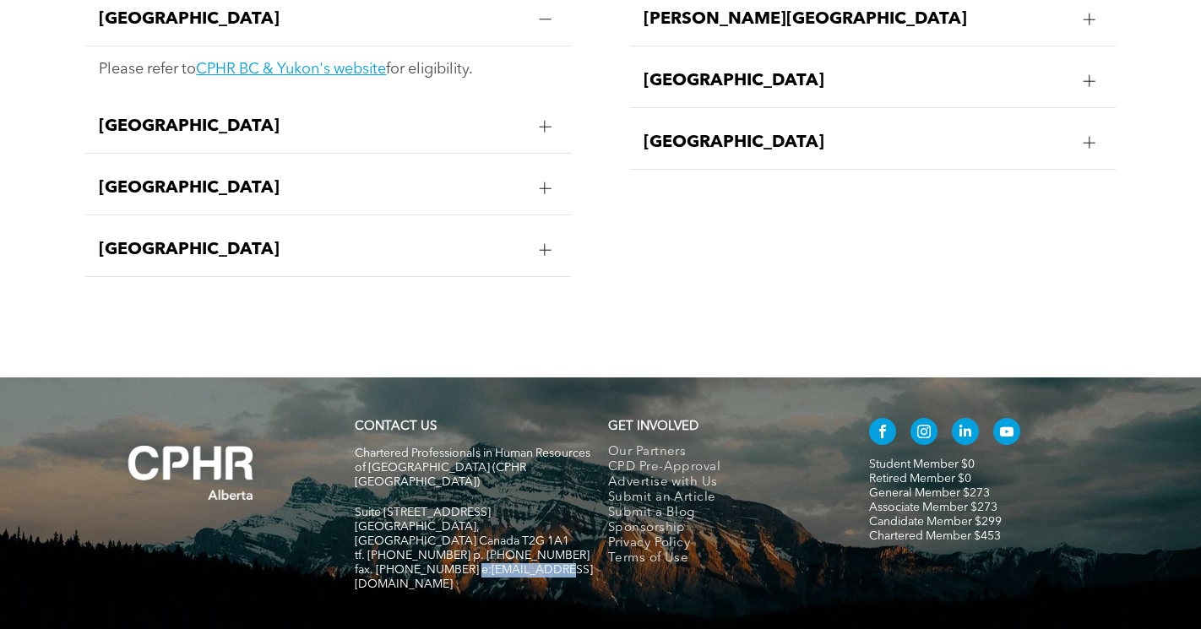
drag, startPoint x: 547, startPoint y: 469, endPoint x: 466, endPoint y: 470, distance: 81.1
click at [466, 564] on span "fax. [PHONE_NUMBER] e:[EMAIL_ADDRESS][DOMAIN_NAME]" at bounding box center [474, 577] width 238 height 26
copy span "info@cphrab.ca"
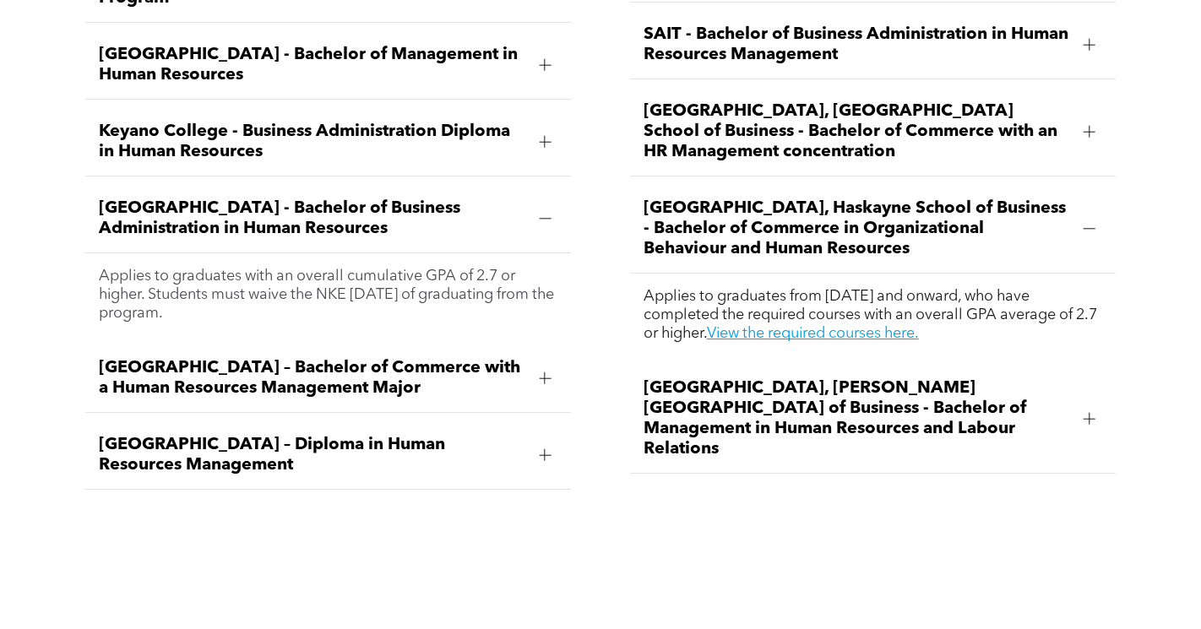
scroll to position [2726, 0]
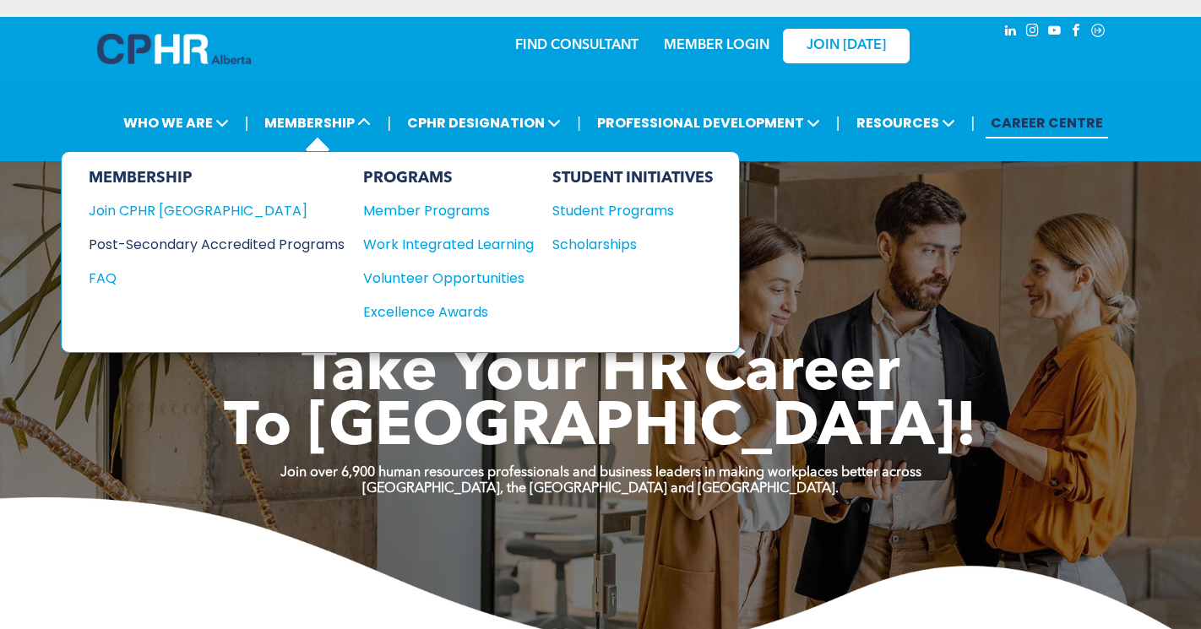
click at [311, 249] on div "Post-Secondary Accredited Programs" at bounding box center [204, 244] width 231 height 21
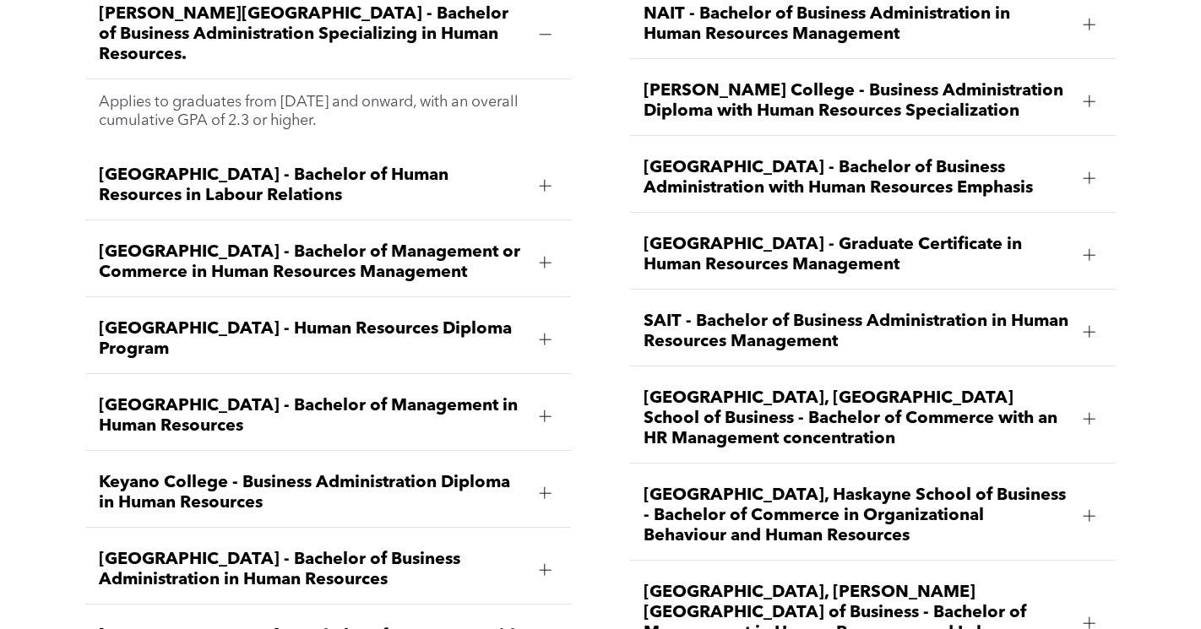
scroll to position [2519, 0]
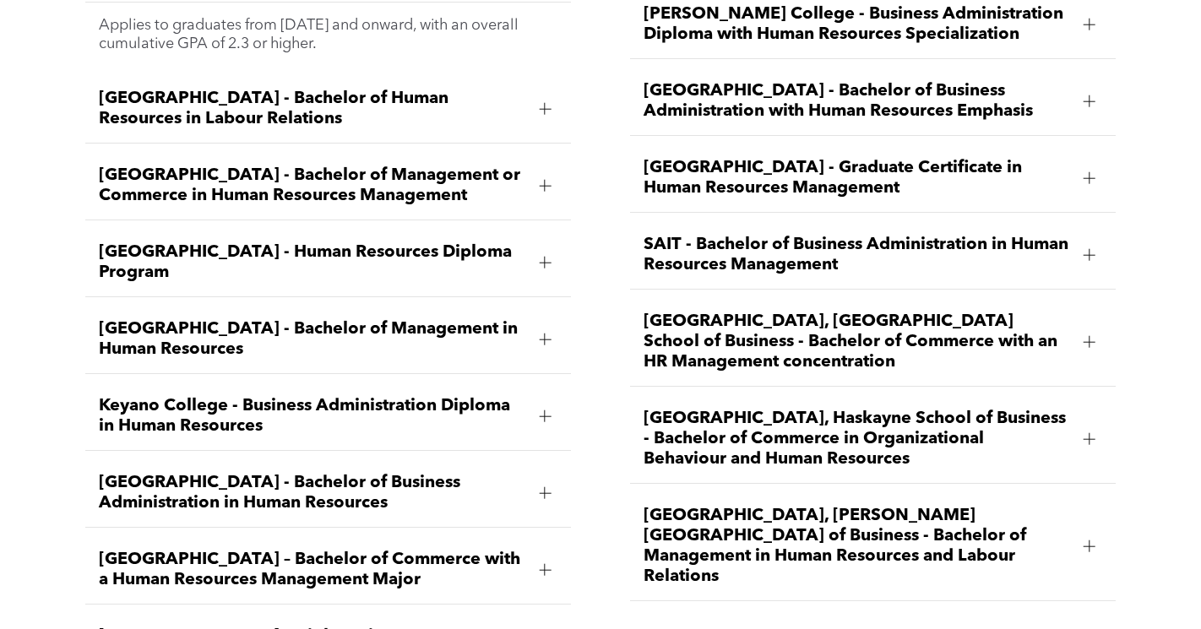
click at [456, 473] on span "[GEOGRAPHIC_DATA] - Bachelor of Business Administration in Human Resources" at bounding box center [312, 493] width 427 height 41
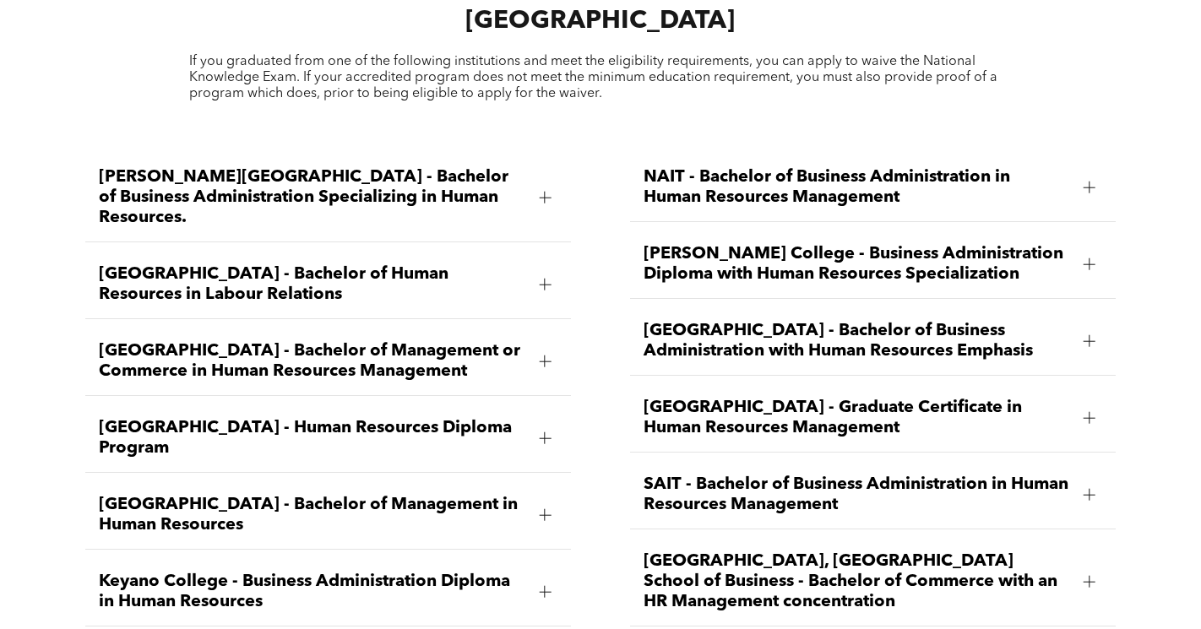
scroll to position [2011, 0]
